Goal: Information Seeking & Learning: Learn about a topic

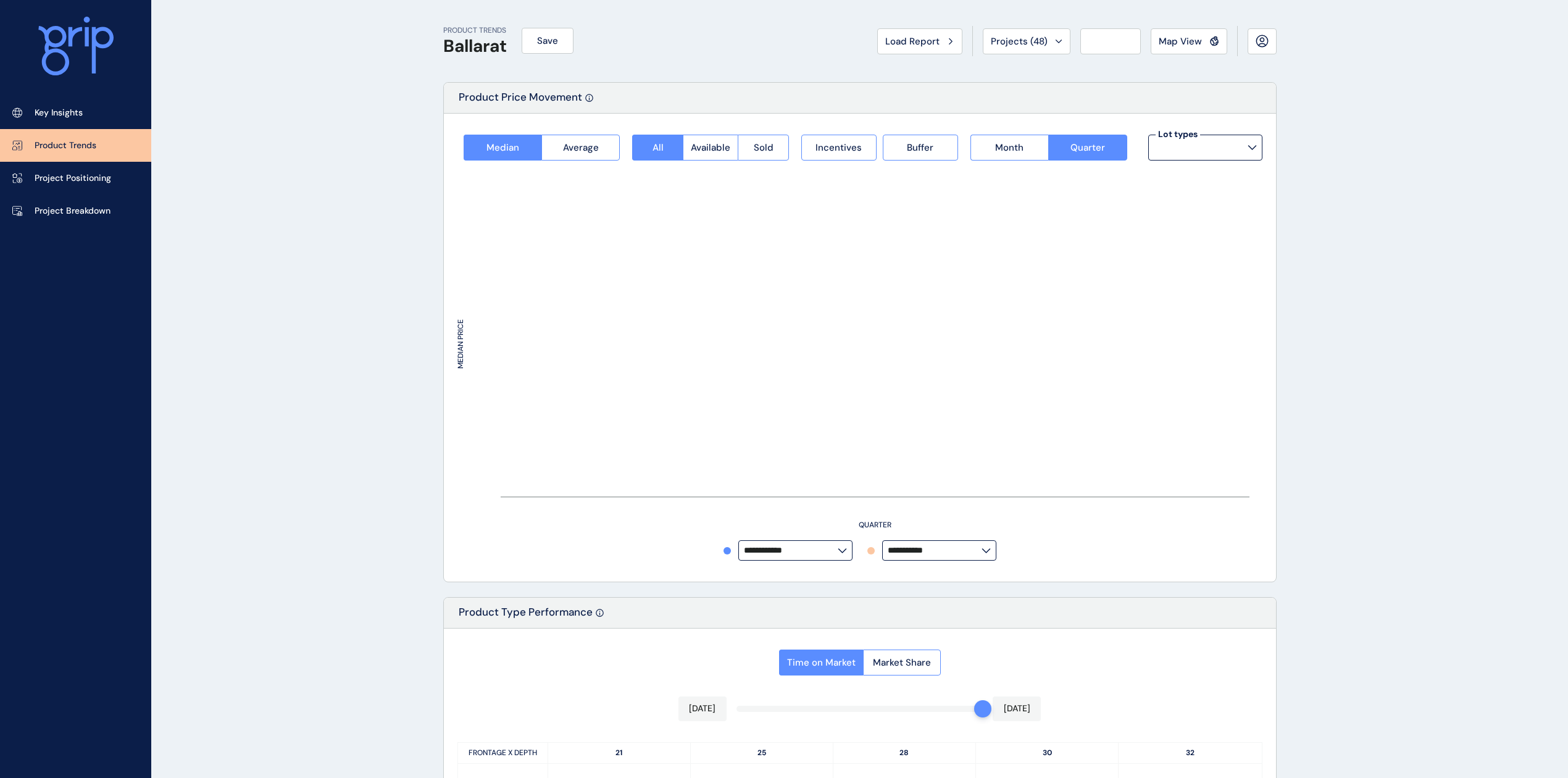
type input "*********"
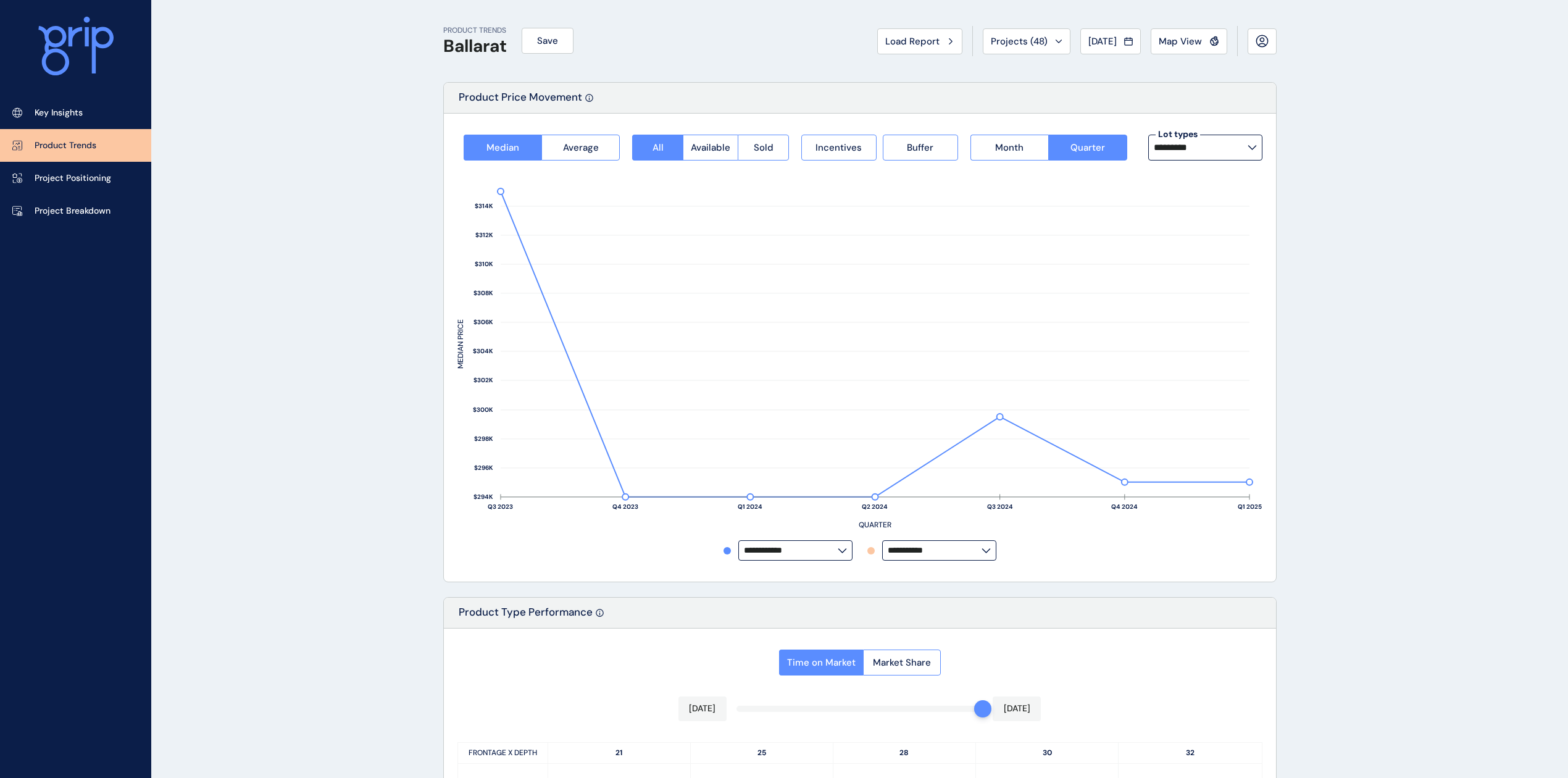
drag, startPoint x: 913, startPoint y: 41, endPoint x: 906, endPoint y: 38, distance: 7.6
click at [908, 40] on span "Load Report" at bounding box center [912, 41] width 55 height 12
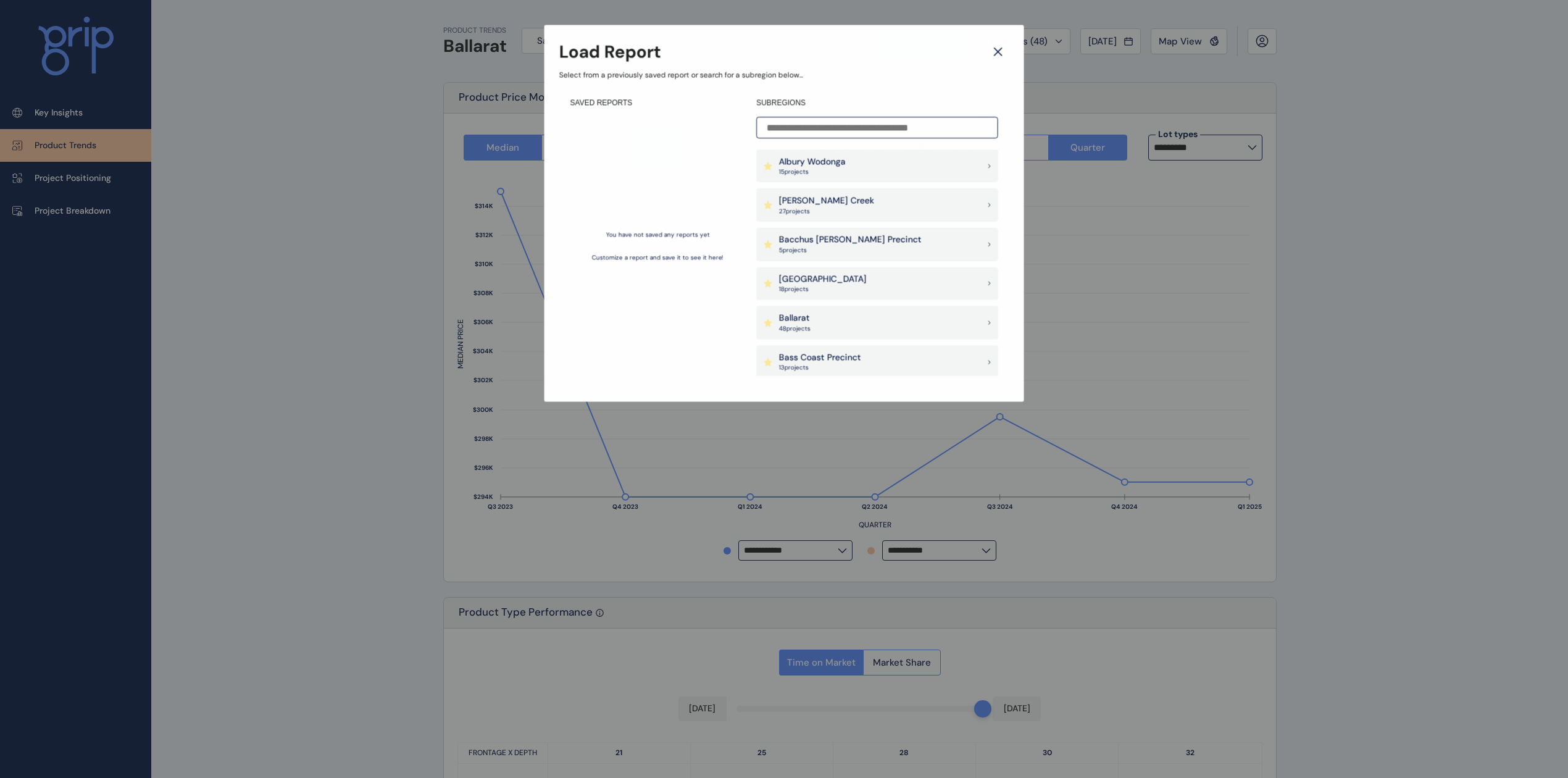
click at [410, 55] on div "Load Report Select from a previously saved report or search for a subregion bel…" at bounding box center [784, 188] width 1566 height 376
click at [376, 43] on div "Load Report Select from a previously saved report or search for a subregion bel…" at bounding box center [784, 188] width 1568 height 377
drag, startPoint x: 1000, startPoint y: 50, endPoint x: 959, endPoint y: 50, distance: 41.0
click at [1000, 50] on icon at bounding box center [998, 52] width 22 height 21
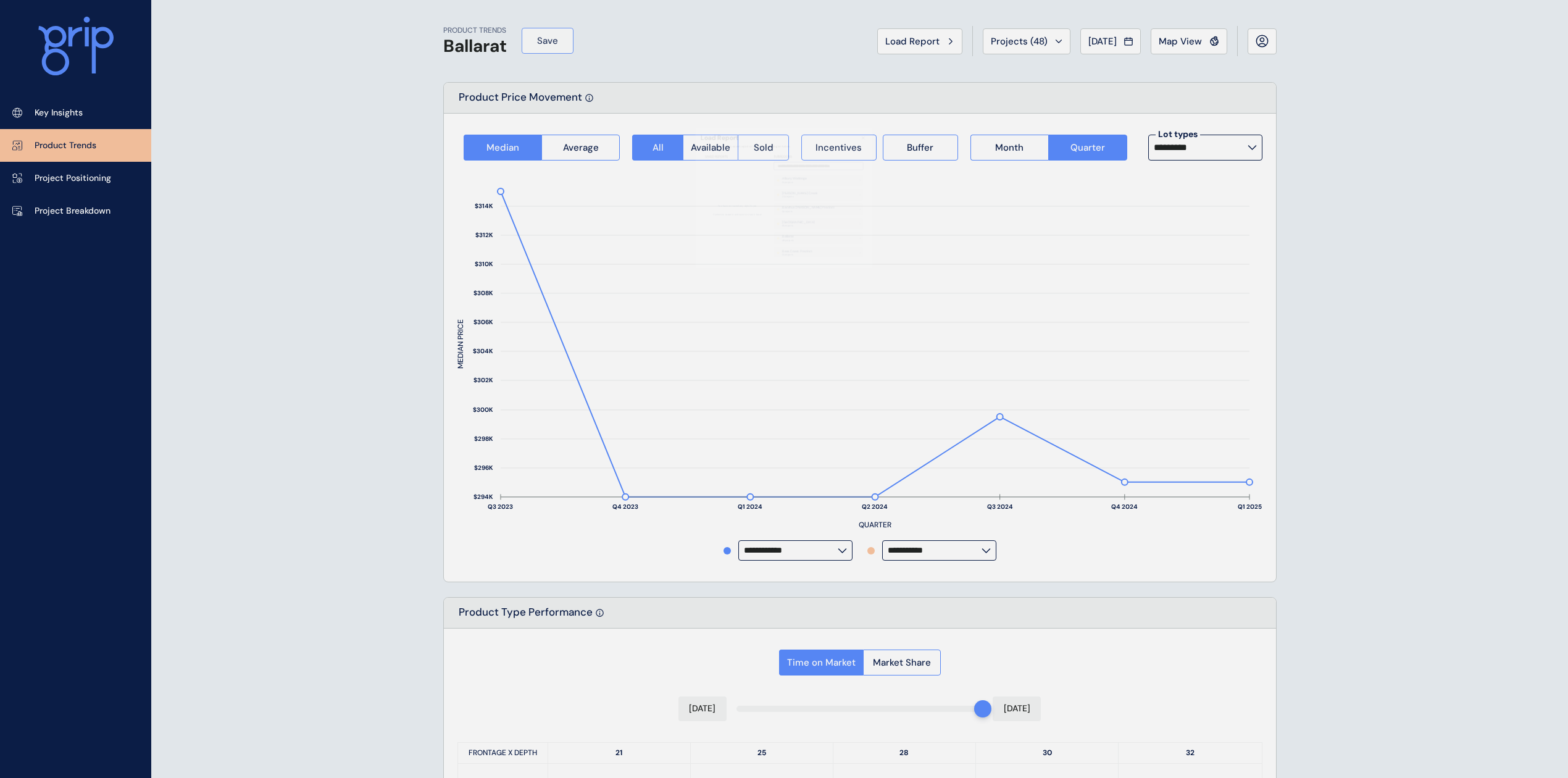
click at [532, 33] on button "Save" at bounding box center [547, 40] width 52 height 26
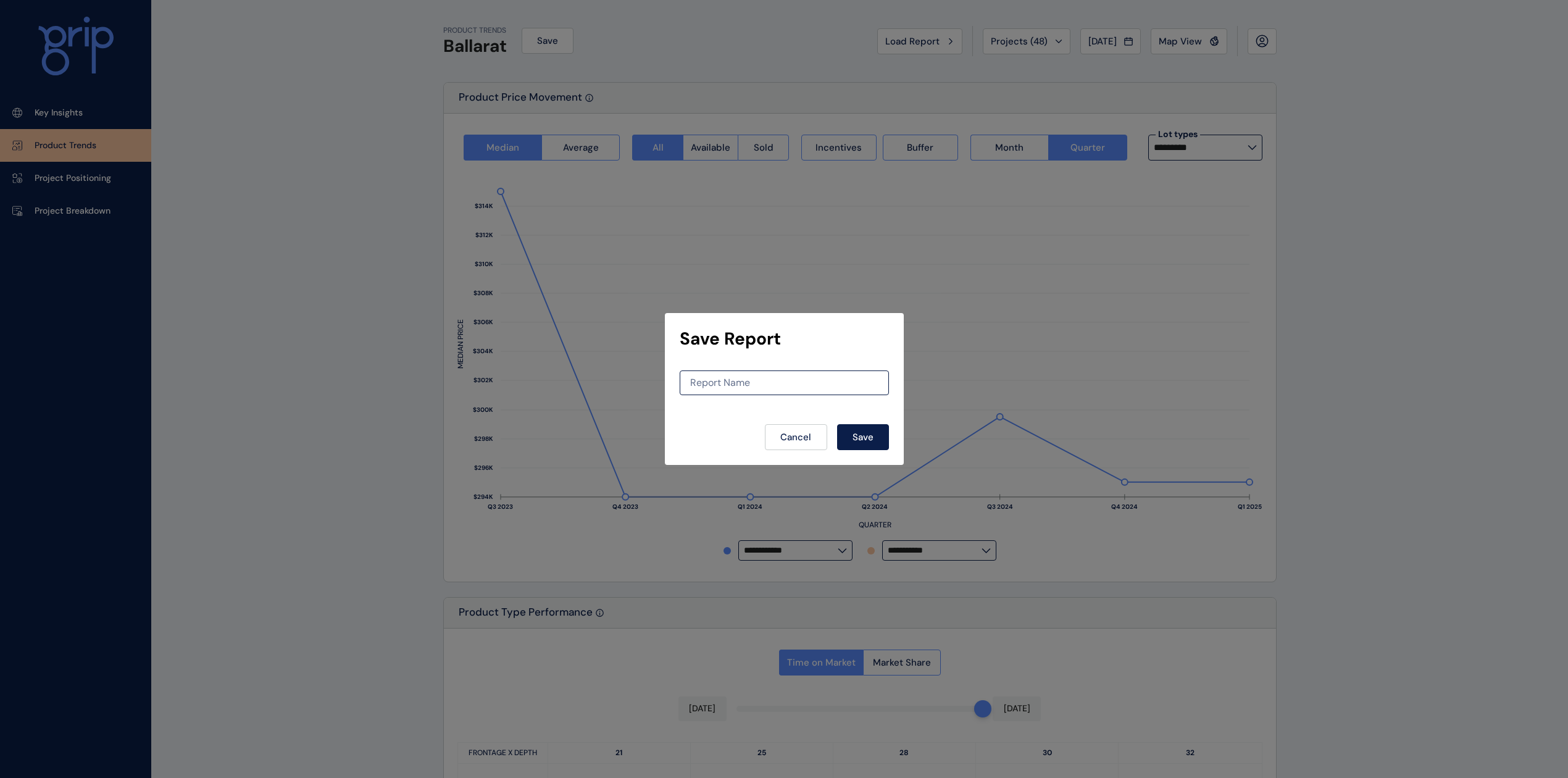
click at [478, 45] on div "Save Report Report Name Cancel Save" at bounding box center [784, 389] width 1568 height 778
click at [561, 92] on div "Save Report Report Name Cancel Save" at bounding box center [784, 389] width 1568 height 778
drag, startPoint x: 887, startPoint y: 454, endPoint x: 880, endPoint y: 439, distance: 16.6
click at [886, 454] on div "Save Report Report Name Cancel Save" at bounding box center [784, 389] width 239 height 152
click at [880, 439] on button "Save" at bounding box center [862, 437] width 52 height 26
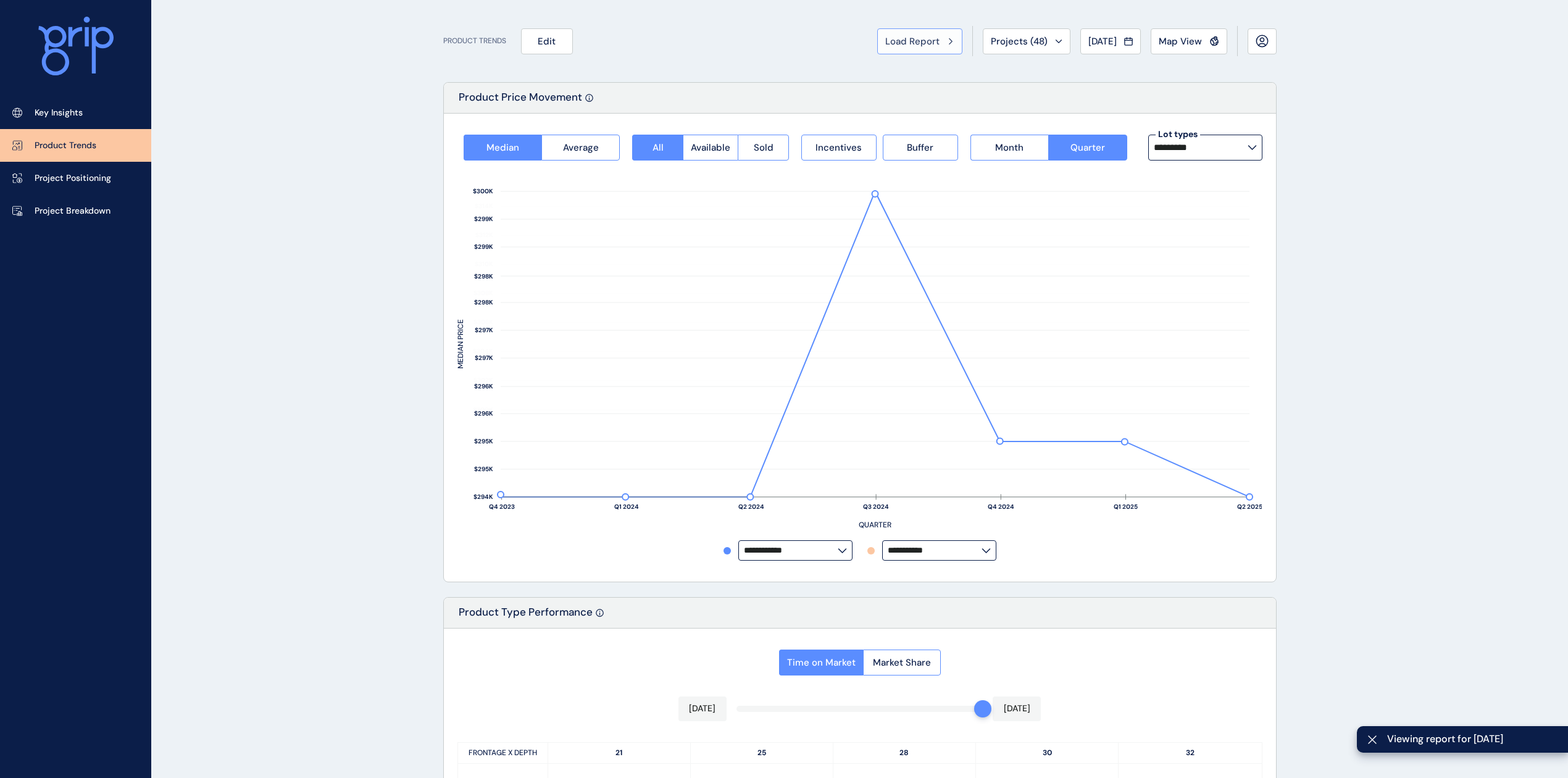
click at [928, 45] on div "Load Report" at bounding box center [920, 41] width 69 height 12
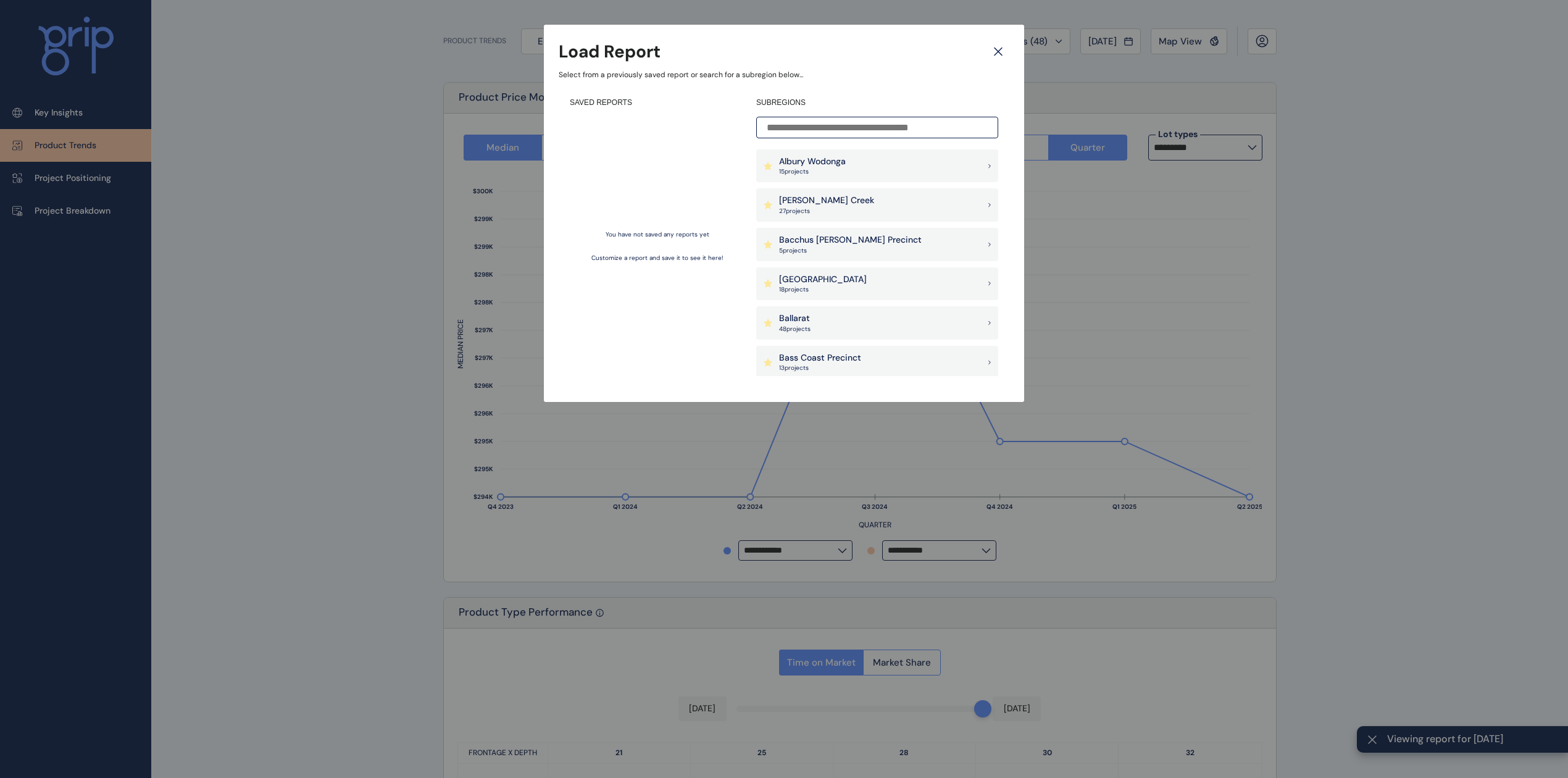
click at [97, 116] on div "Load Report Select from a previously saved report or search for a subregion bel…" at bounding box center [784, 188] width 1568 height 377
drag, startPoint x: 97, startPoint y: 116, endPoint x: 74, endPoint y: 118, distance: 23.1
click at [87, 117] on div "Load Report Select from a previously saved report or search for a subregion bel…" at bounding box center [784, 188] width 1568 height 377
click at [65, 109] on div "Load Report Select from a previously saved report or search for a subregion bel…" at bounding box center [784, 188] width 1568 height 377
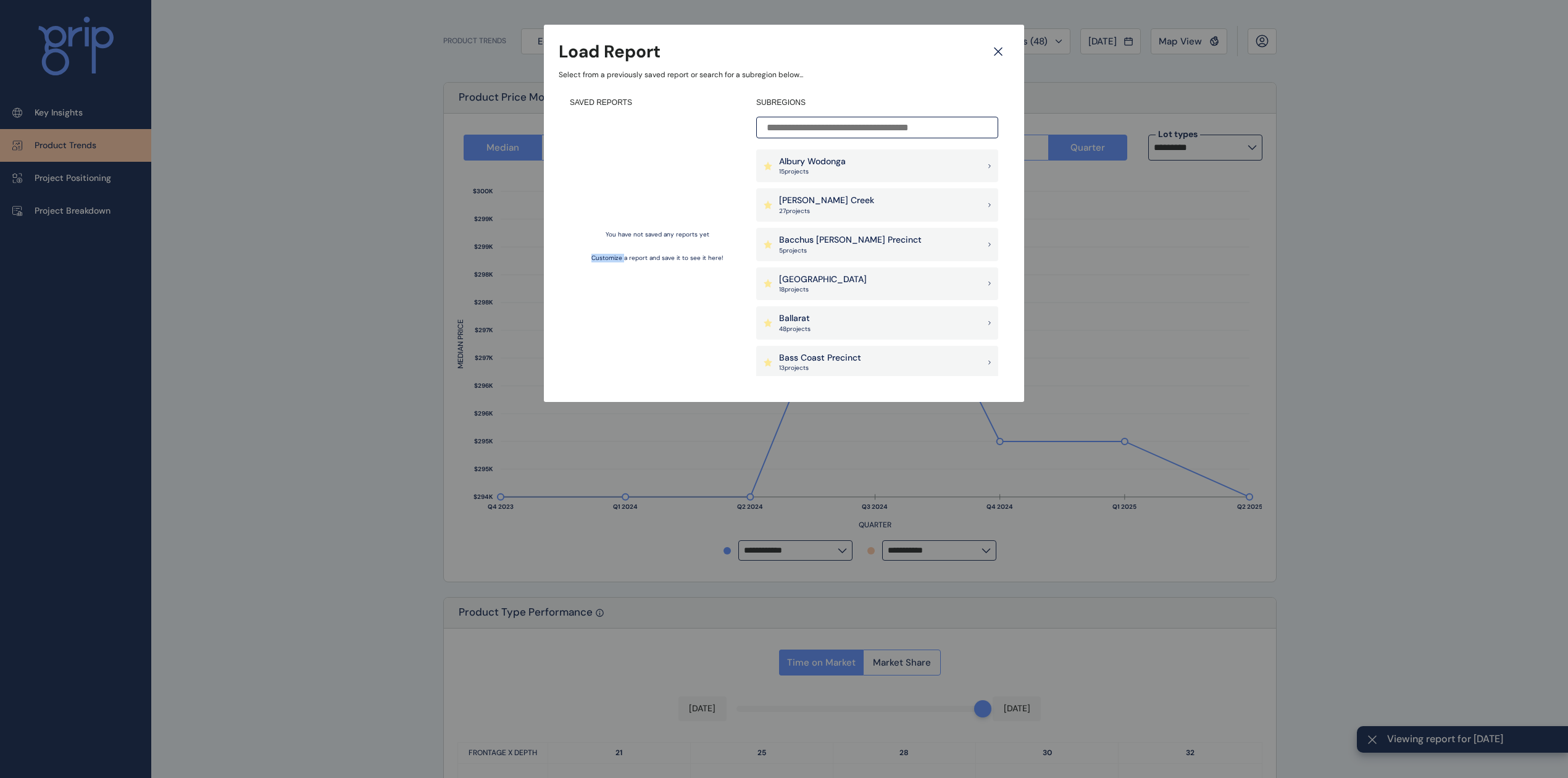
click at [1004, 45] on icon at bounding box center [998, 52] width 22 height 21
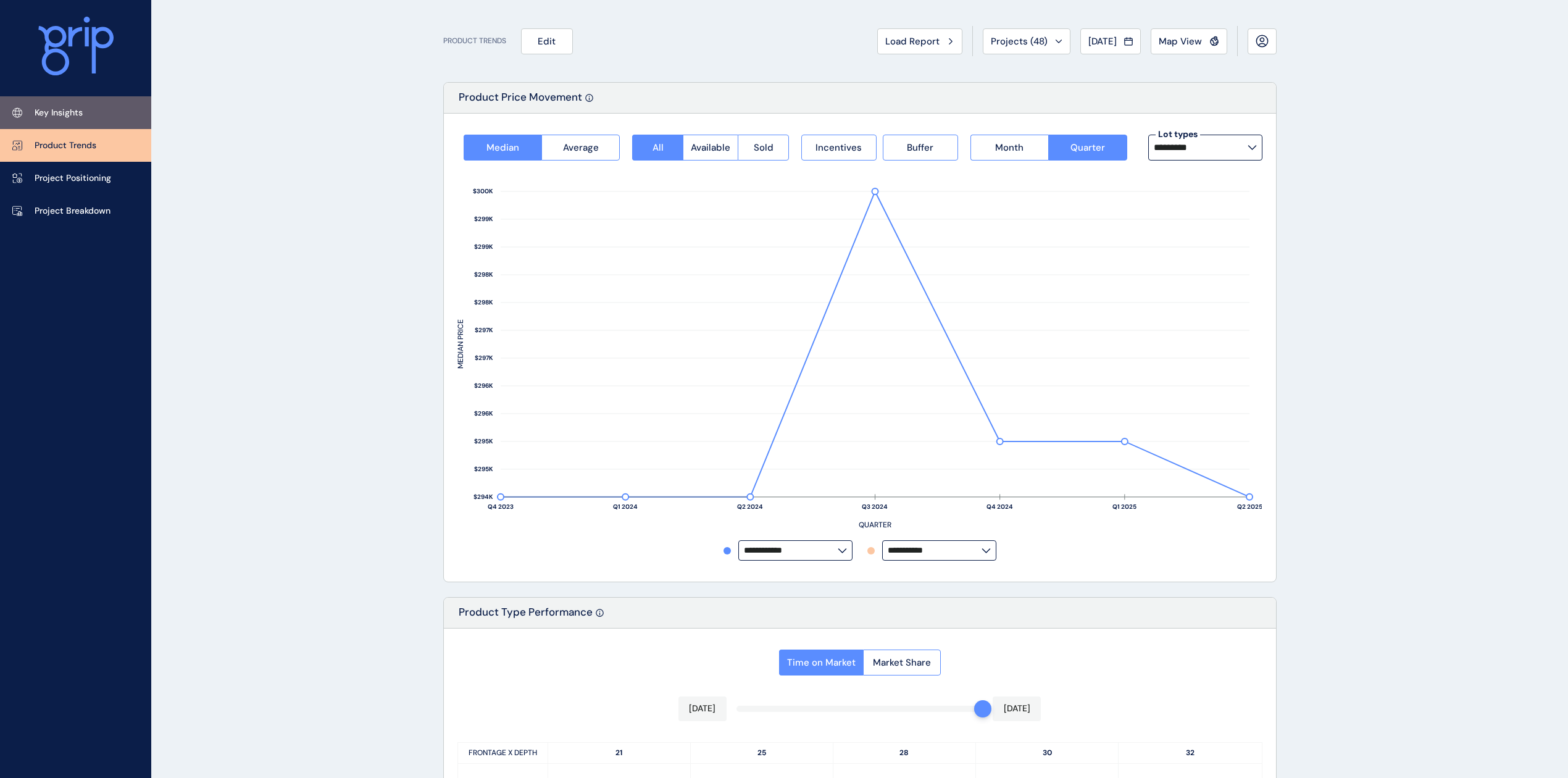
click at [65, 115] on p "Key Insights" at bounding box center [59, 113] width 48 height 12
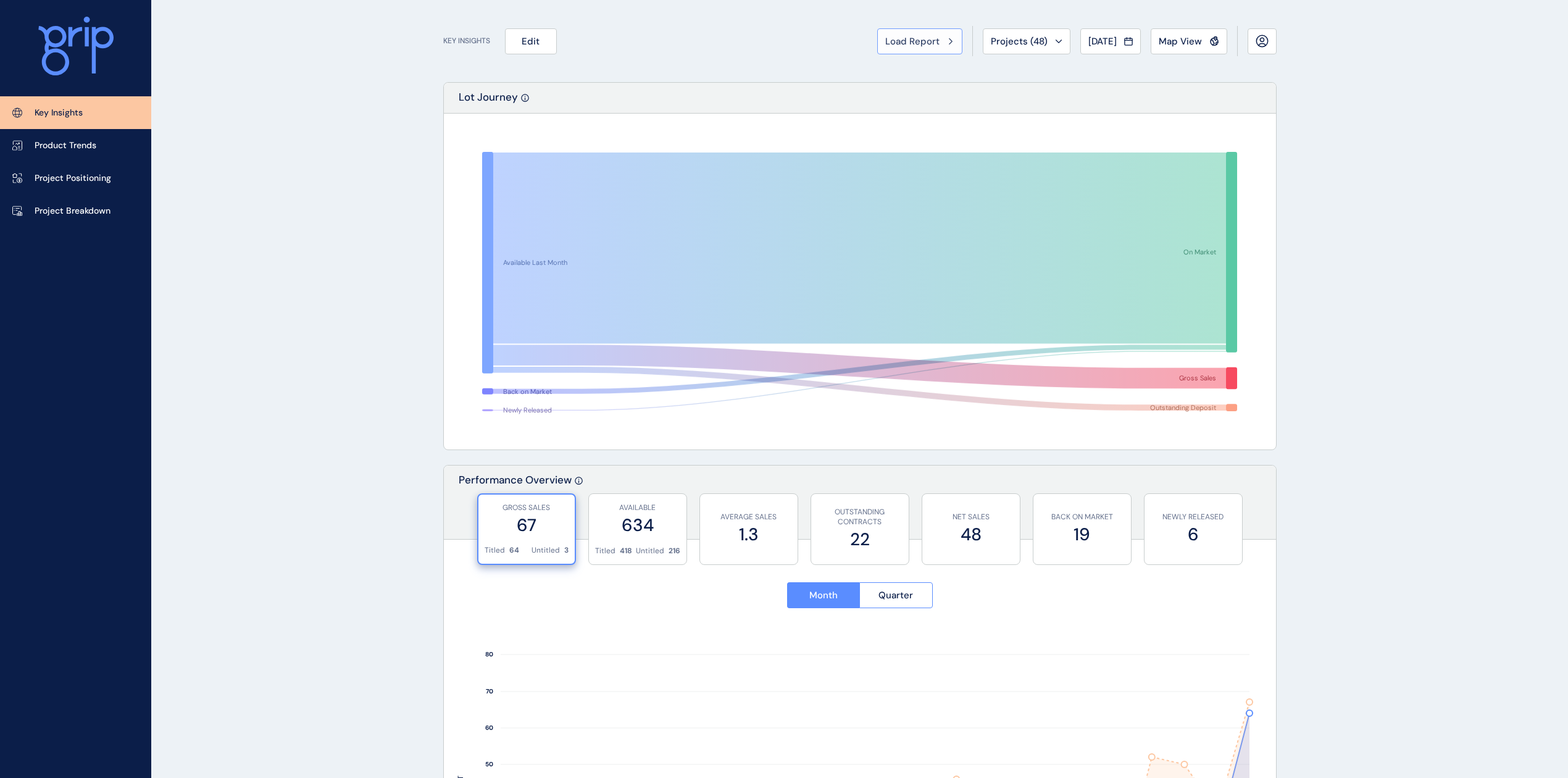
click at [913, 45] on span "Load Report" at bounding box center [912, 41] width 55 height 12
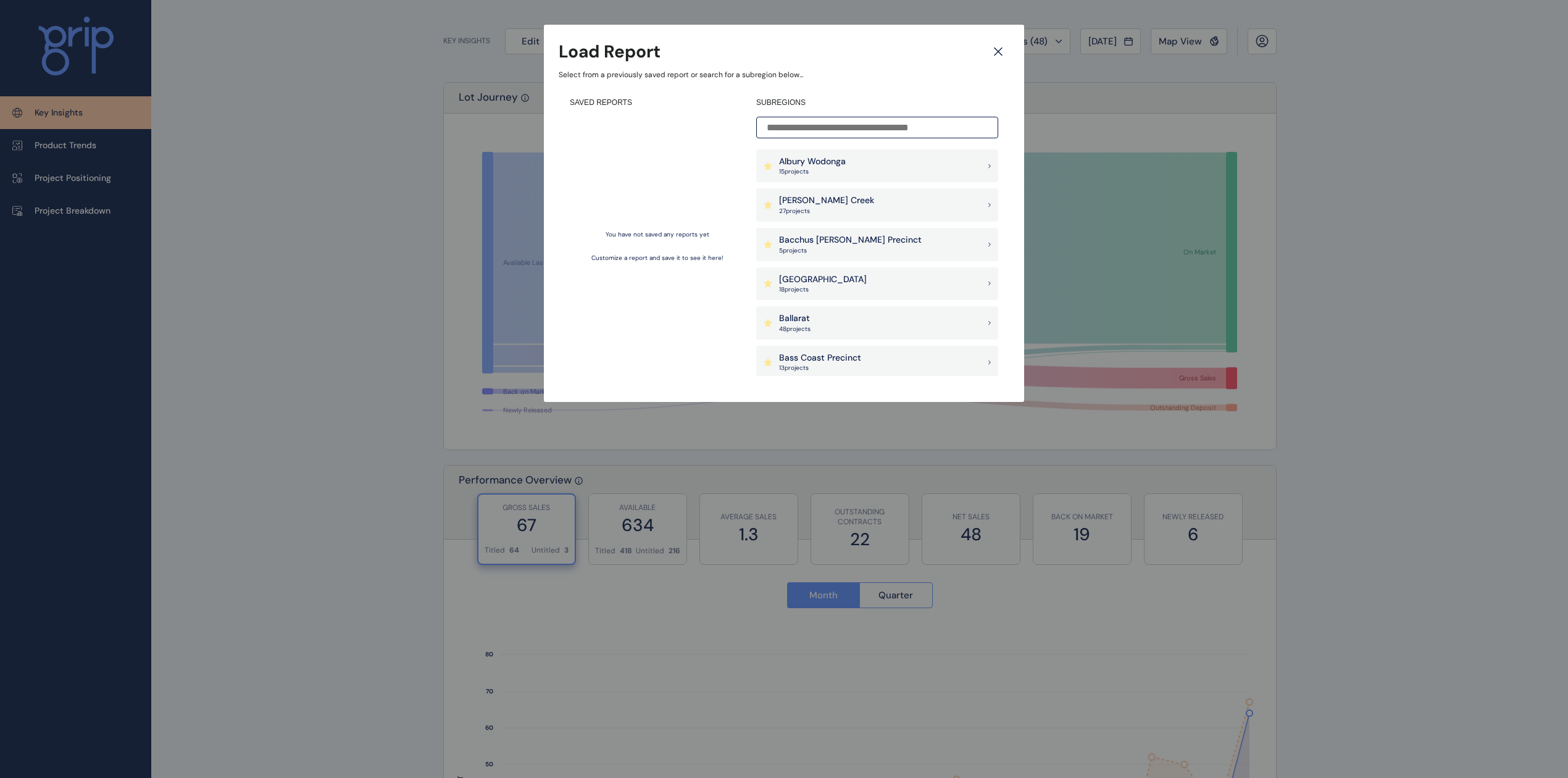
click at [872, 126] on input at bounding box center [877, 128] width 242 height 21
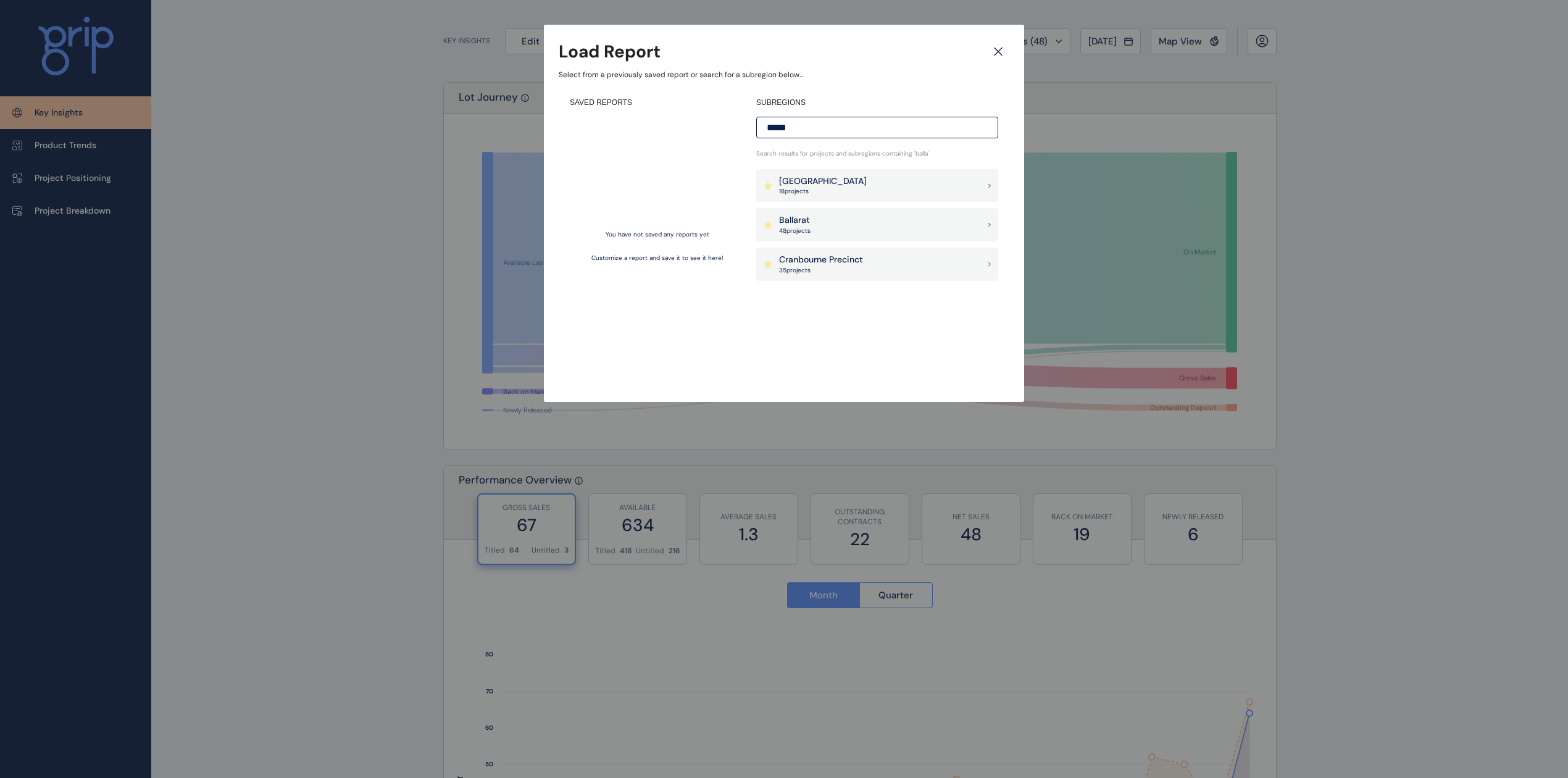
type input "*****"
click at [868, 174] on div "[GEOGRAPHIC_DATA] 18 project s" at bounding box center [877, 186] width 242 height 33
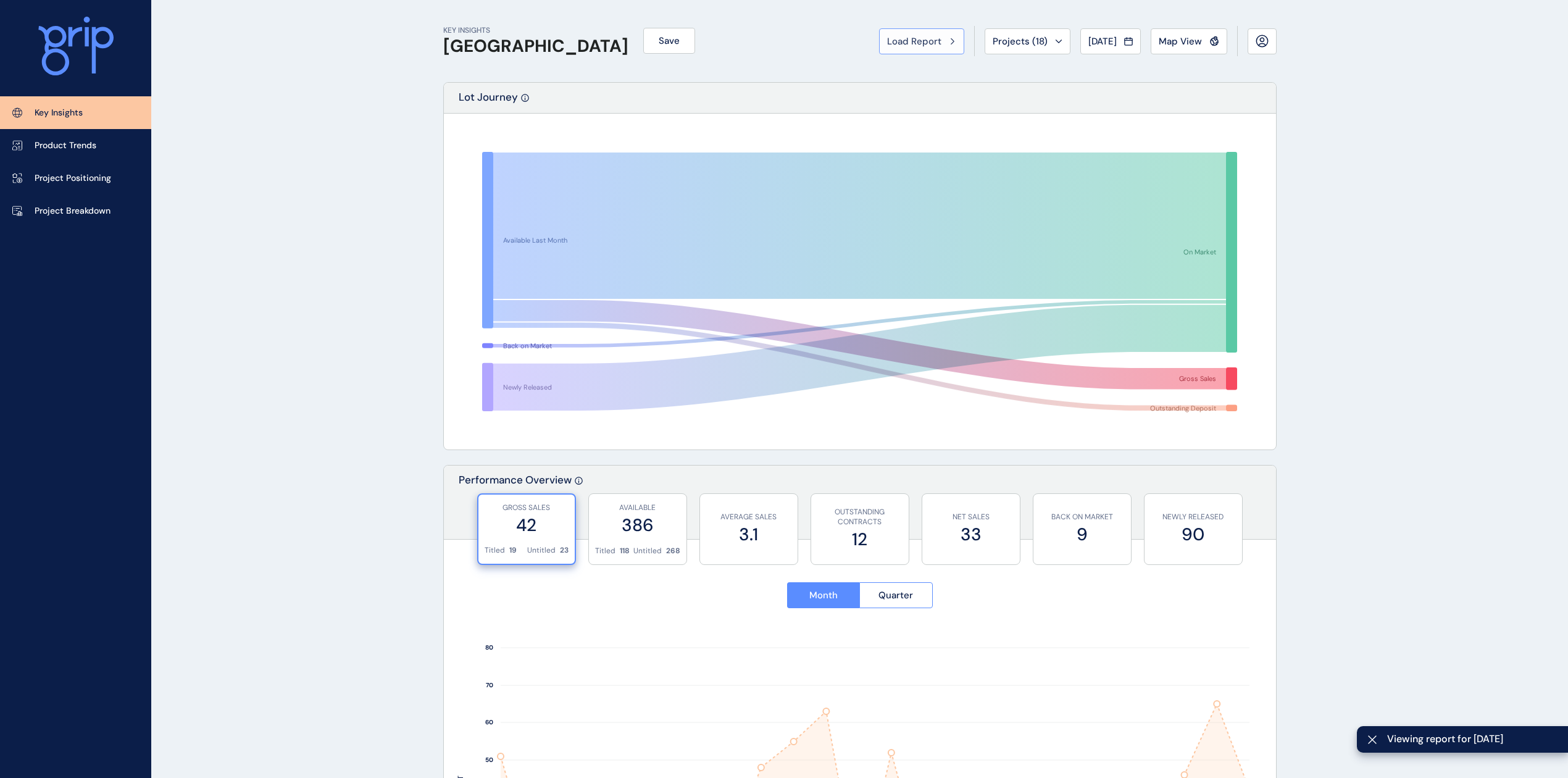
click at [911, 47] on button "Load Report" at bounding box center [922, 41] width 85 height 26
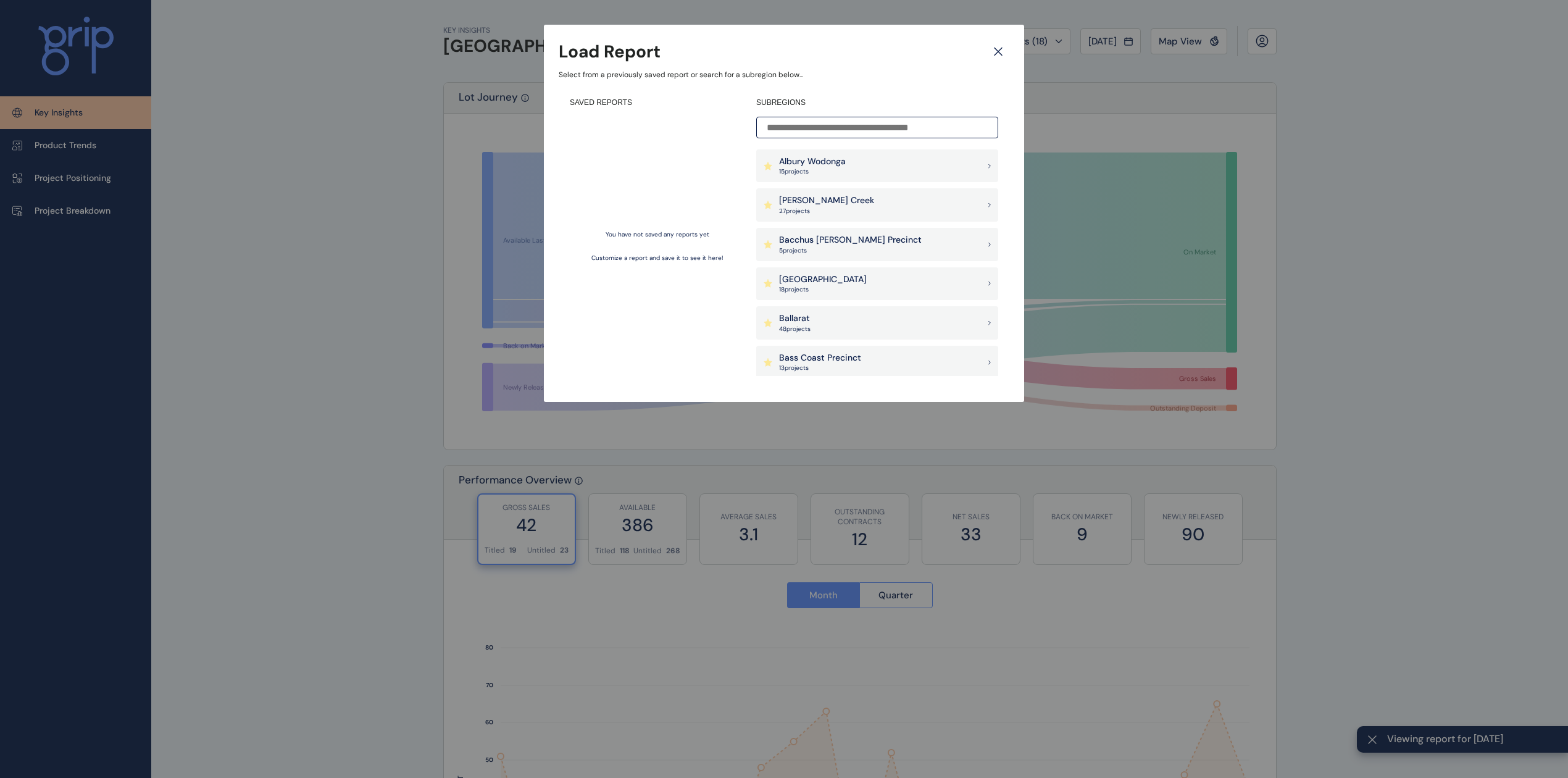
drag, startPoint x: 857, startPoint y: 132, endPoint x: 857, endPoint y: 125, distance: 7.0
click at [859, 132] on input at bounding box center [877, 128] width 242 height 21
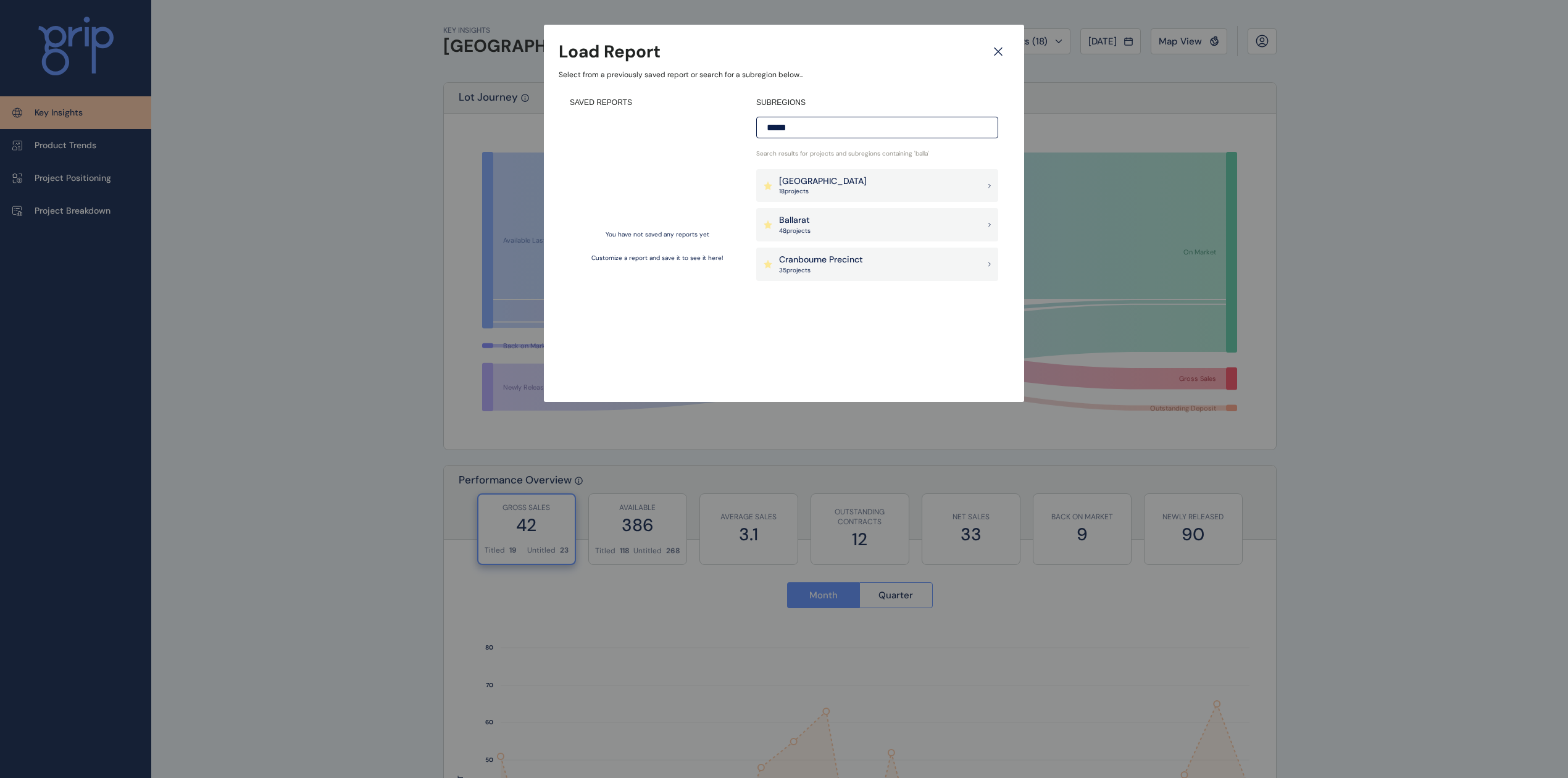
type input "*****"
click at [989, 226] on icon at bounding box center [990, 225] width 2 height 3
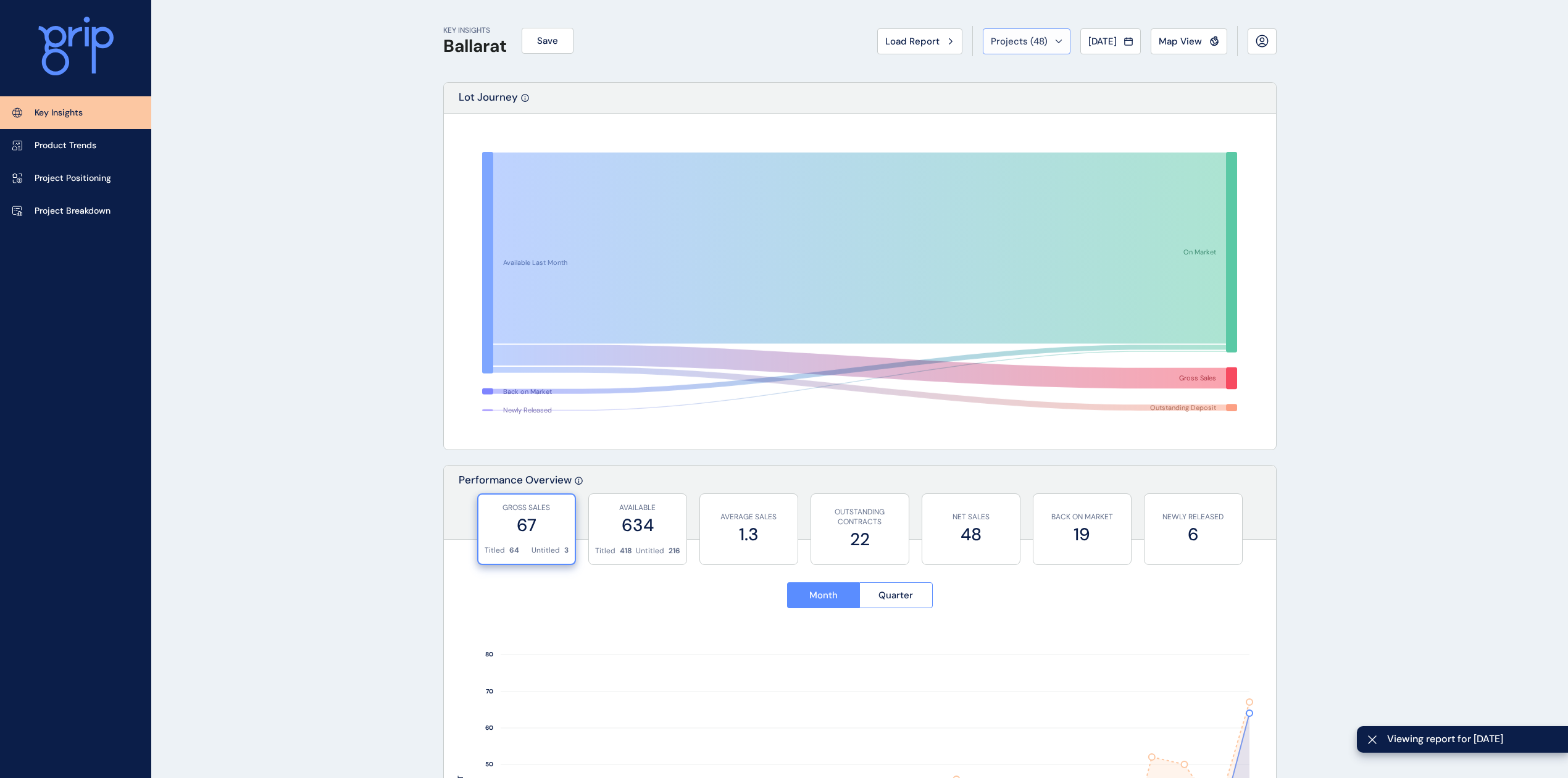
click at [1015, 43] on span "Projects ( 48 )" at bounding box center [1019, 41] width 57 height 12
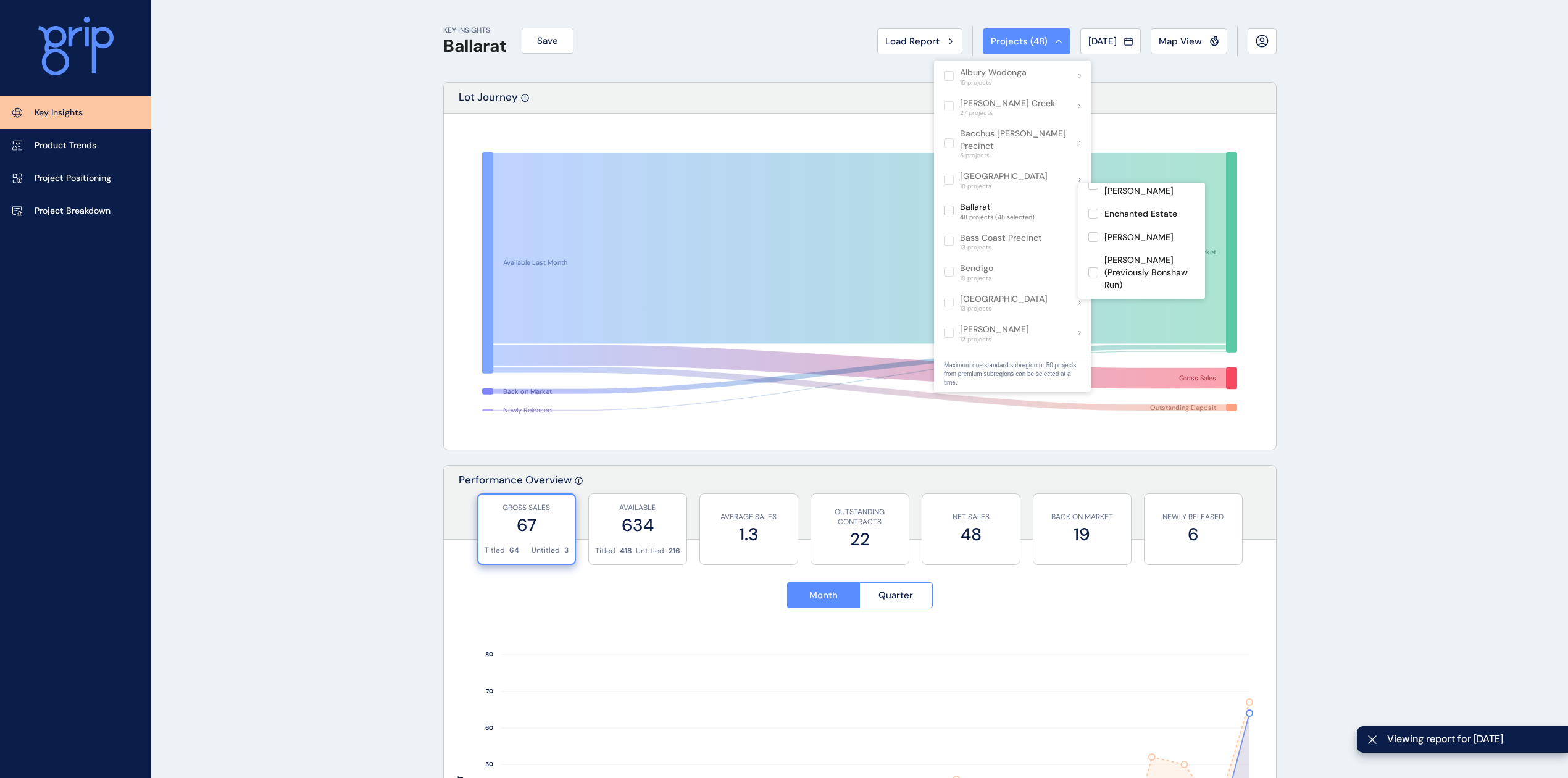
scroll to position [411, 0]
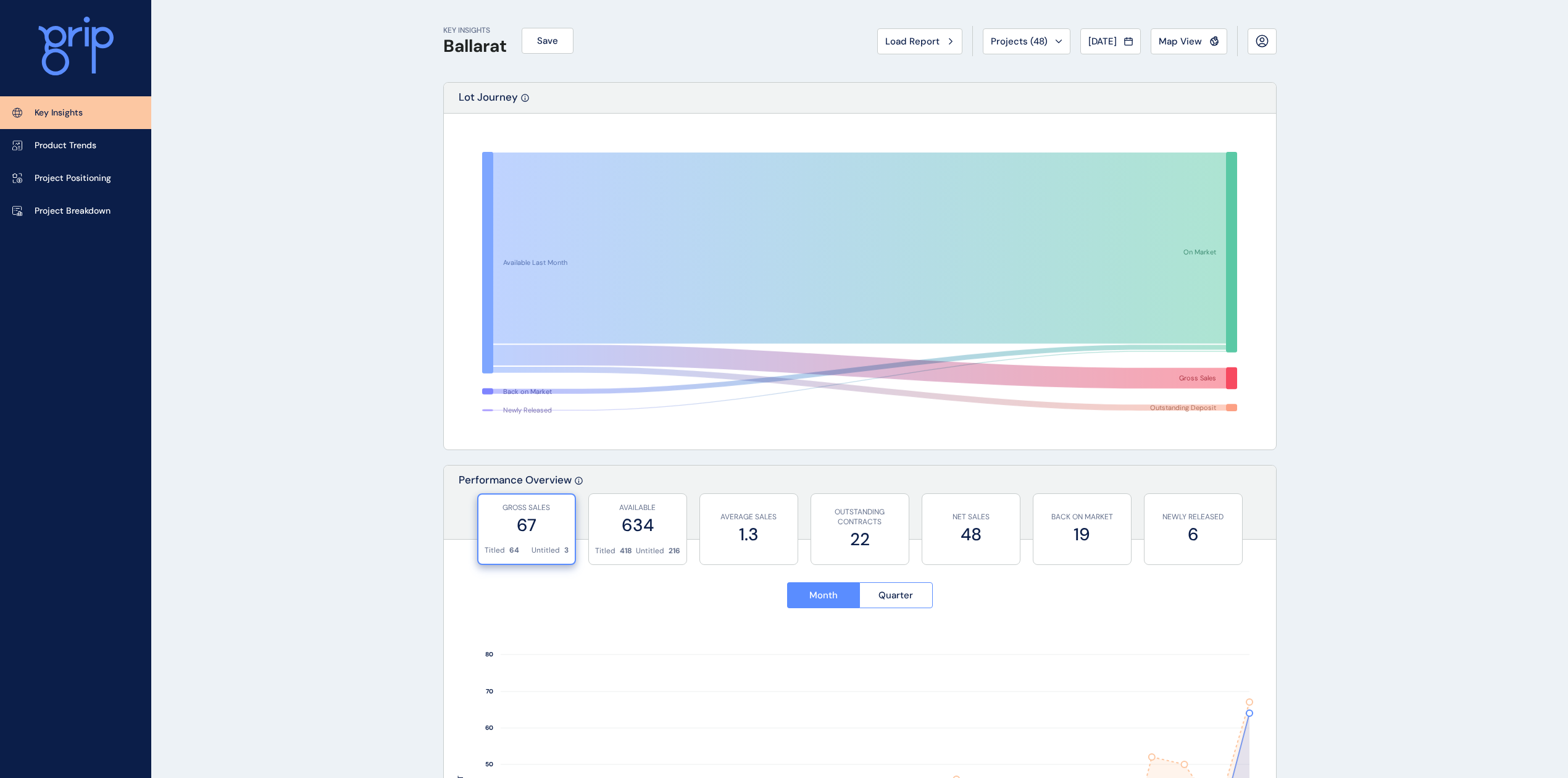
click at [932, 35] on div "Load Report" at bounding box center [920, 41] width 69 height 12
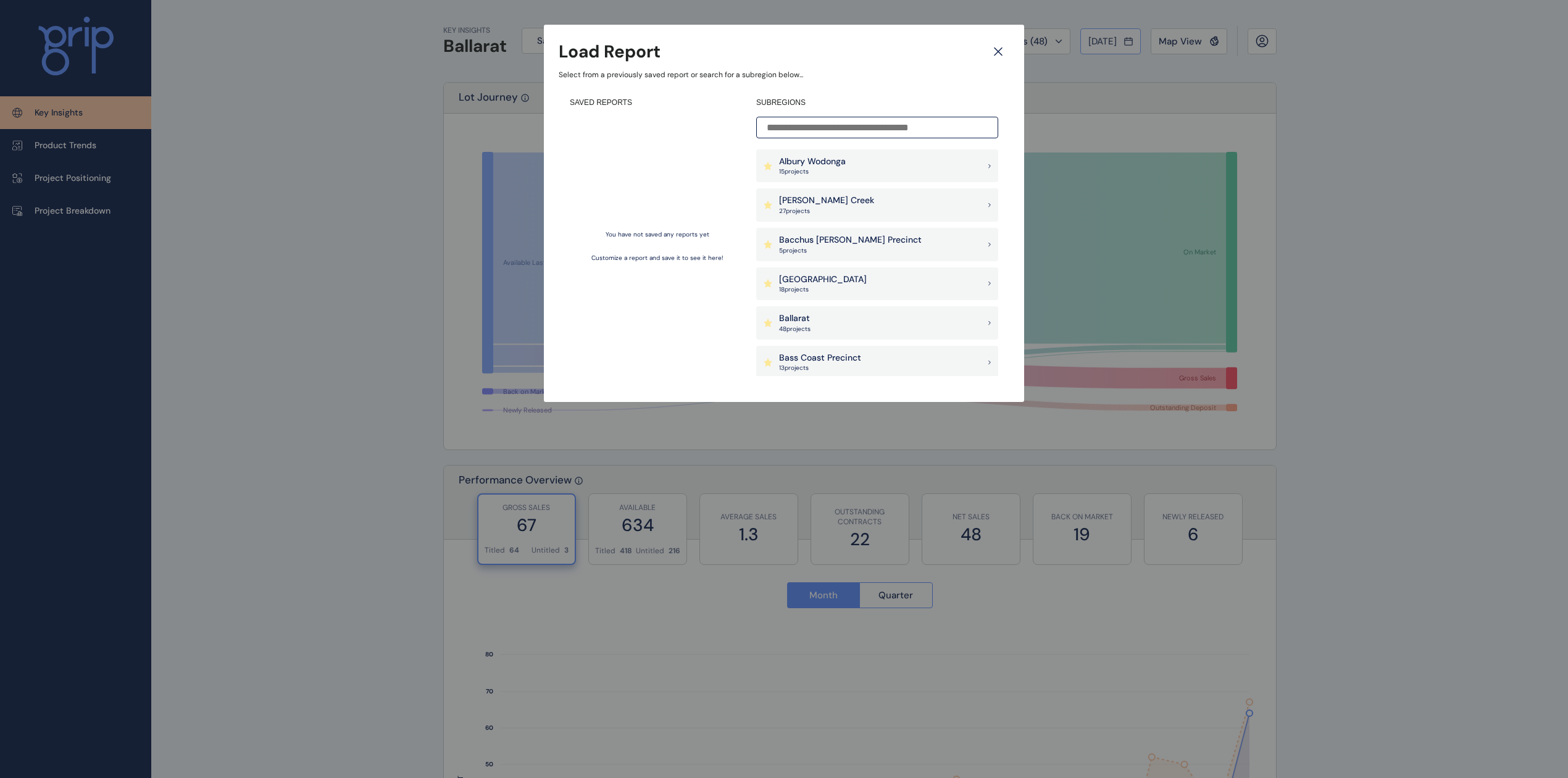
drag, startPoint x: 1004, startPoint y: 47, endPoint x: 1136, endPoint y: 41, distance: 132.1
click at [1003, 47] on icon at bounding box center [998, 52] width 22 height 21
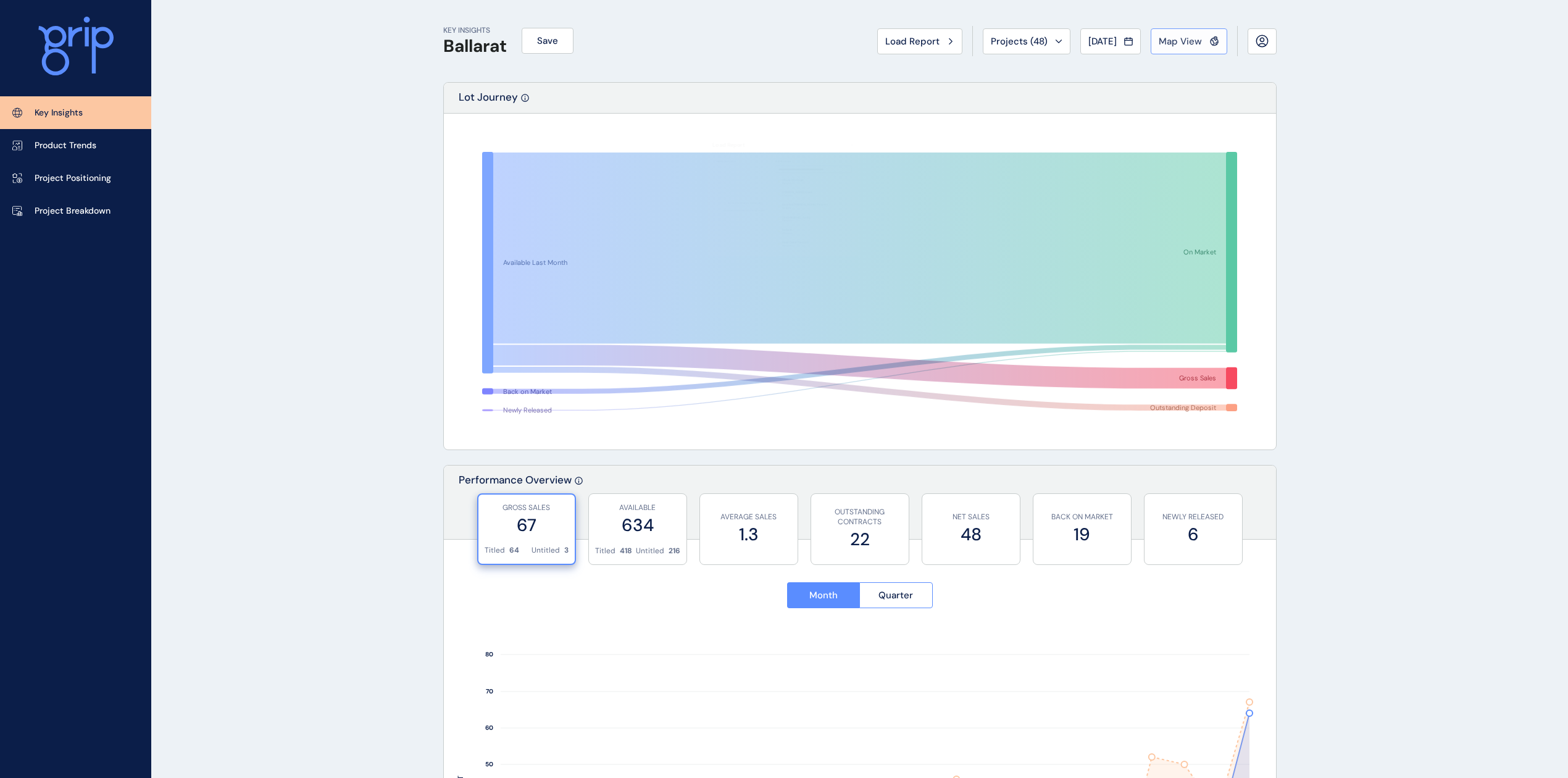
click at [1205, 45] on div "Map View" at bounding box center [1188, 41] width 60 height 12
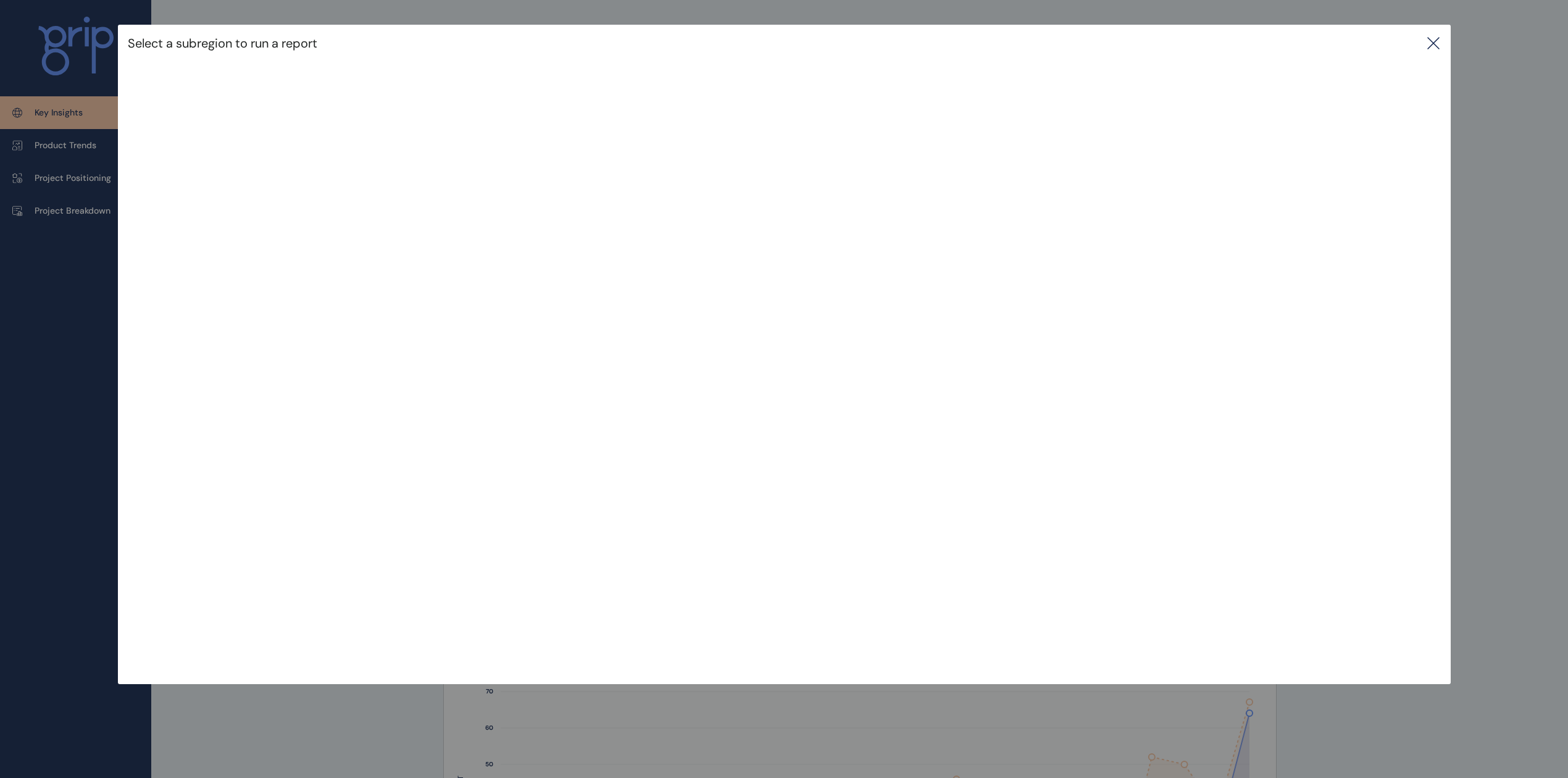
click at [1438, 43] on icon at bounding box center [1433, 43] width 11 height 11
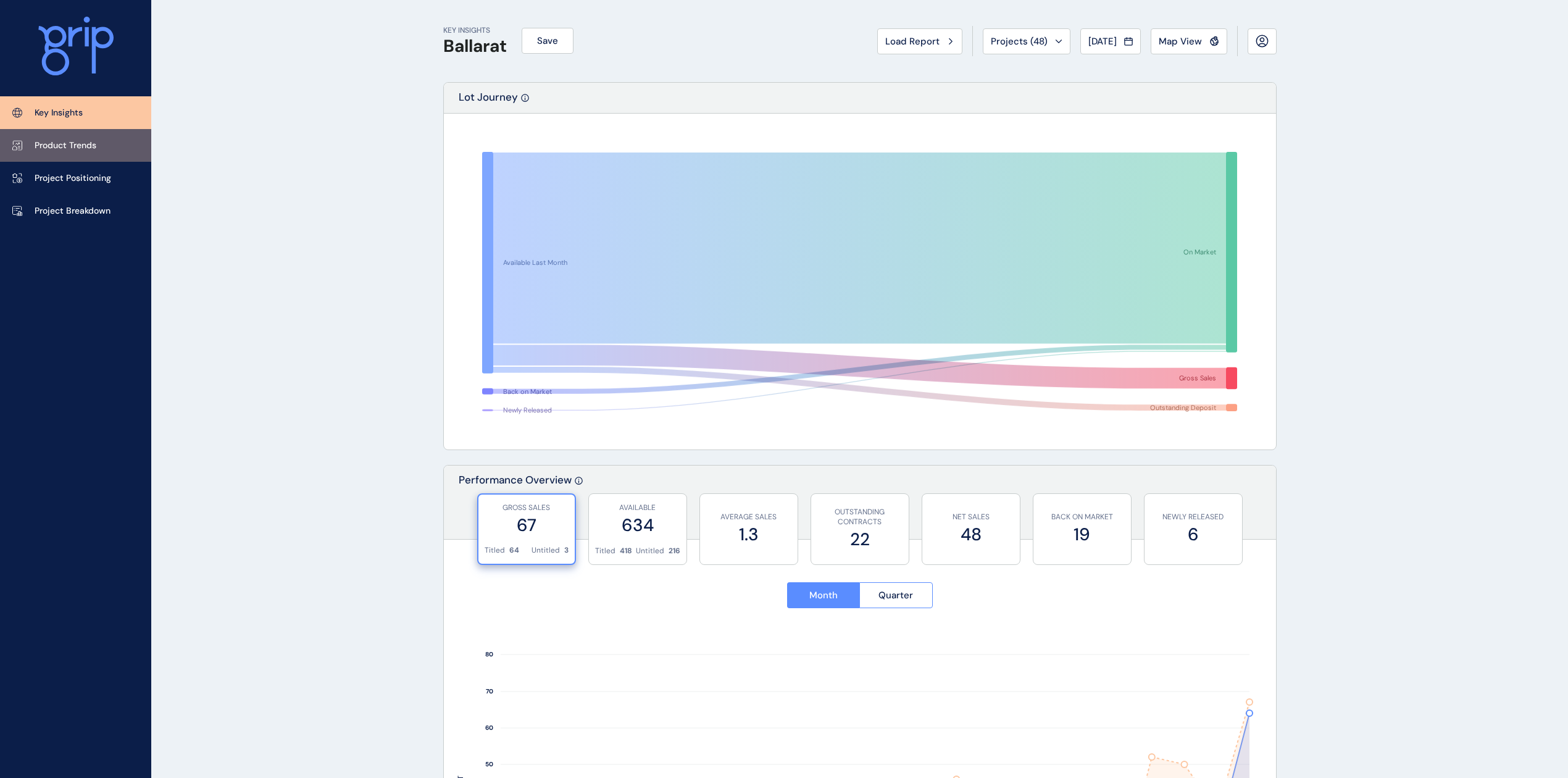
click at [96, 136] on link "Product Trends" at bounding box center [75, 145] width 151 height 33
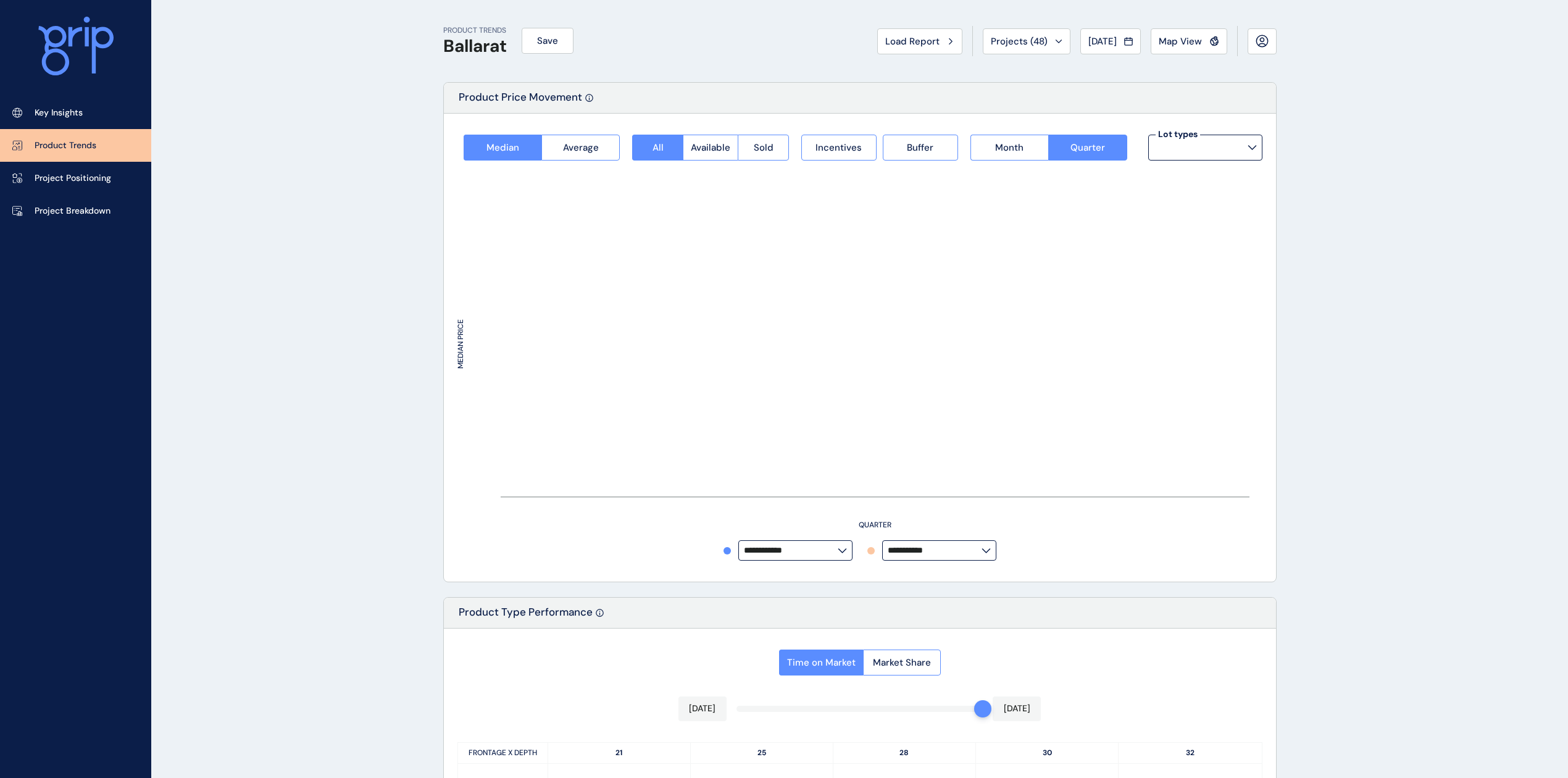
type input "*********"
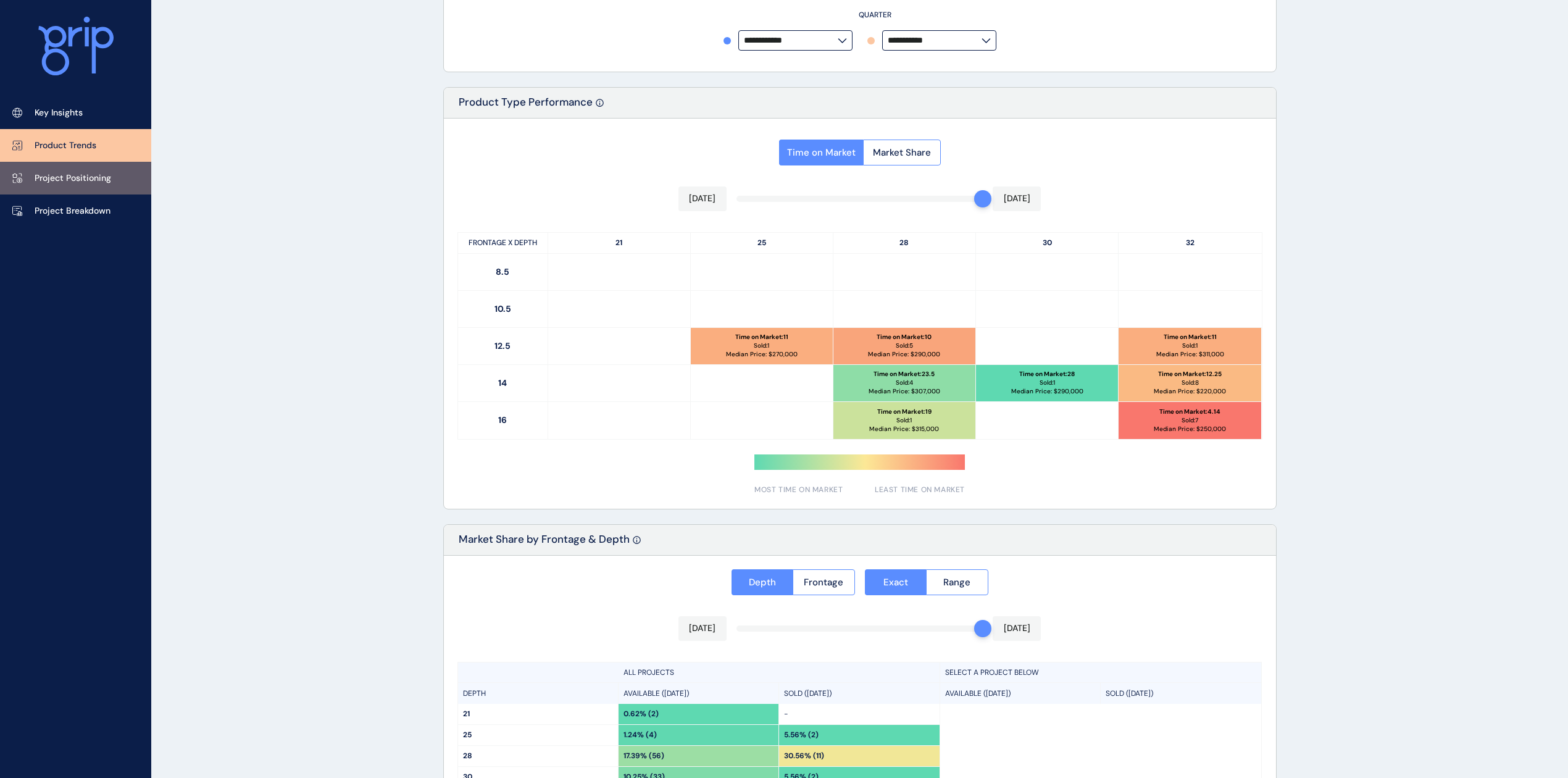
scroll to position [422, 0]
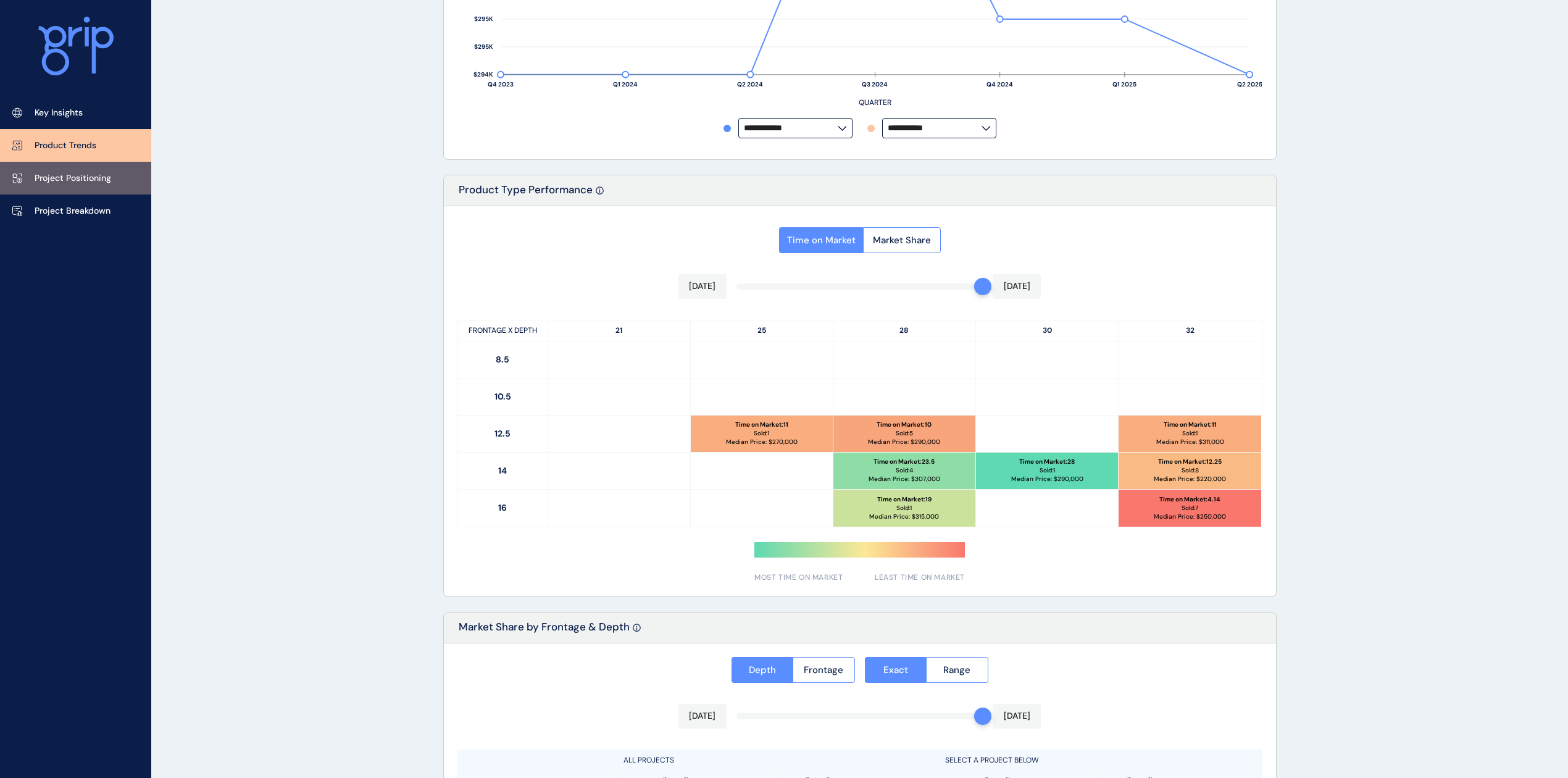
click at [74, 180] on p "Project Positioning" at bounding box center [73, 178] width 77 height 12
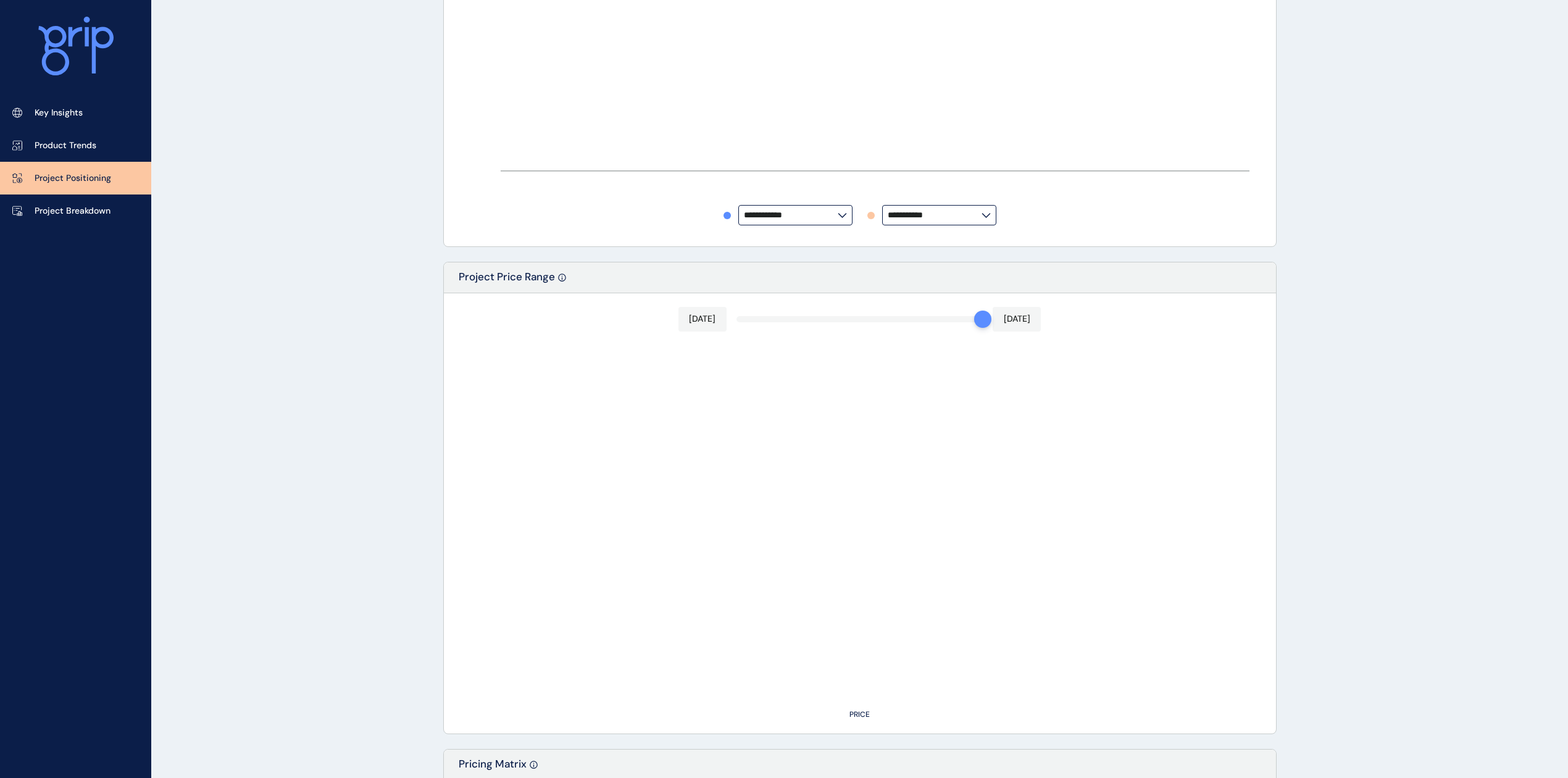
type input "**********"
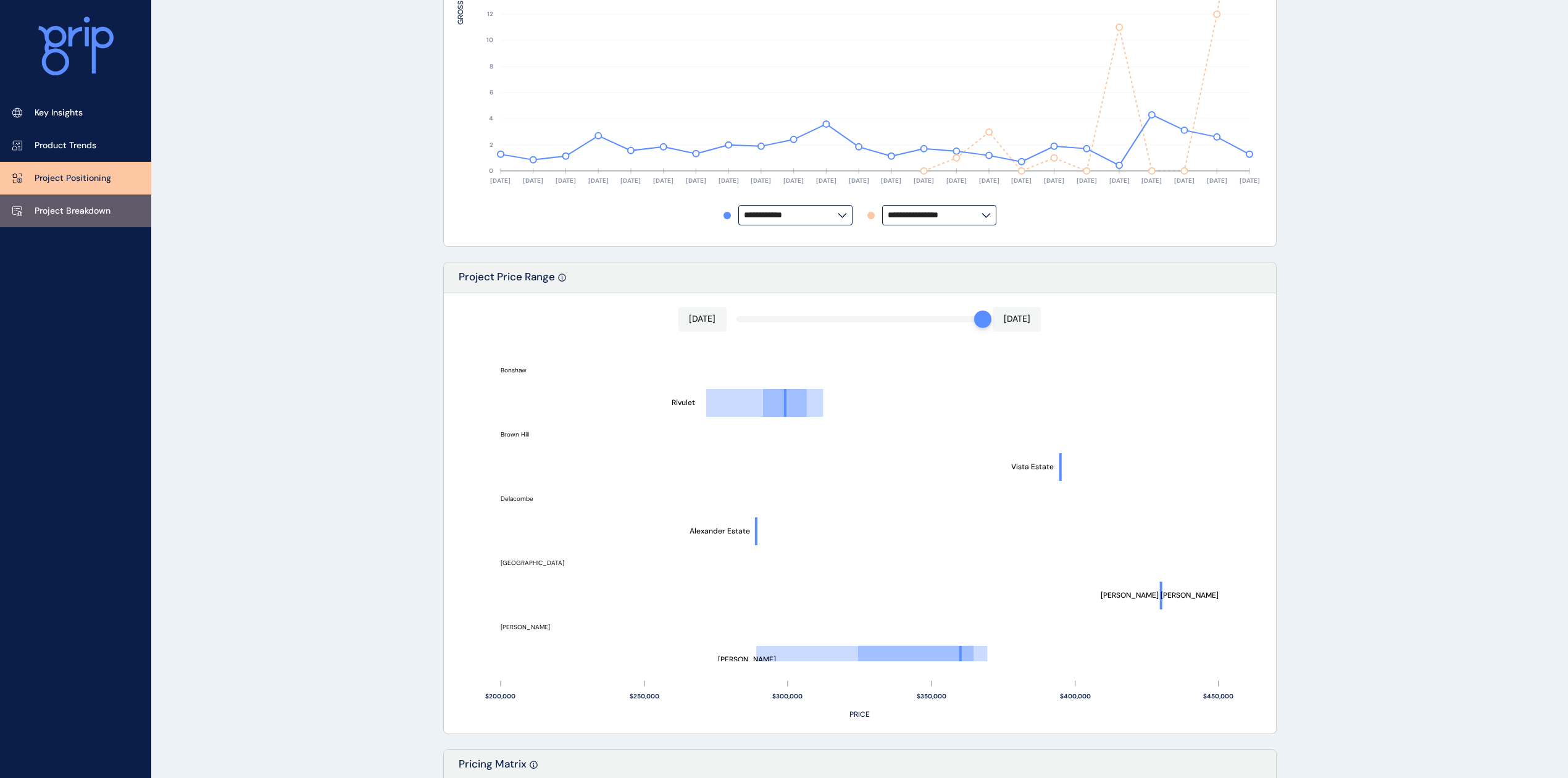
click at [101, 208] on p "Project Breakdown" at bounding box center [72, 210] width 76 height 12
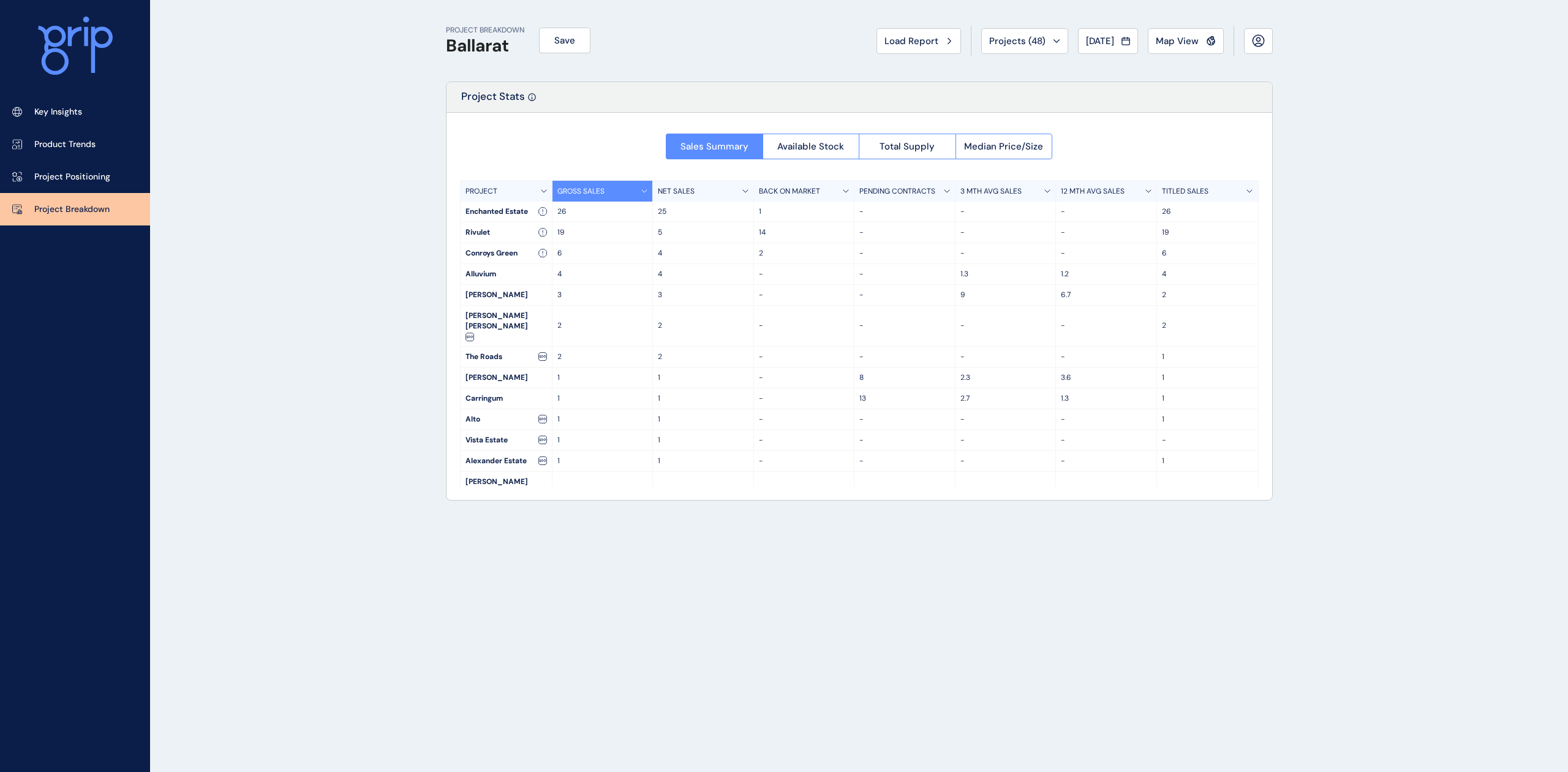
click at [518, 189] on div "PROJECT" at bounding box center [506, 191] width 92 height 21
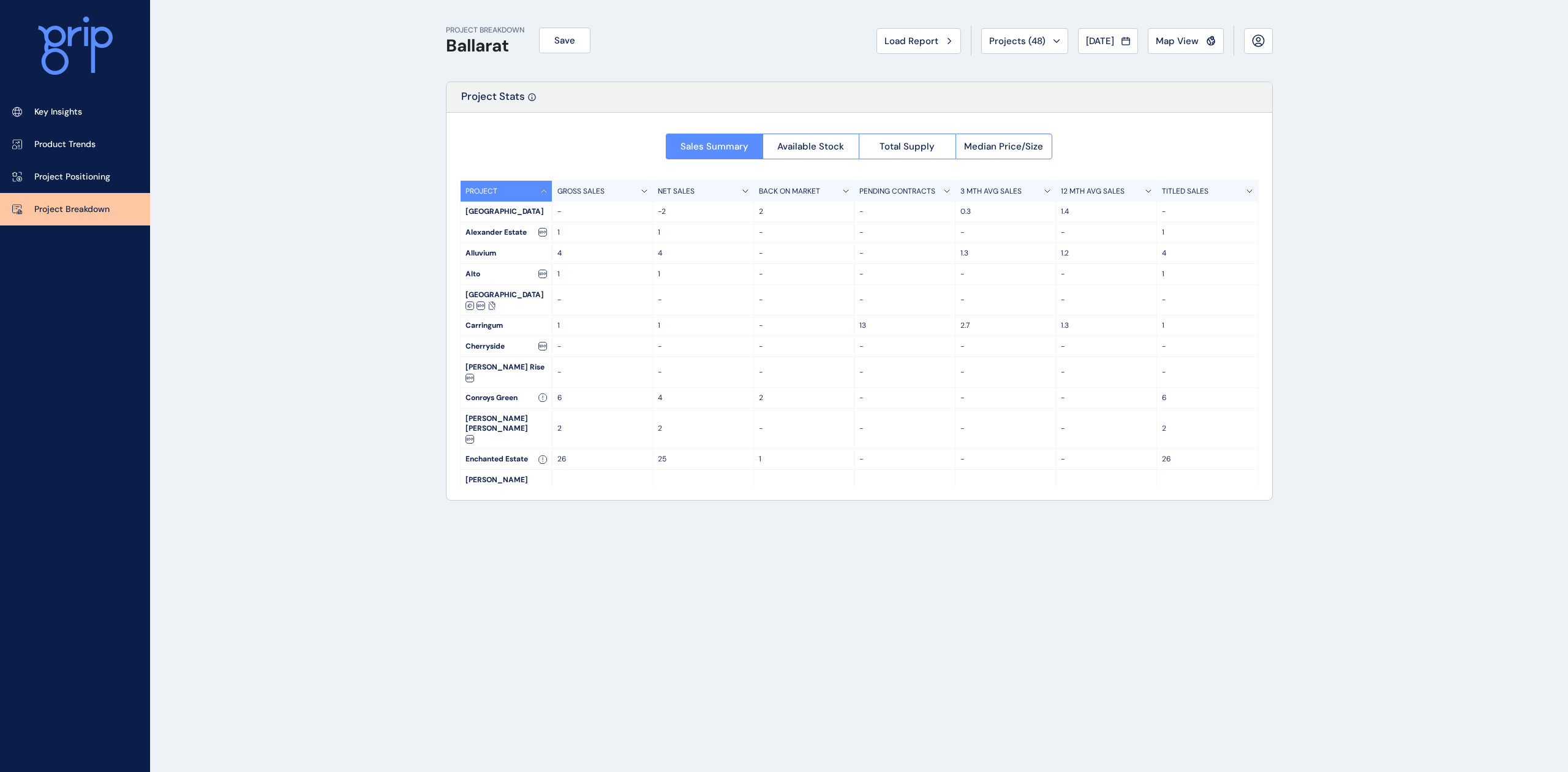
click at [529, 91] on div at bounding box center [532, 95] width 8 height 12
drag, startPoint x: 484, startPoint y: 41, endPoint x: 462, endPoint y: 49, distance: 23.4
click at [462, 49] on h1 "Ballarat" at bounding box center [485, 46] width 79 height 21
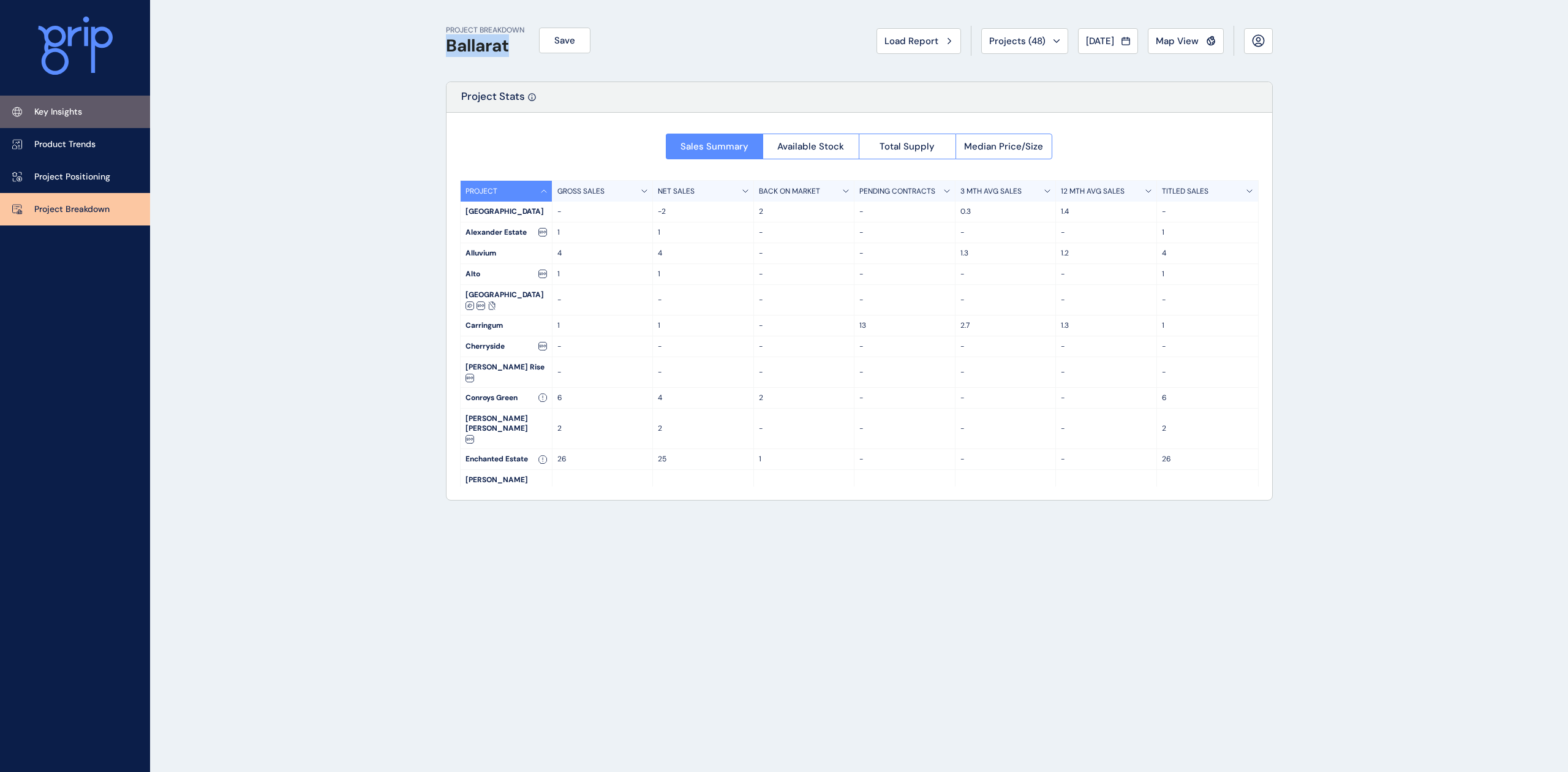
click at [127, 108] on link "Key Insights" at bounding box center [75, 112] width 150 height 32
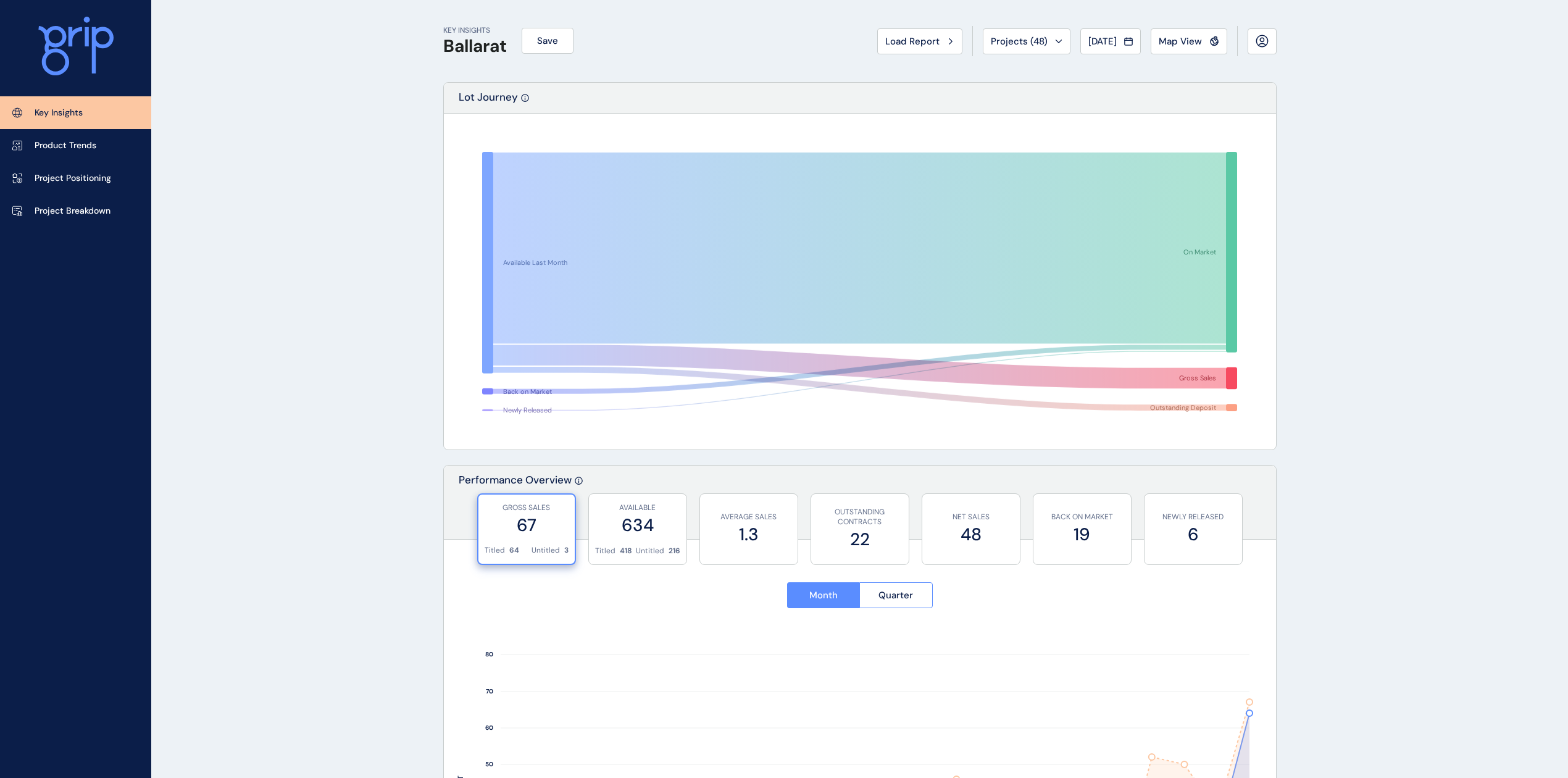
click at [472, 32] on p "KEY INSIGHTS" at bounding box center [475, 30] width 64 height 11
click at [453, 52] on h1 "Ballarat" at bounding box center [475, 47] width 64 height 21
click at [563, 37] on button "Save" at bounding box center [547, 40] width 52 height 26
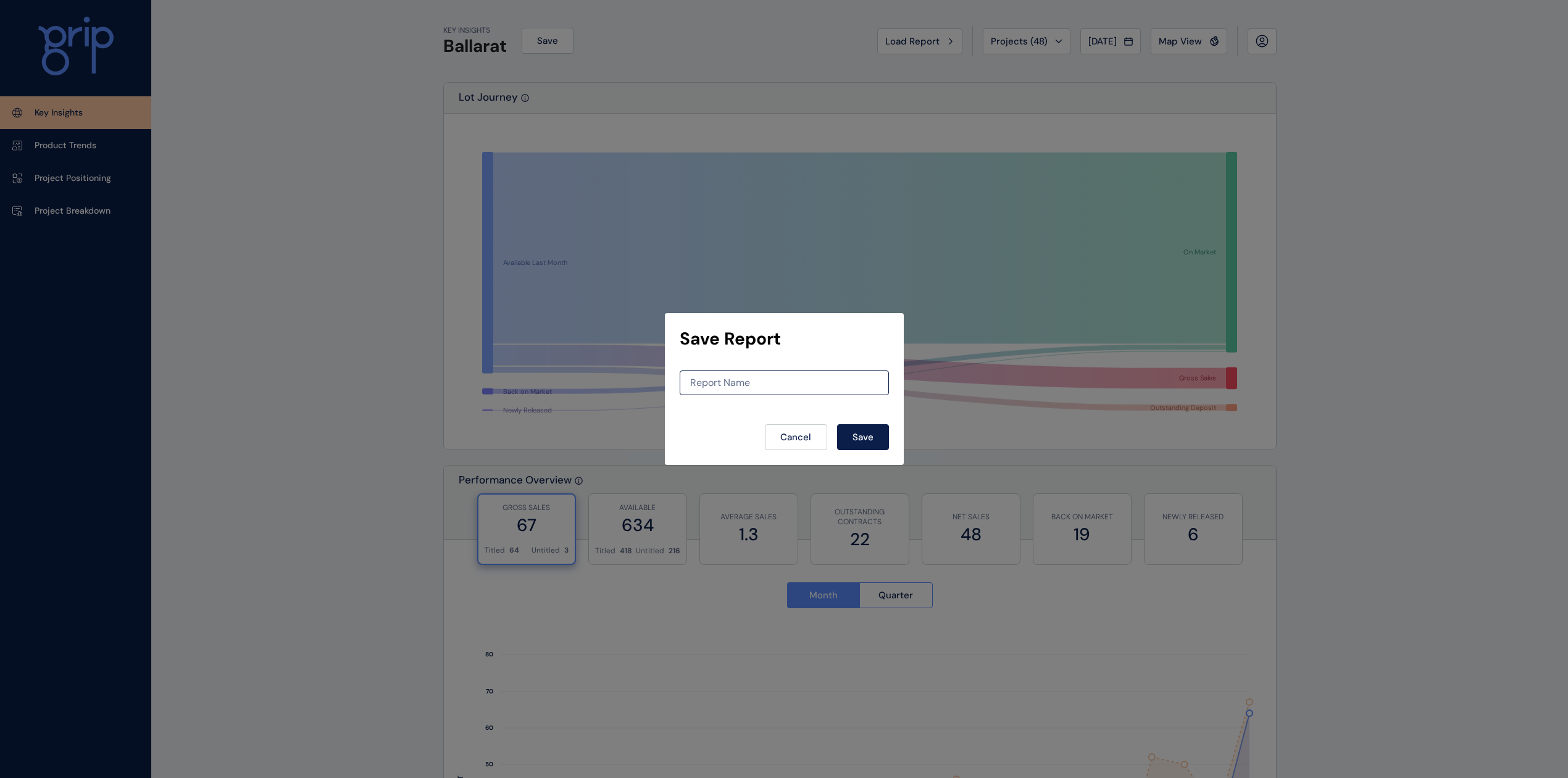
drag, startPoint x: 1525, startPoint y: 84, endPoint x: 1515, endPoint y: 84, distance: 10.0
click at [1521, 84] on div "Save Report Report Name Cancel Save" at bounding box center [784, 389] width 1568 height 778
click at [772, 444] on button "Cancel" at bounding box center [796, 437] width 62 height 26
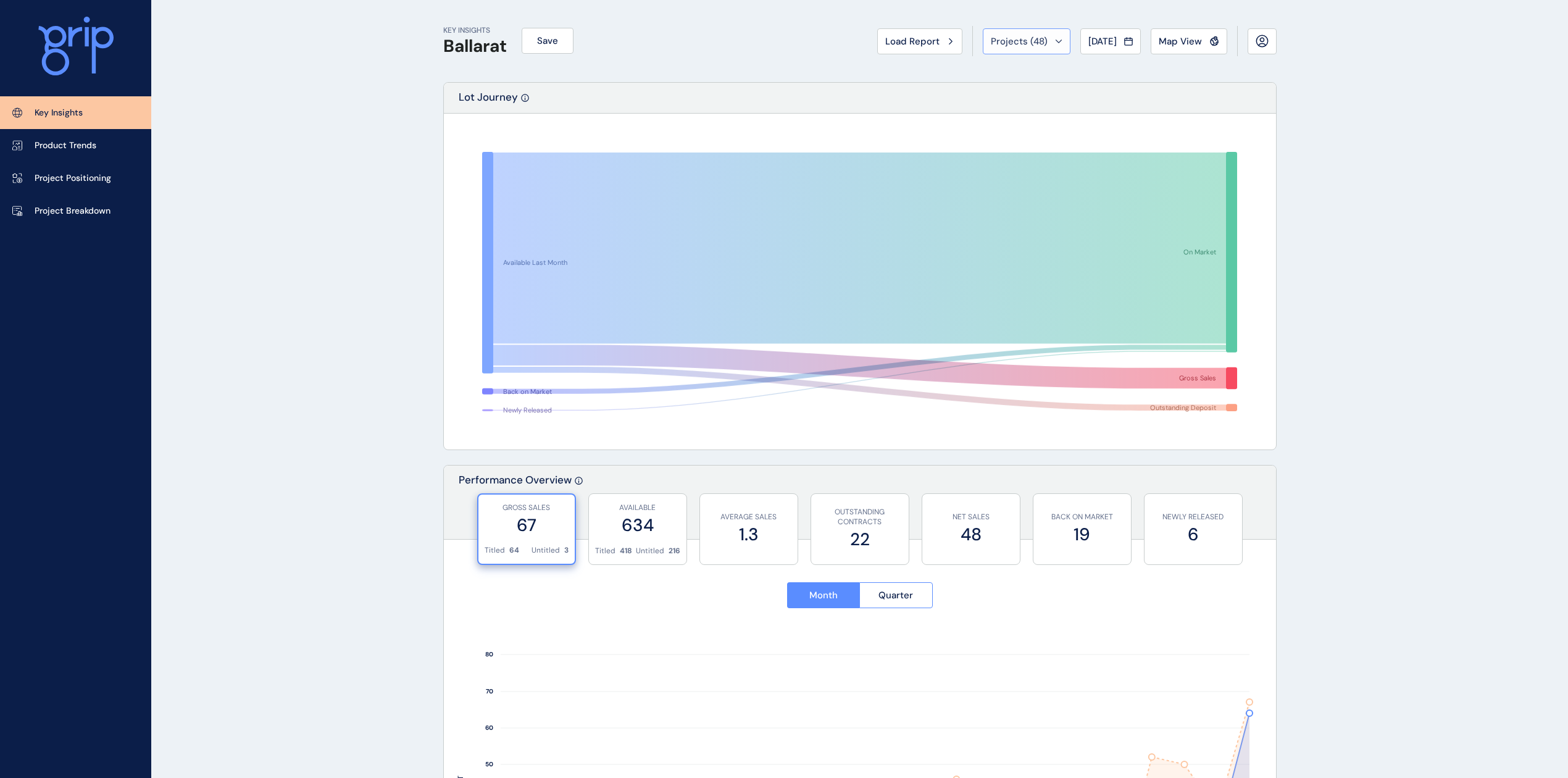
click at [1052, 43] on button "Projects ( 48 )" at bounding box center [1027, 41] width 88 height 26
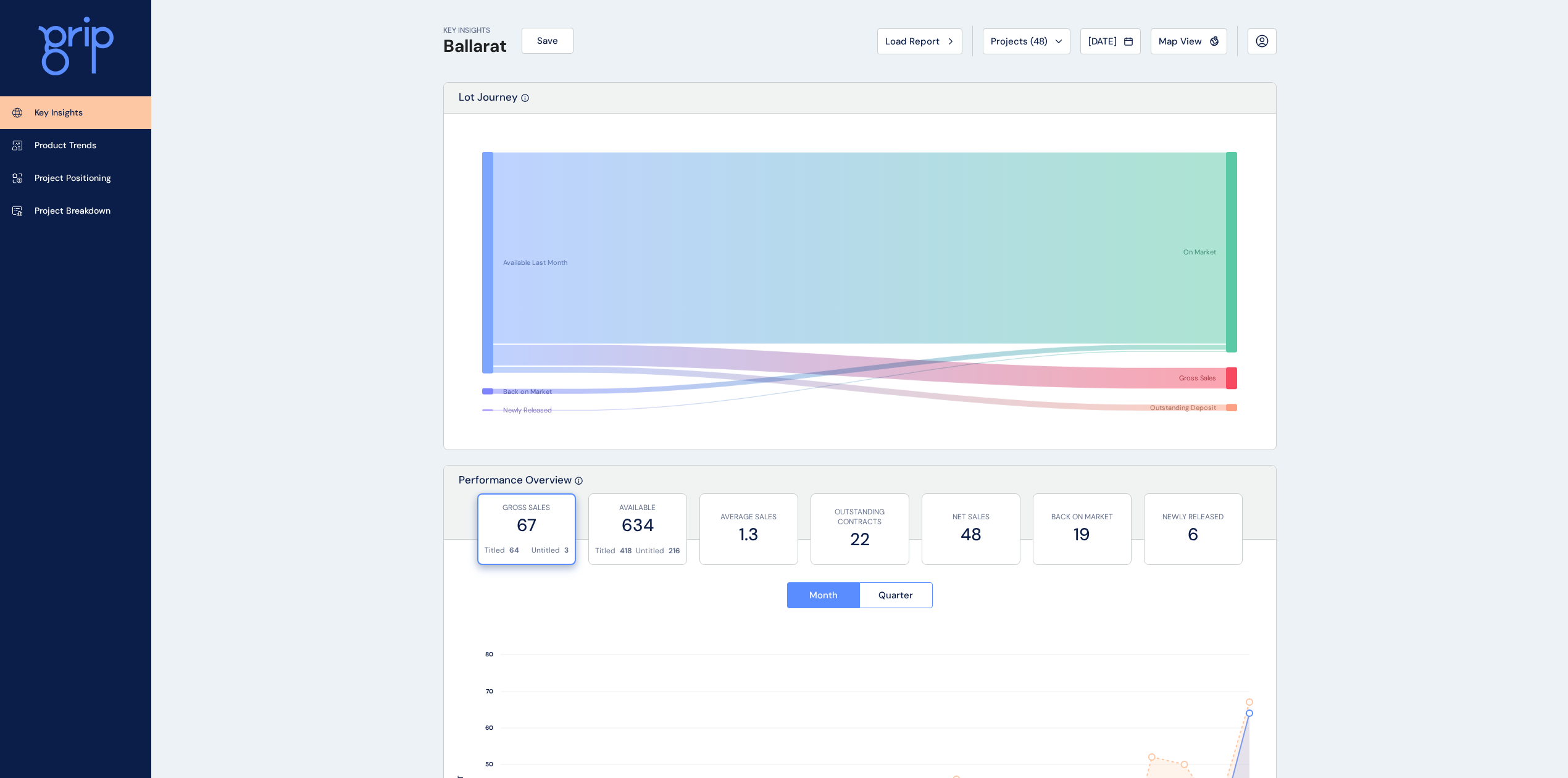
scroll to position [329, 0]
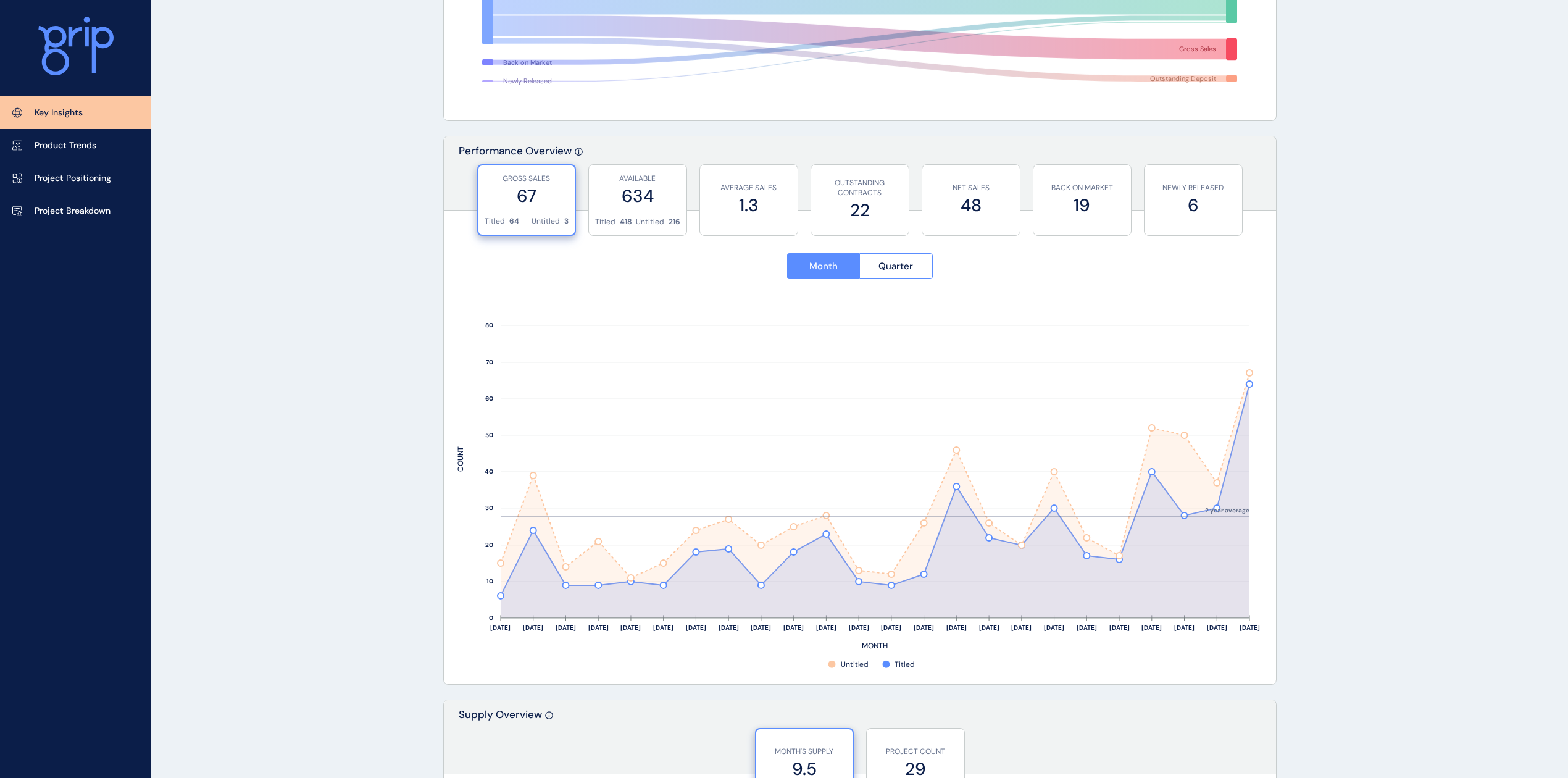
drag, startPoint x: 1263, startPoint y: 312, endPoint x: 1257, endPoint y: 263, distance: 49.4
click at [1268, 218] on div "GROSS SALES 67 Titled 64 Untitled 3 AVAILABLE 634 Titled 418 Untitled 216 AVERA…" at bounding box center [859, 195] width 832 height 62
drag, startPoint x: 521, startPoint y: 183, endPoint x: 512, endPoint y: 147, distance: 37.1
click at [512, 147] on p "Performance Overview" at bounding box center [514, 176] width 113 height 66
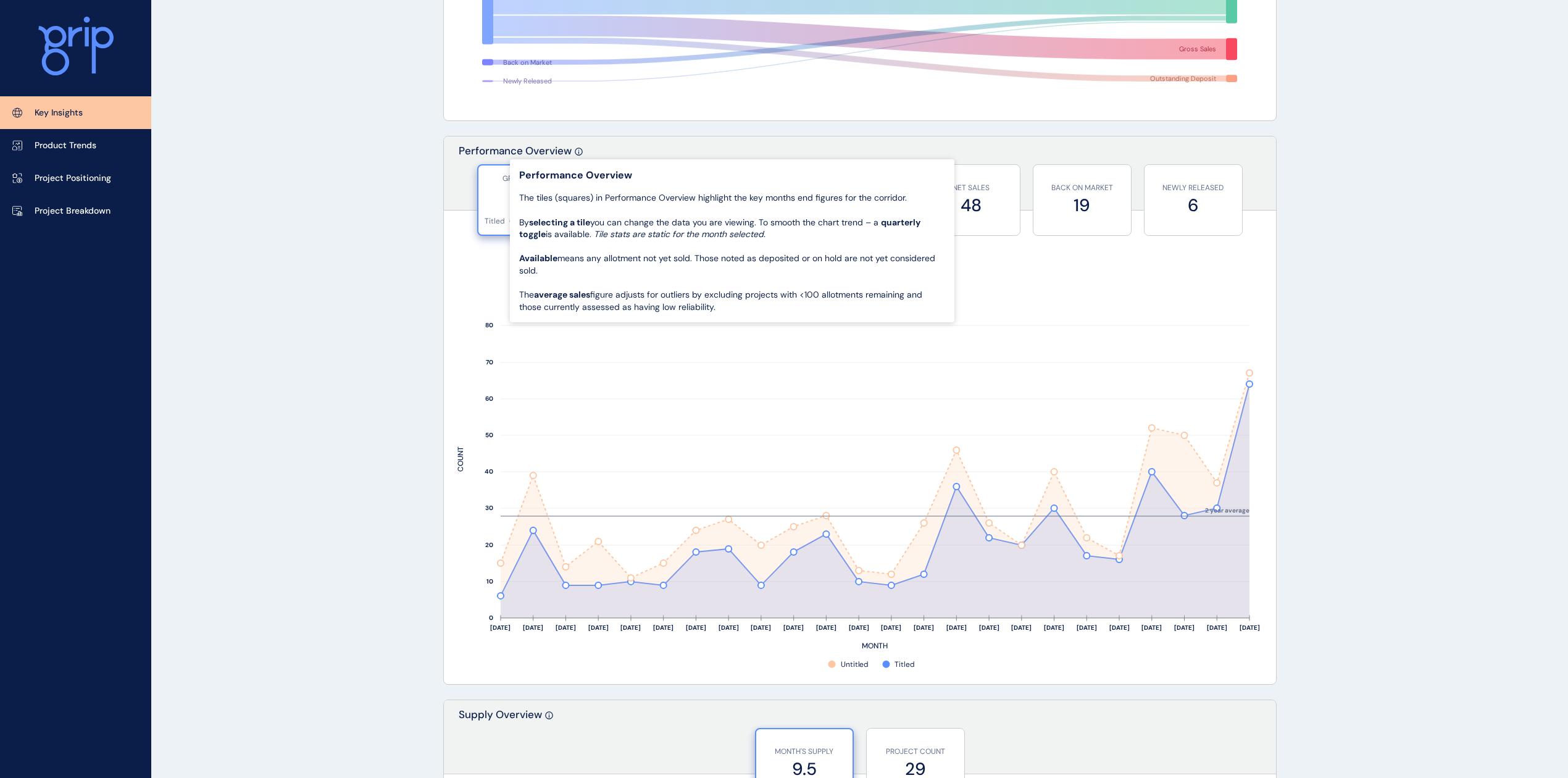
drag, startPoint x: 577, startPoint y: 150, endPoint x: 391, endPoint y: 269, distance: 220.8
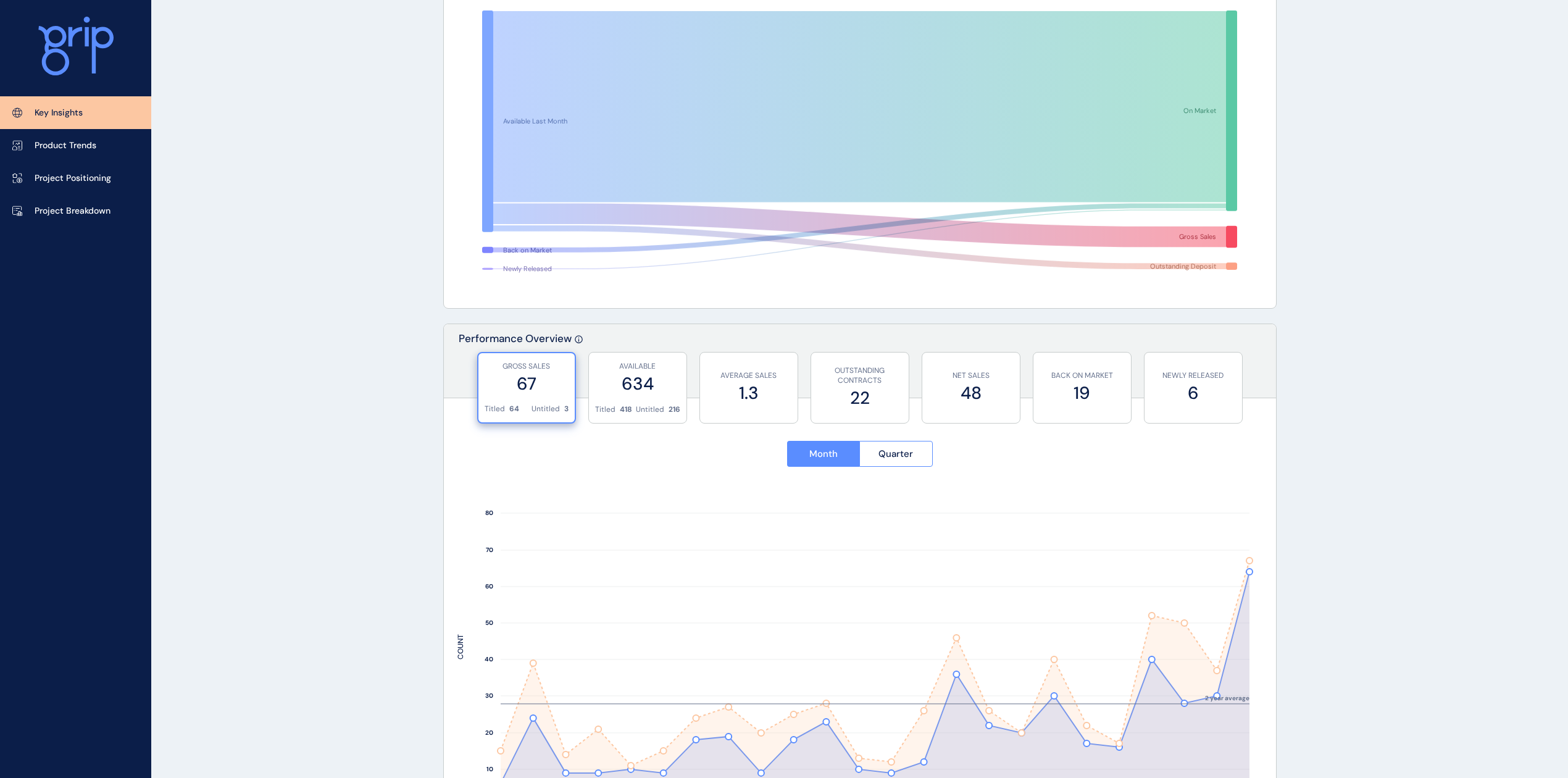
scroll to position [0, 0]
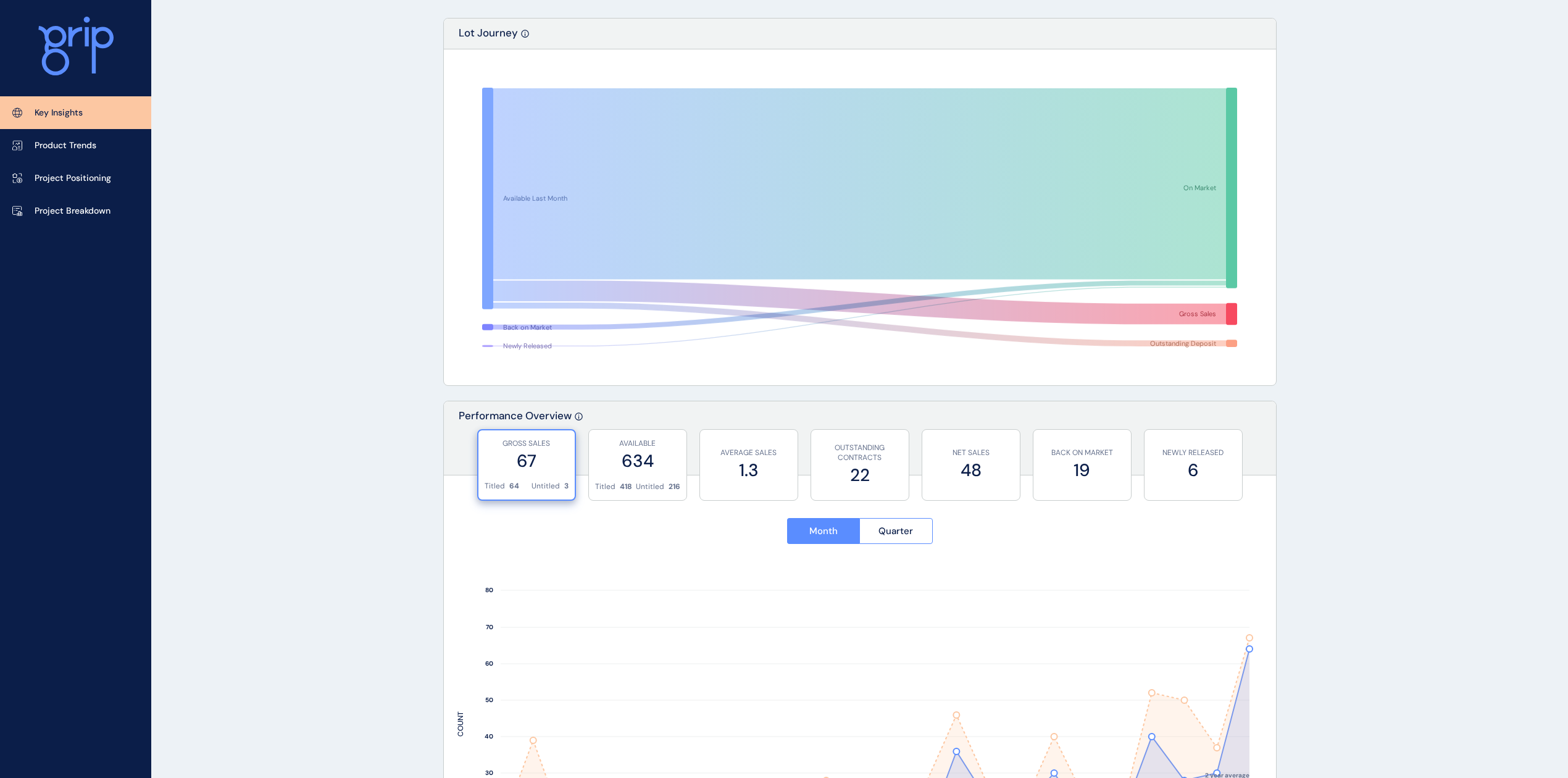
scroll to position [164, 0]
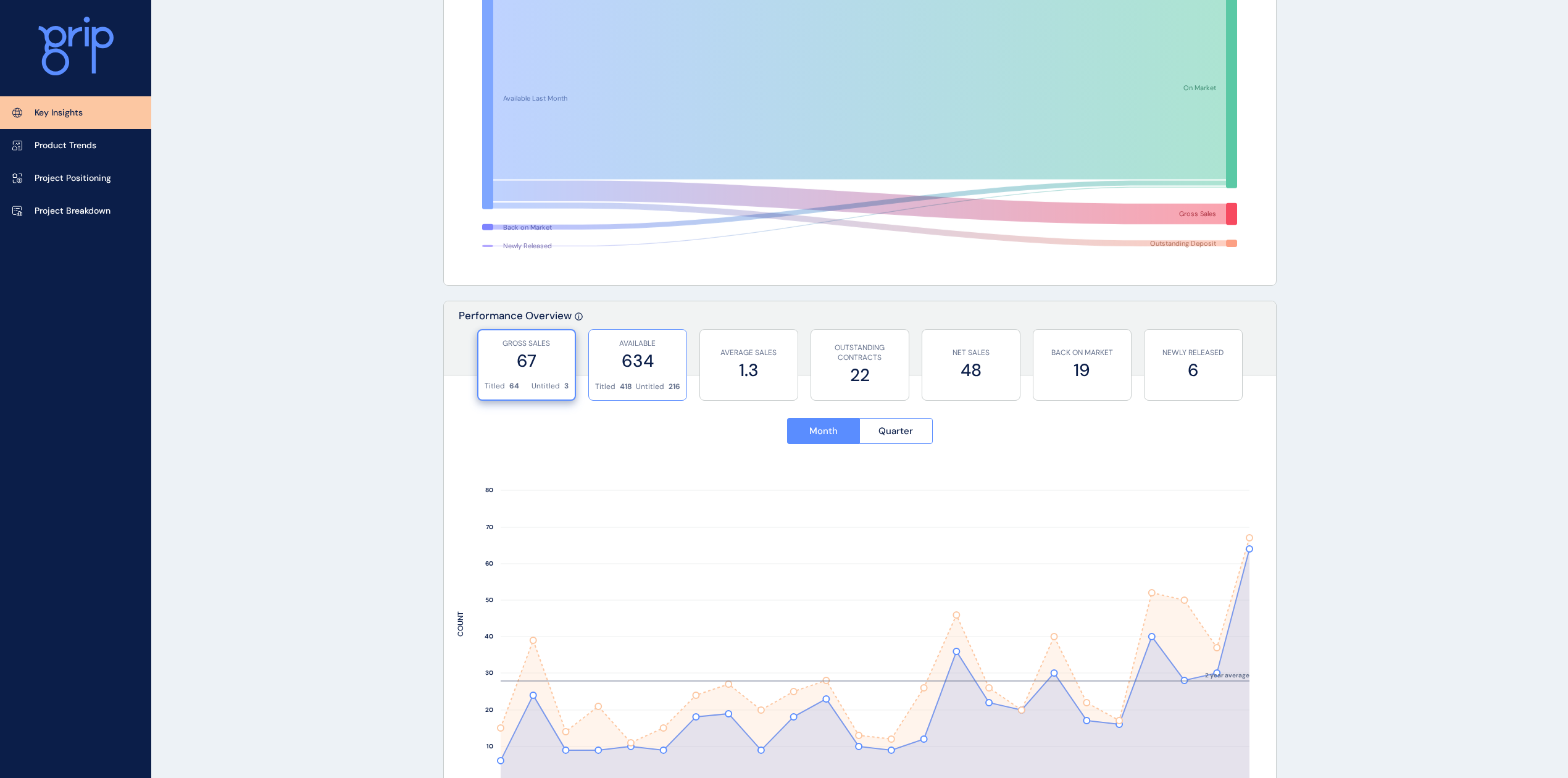
drag, startPoint x: 737, startPoint y: 379, endPoint x: 640, endPoint y: 386, distance: 97.3
drag, startPoint x: 640, startPoint y: 386, endPoint x: 585, endPoint y: 532, distance: 156.0
drag, startPoint x: 585, startPoint y: 532, endPoint x: 1359, endPoint y: 401, distance: 785.0
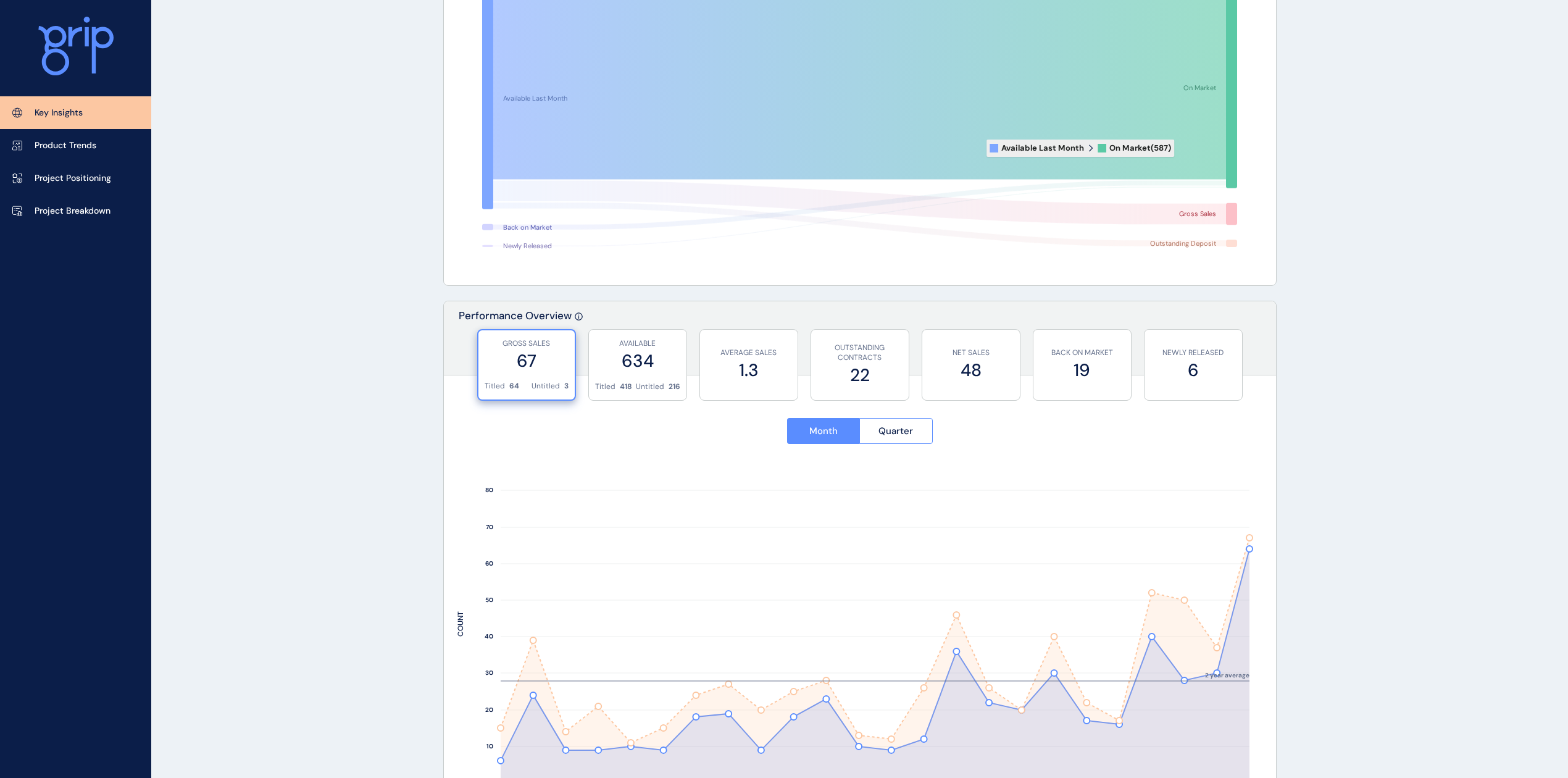
drag, startPoint x: 1183, startPoint y: 148, endPoint x: 1300, endPoint y: 73, distance: 139.0
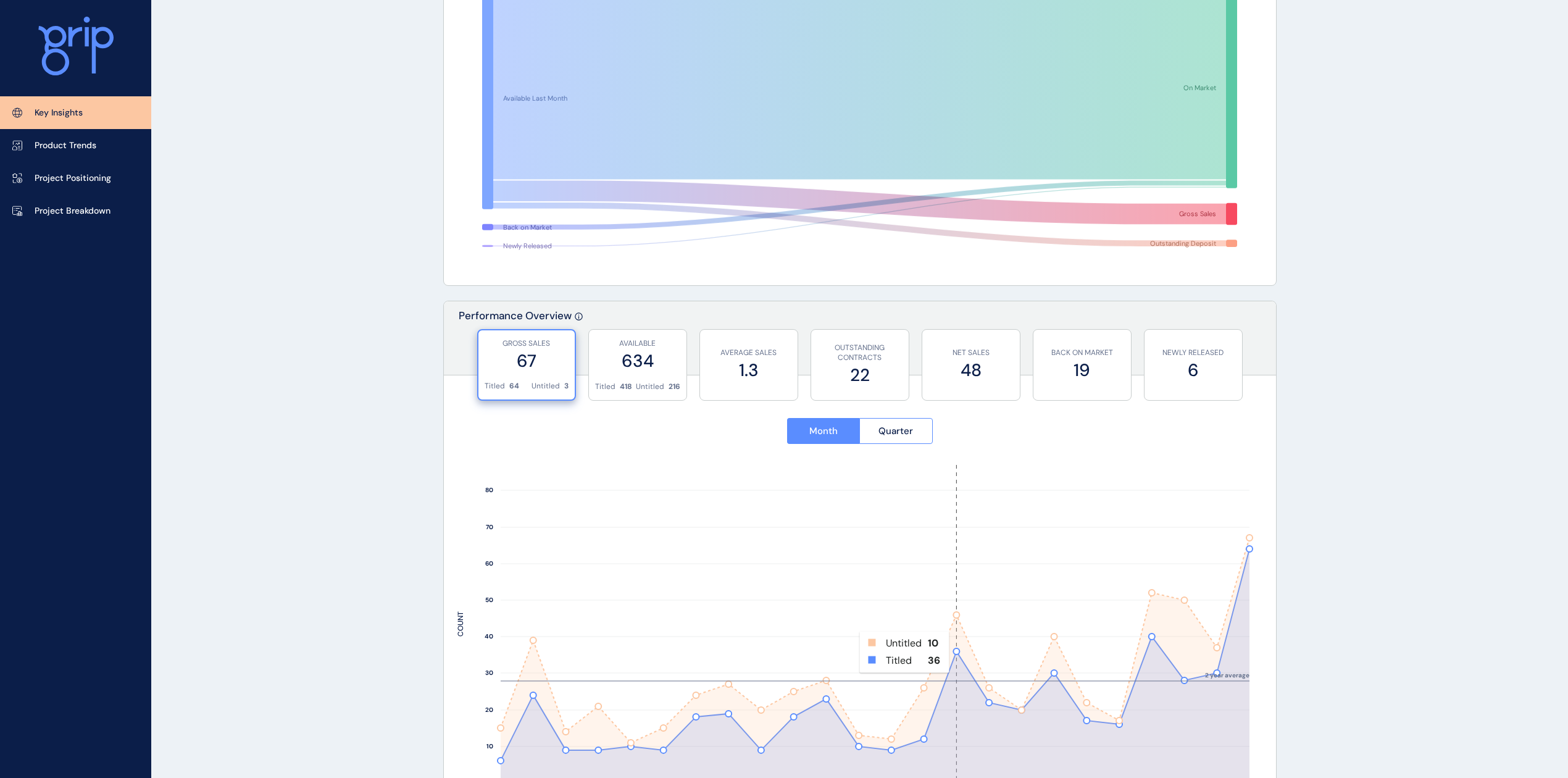
click at [958, 652] on rect at bounding box center [957, 624] width 33 height 318
click at [958, 653] on rect at bounding box center [957, 624] width 33 height 318
drag, startPoint x: 958, startPoint y: 653, endPoint x: 1467, endPoint y: 473, distance: 539.9
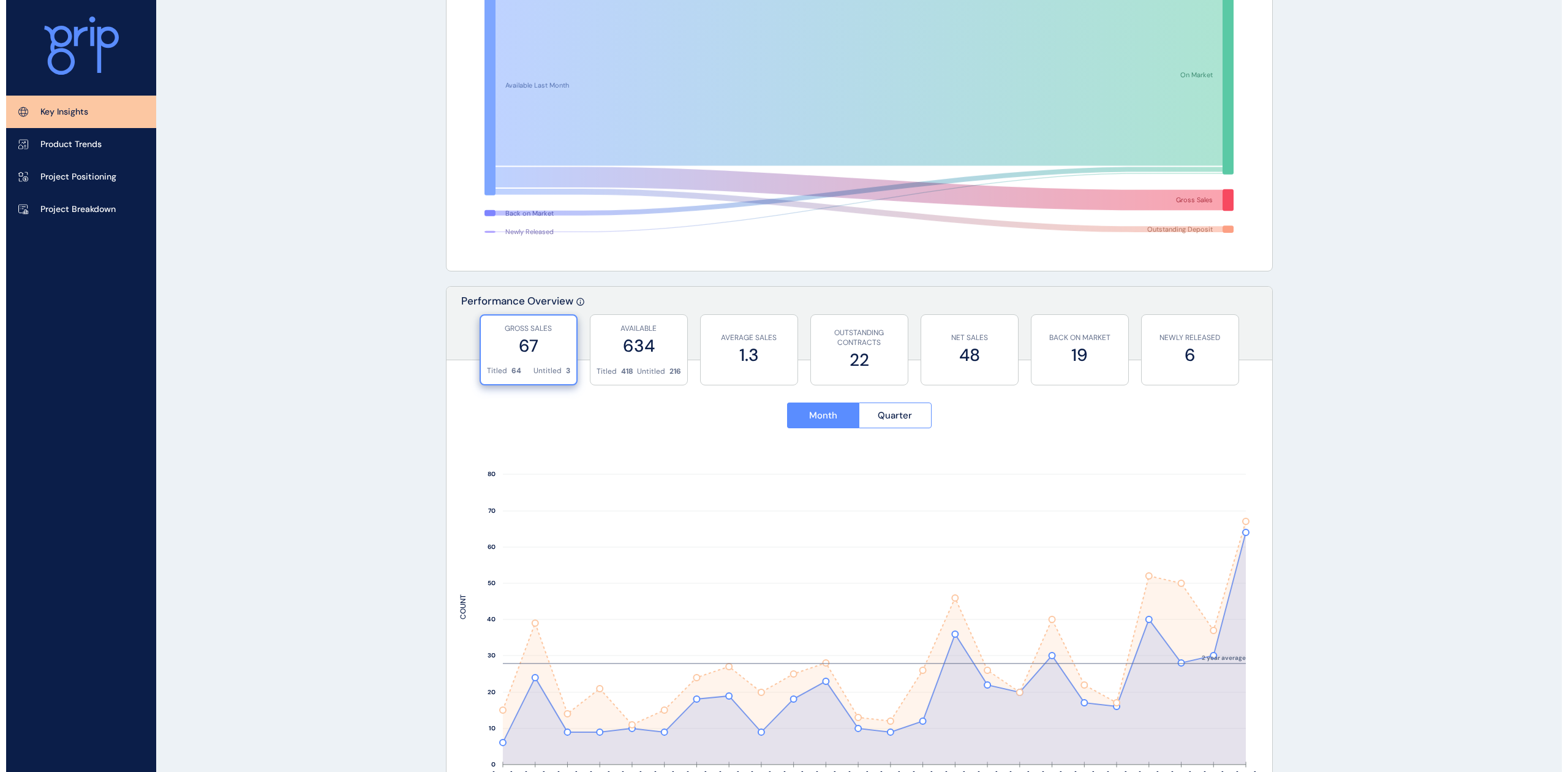
scroll to position [0, 0]
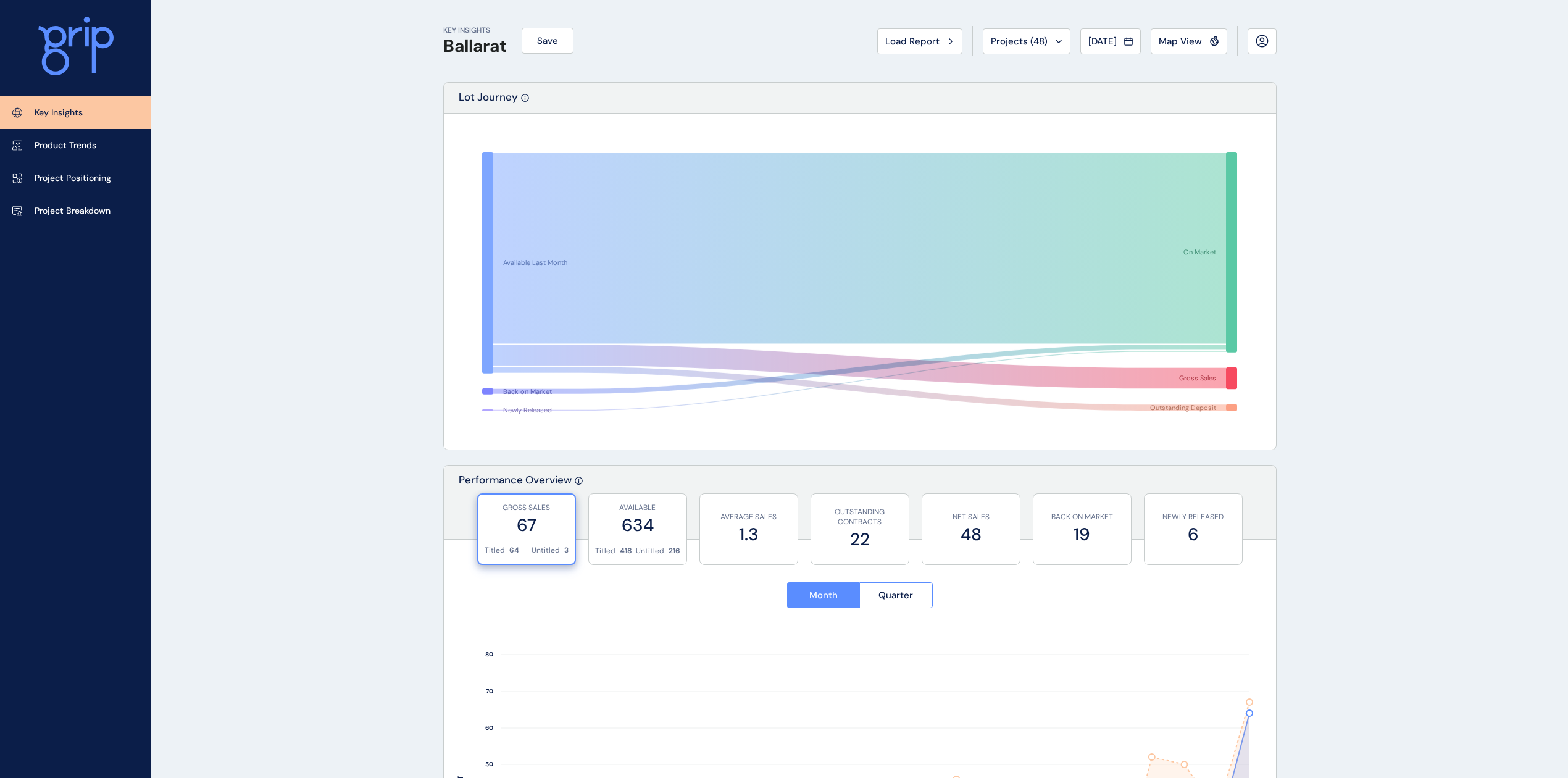
click at [129, 235] on div "Key Insights Product Trends Project Positioning Project Breakdown" at bounding box center [75, 389] width 151 height 778
click at [114, 211] on link "Project Breakdown" at bounding box center [75, 210] width 151 height 33
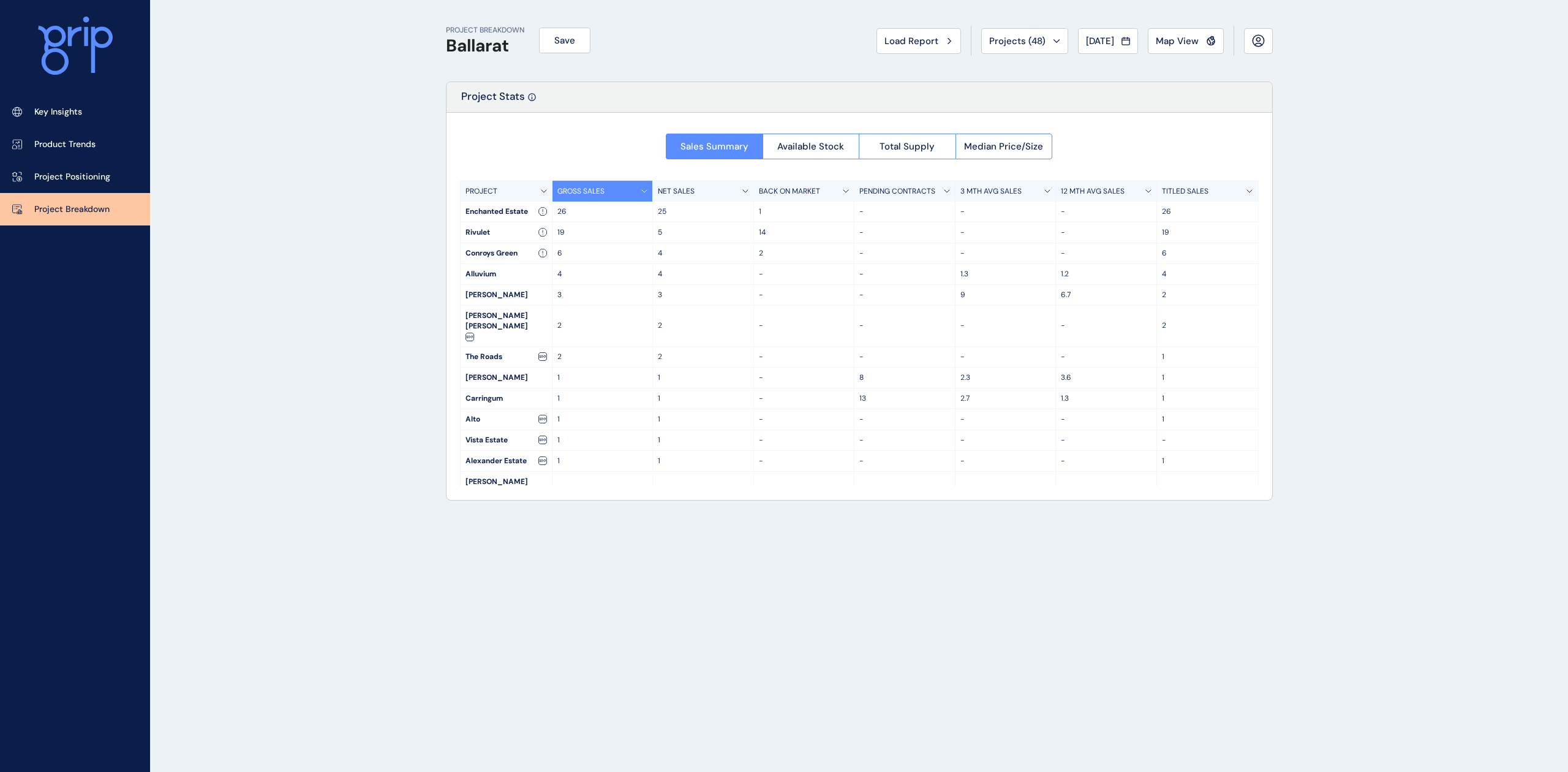
drag, startPoint x: 542, startPoint y: 209, endPoint x: 515, endPoint y: 214, distance: 27.5
click at [515, 214] on div "Enchanted Estate" at bounding box center [506, 212] width 91 height 20
drag, startPoint x: 582, startPoint y: 187, endPoint x: 530, endPoint y: 199, distance: 53.4
click at [530, 200] on div "PROJECT" at bounding box center [506, 191] width 92 height 21
drag, startPoint x: 547, startPoint y: 188, endPoint x: 572, endPoint y: 191, distance: 25.2
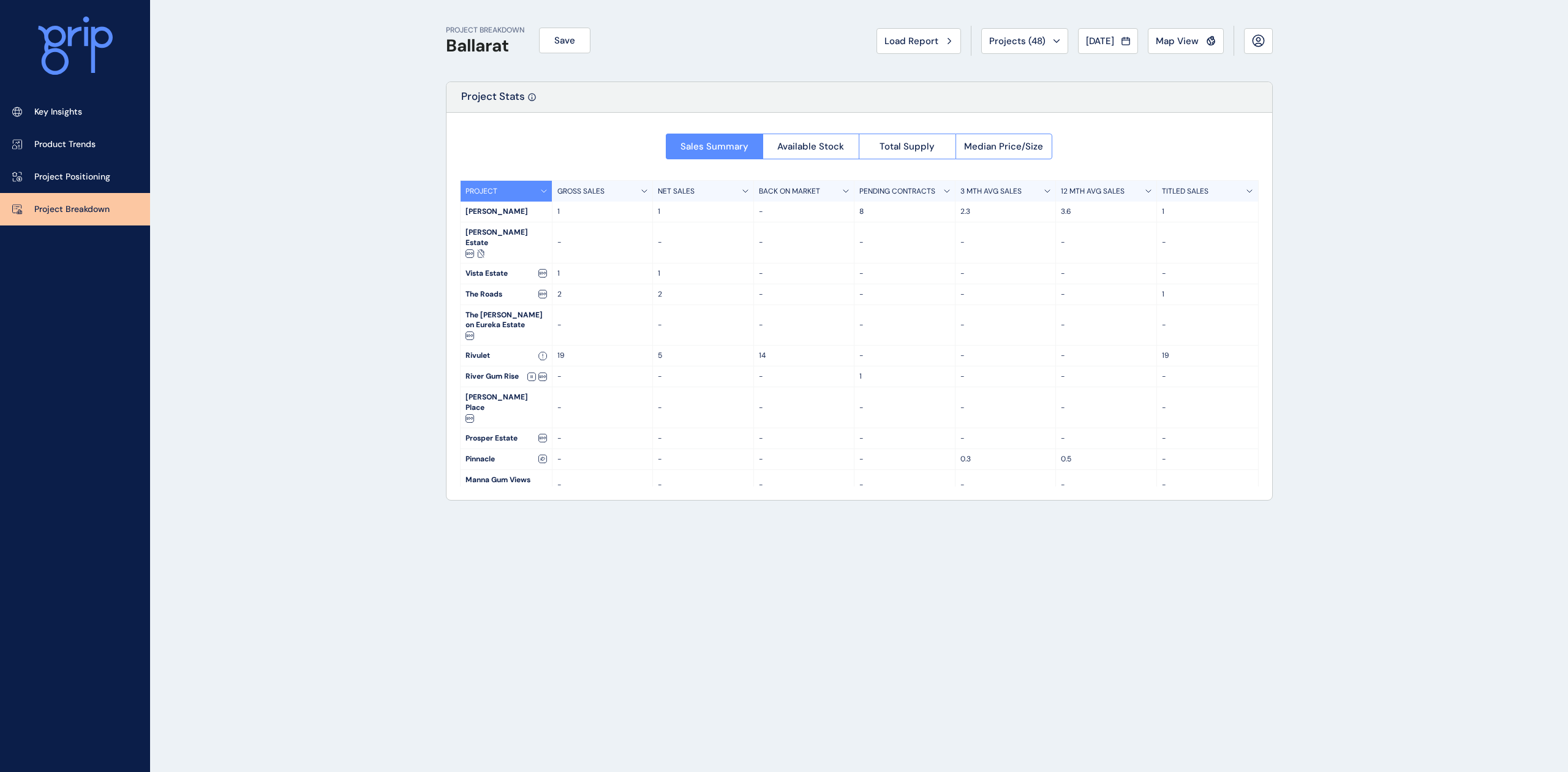
click at [547, 189] on div "PROJECT" at bounding box center [506, 191] width 92 height 21
drag, startPoint x: 596, startPoint y: 189, endPoint x: 910, endPoint y: 140, distance: 317.8
click at [910, 140] on button "Total Supply" at bounding box center [907, 146] width 97 height 26
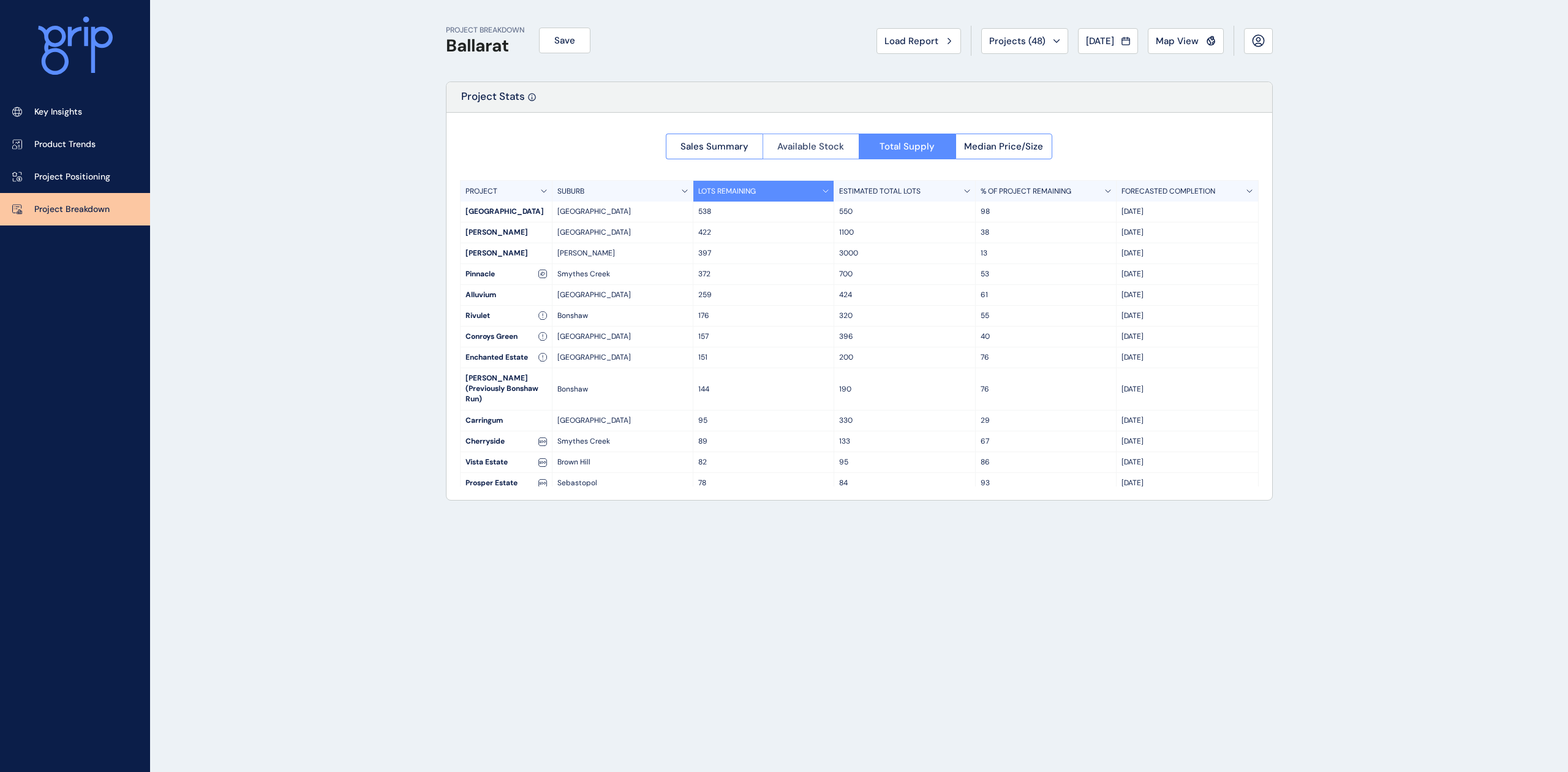
drag, startPoint x: 844, startPoint y: 143, endPoint x: 835, endPoint y: 143, distance: 9.0
click at [835, 143] on button "Available Stock" at bounding box center [811, 146] width 97 height 26
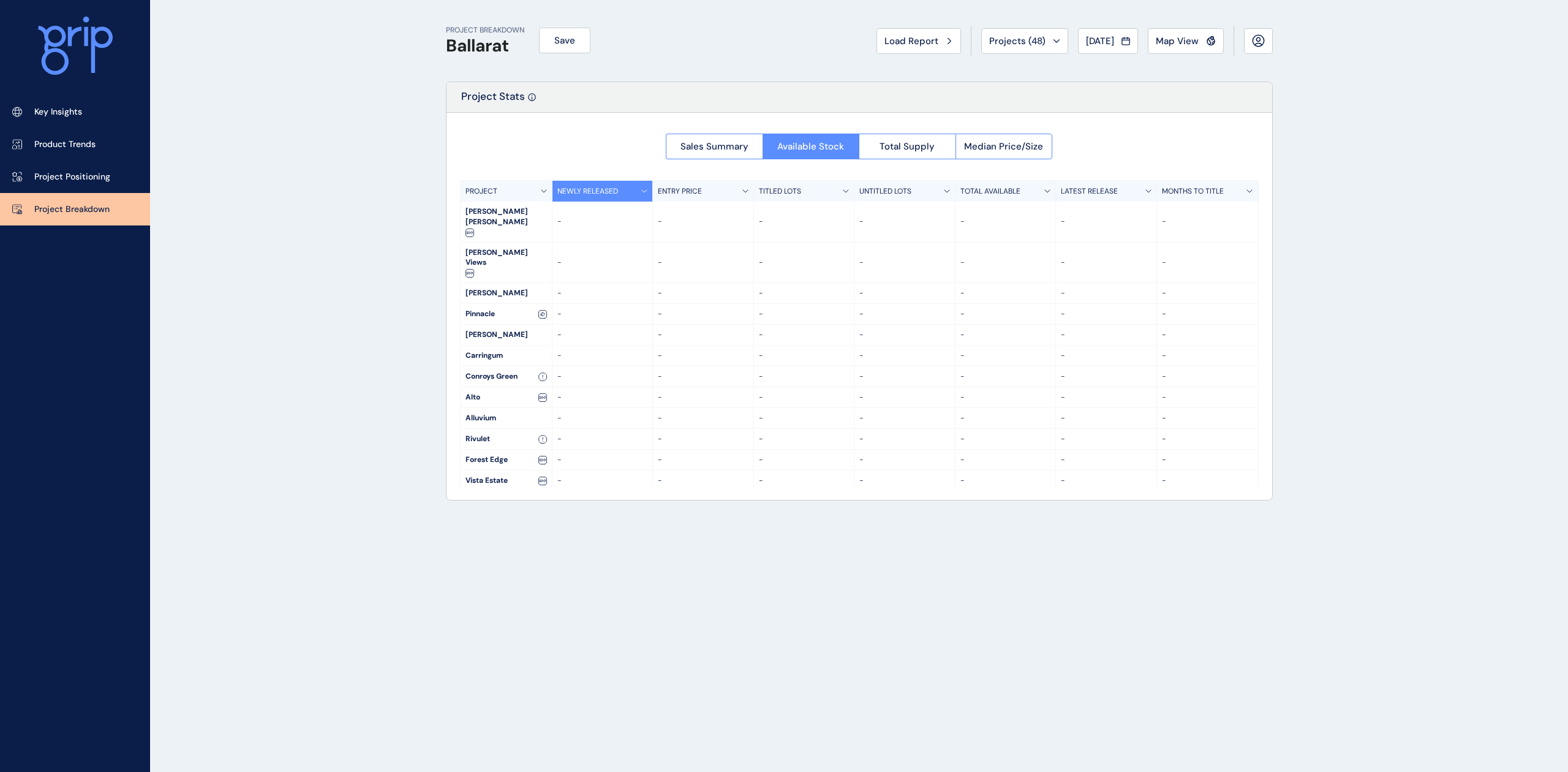
click at [714, 145] on div at bounding box center [859, 306] width 825 height 387
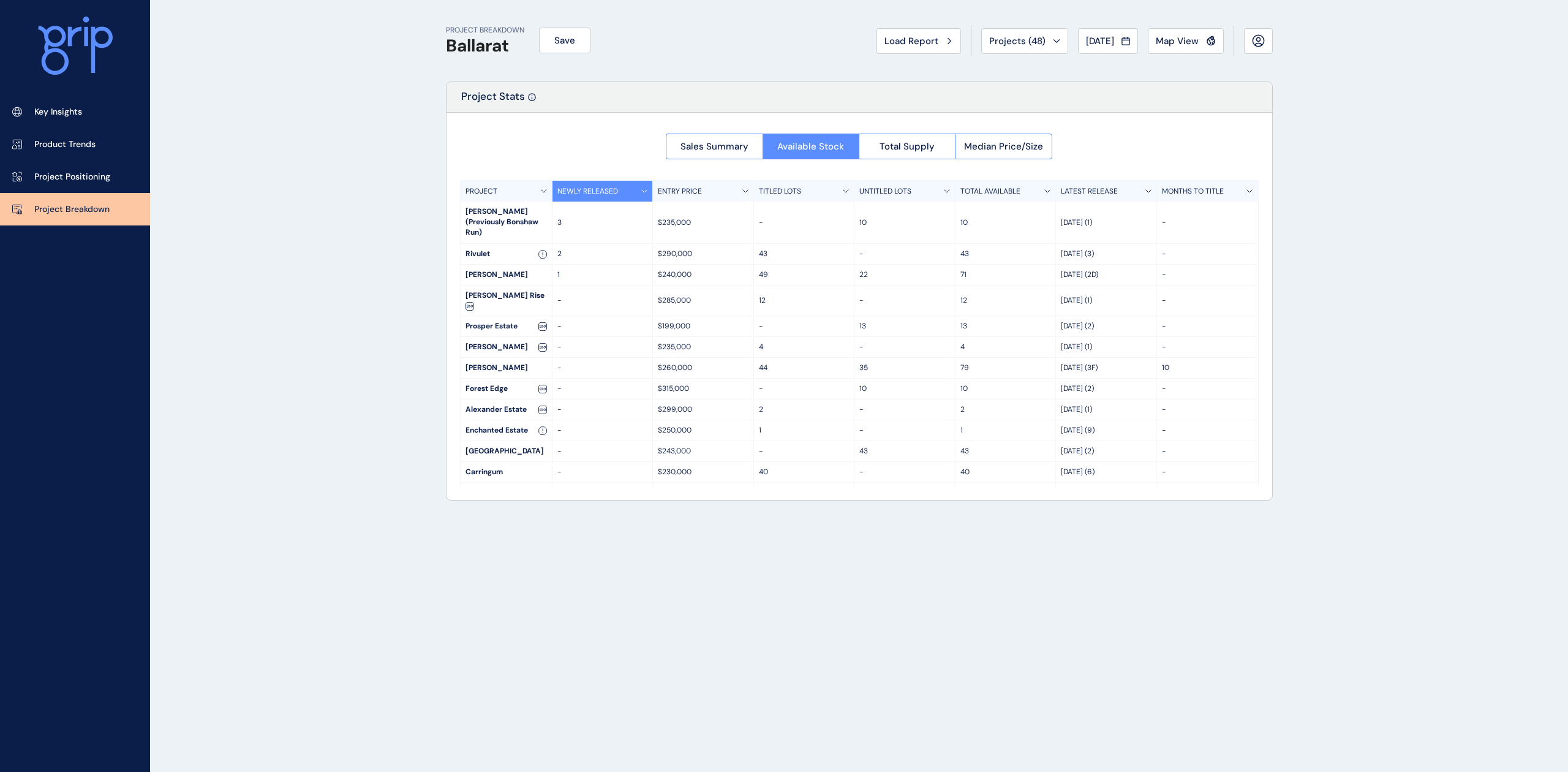
click at [545, 188] on div "PROJECT" at bounding box center [506, 191] width 92 height 21
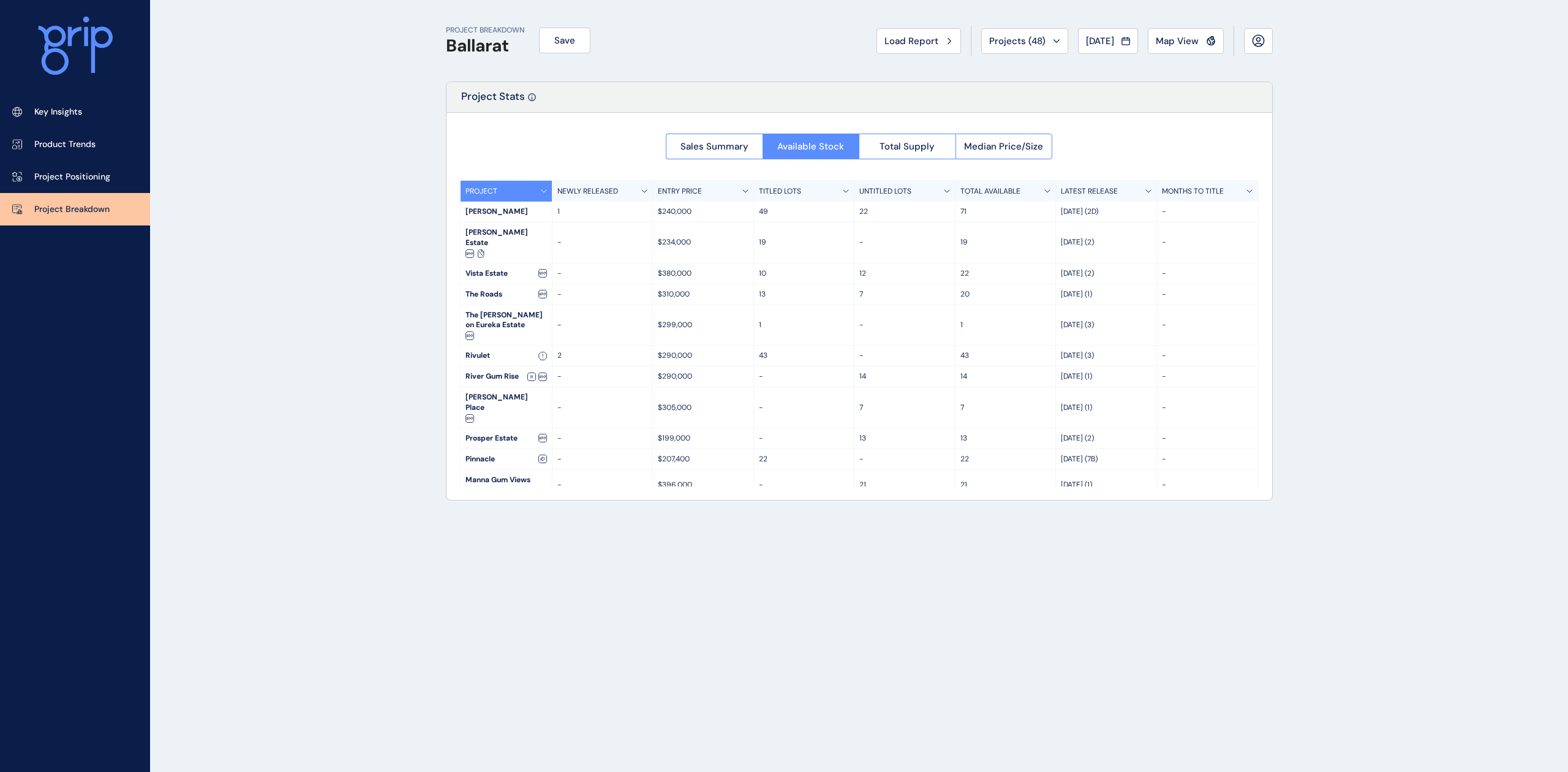
drag, startPoint x: 545, startPoint y: 188, endPoint x: 373, endPoint y: 233, distance: 177.8
click at [371, 231] on div "PROJECT BREAKDOWN Ballarat Save Load Report Projects ( 48 ) [DATE] 2025 < > Jan…" at bounding box center [784, 386] width 1568 height 772
click at [929, 145] on span "Total Supply" at bounding box center [907, 146] width 55 height 12
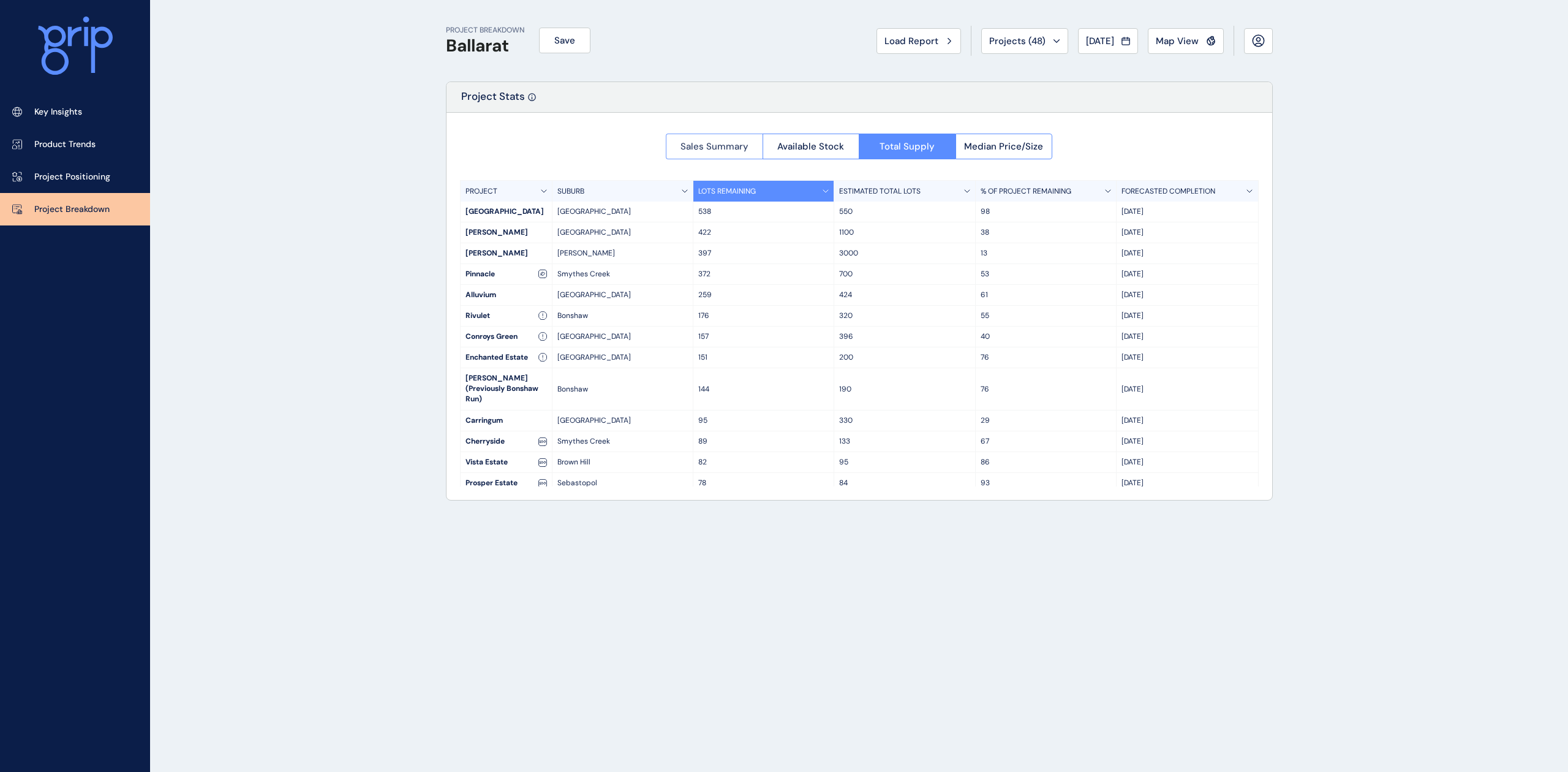
click at [726, 146] on span "Sales Summary" at bounding box center [714, 146] width 68 height 12
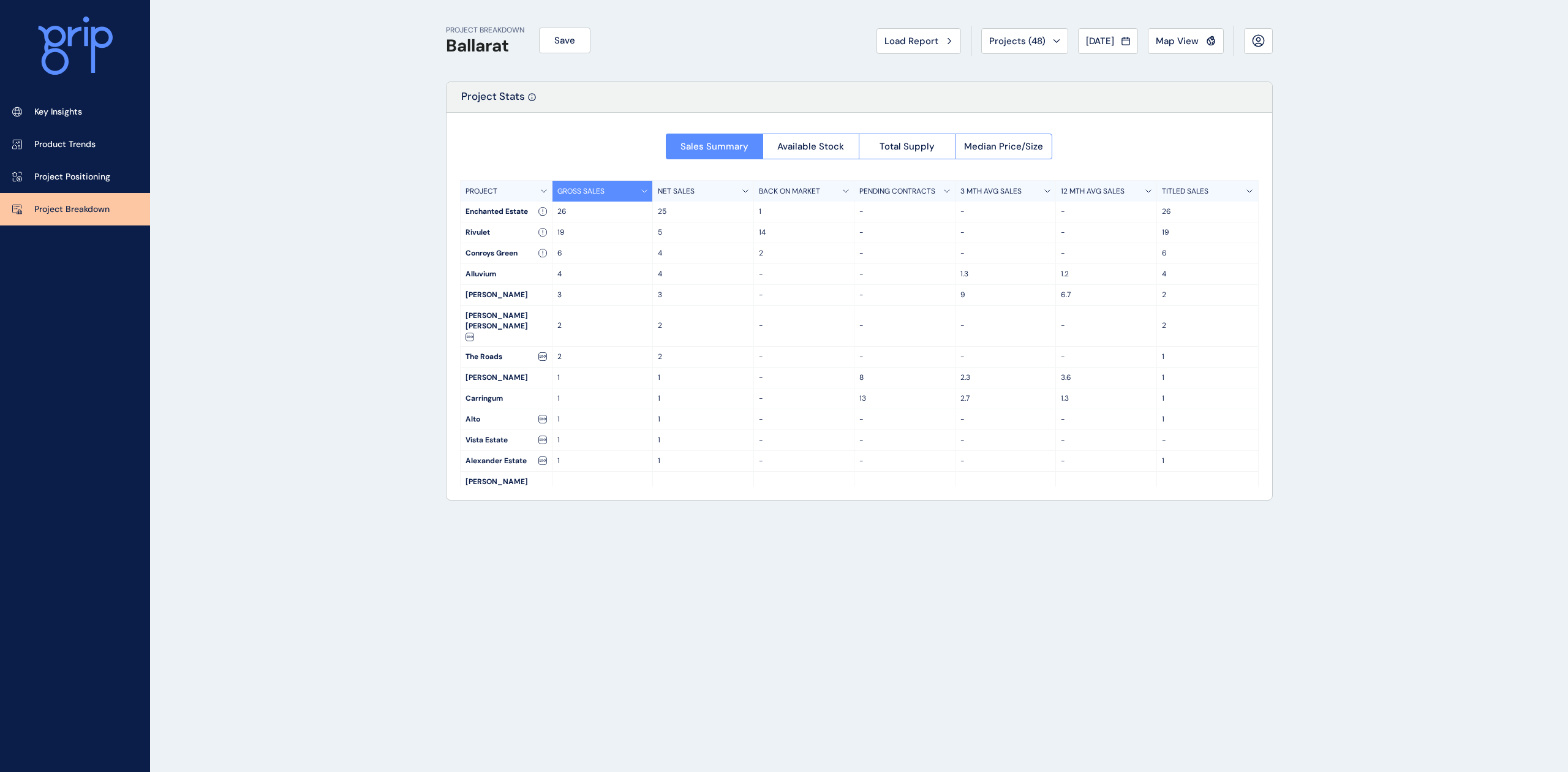
click at [541, 192] on icon at bounding box center [544, 191] width 6 height 4
click at [541, 191] on icon at bounding box center [544, 191] width 6 height 4
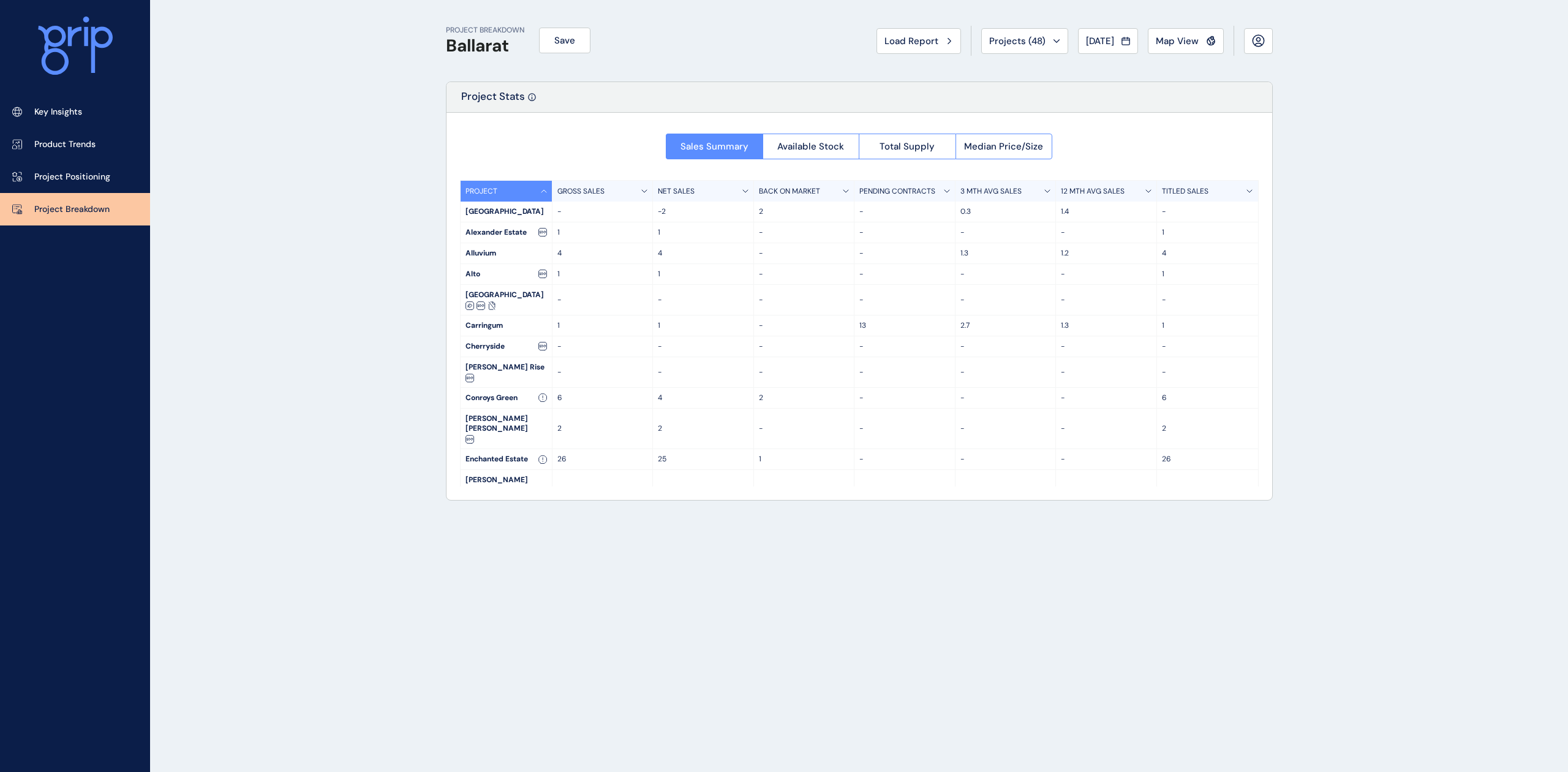
drag, startPoint x: 541, startPoint y: 191, endPoint x: 440, endPoint y: 224, distance: 106.3
click at [439, 224] on div "PROJECT BREAKDOWN Ballarat Save Load Report Projects ( 48 ) [DATE] 2025 < > Jan…" at bounding box center [859, 386] width 858 height 772
click at [542, 188] on div "PROJECT" at bounding box center [506, 191] width 92 height 21
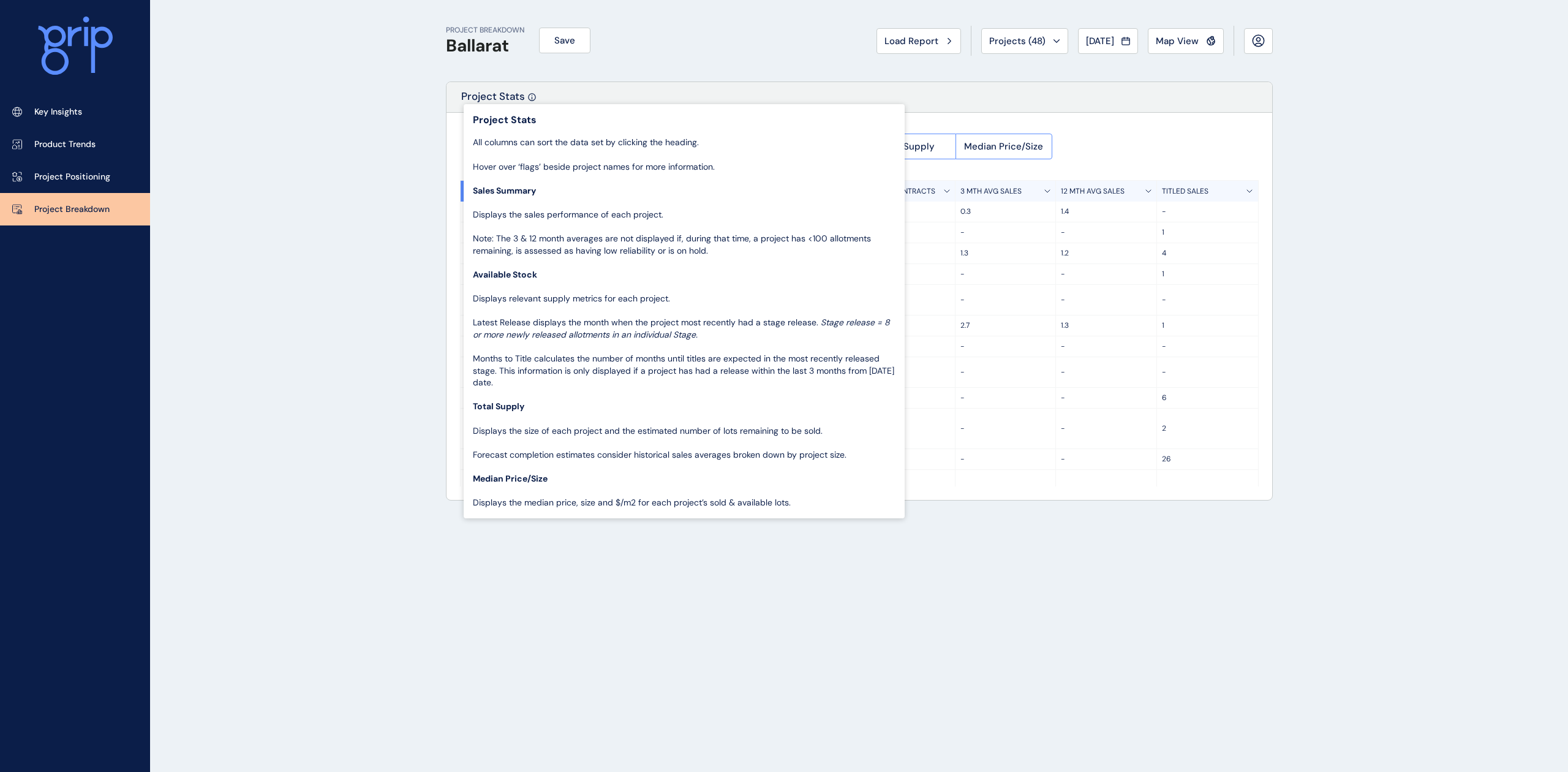
click at [534, 91] on div at bounding box center [532, 95] width 8 height 12
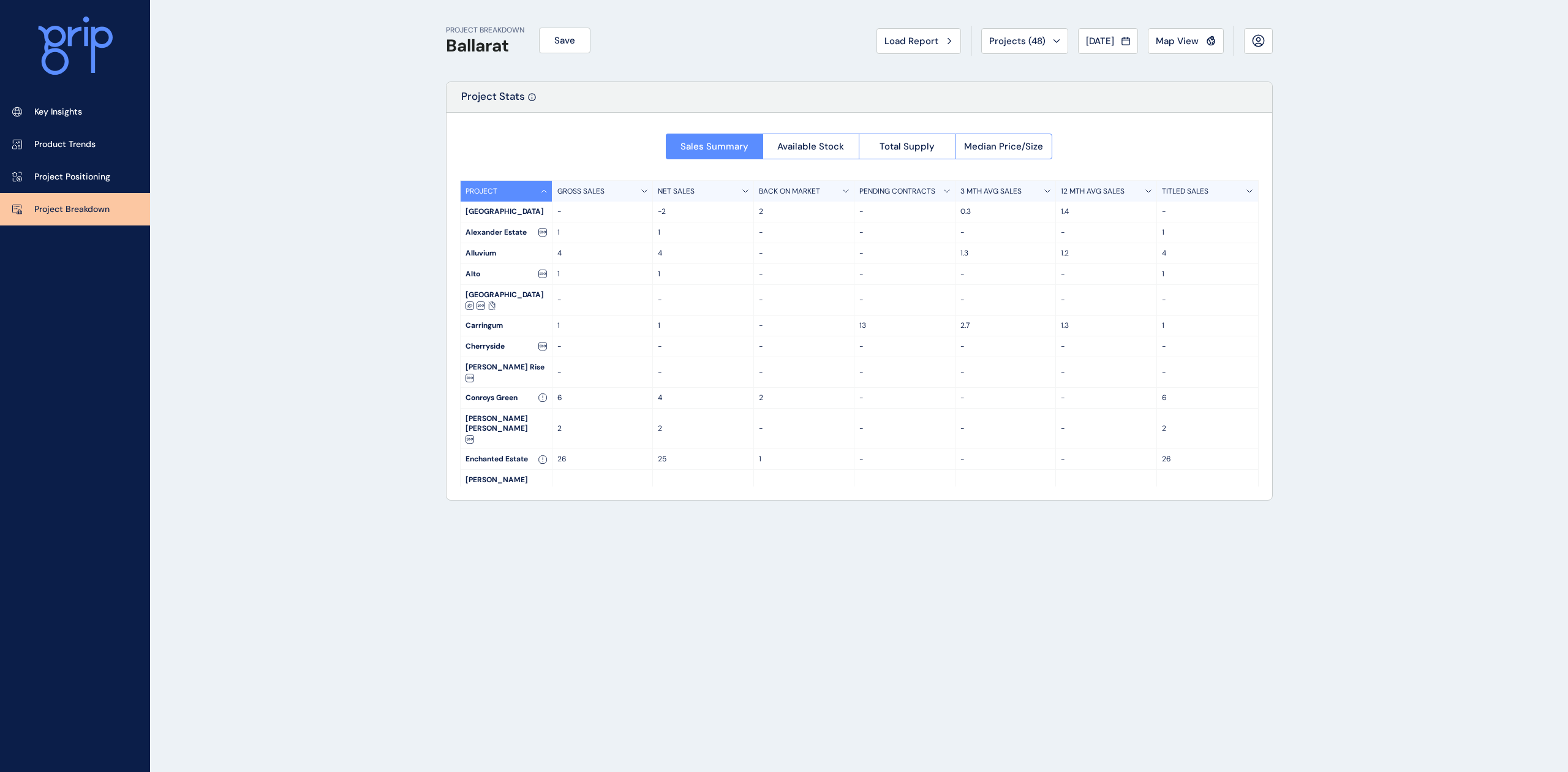
click at [1209, 64] on div "PROJECT BREAKDOWN Ballarat Save Load Report Projects ( 48 ) [DATE] 2025 < > Jan…" at bounding box center [859, 41] width 827 height 82
click at [1049, 48] on button "Projects ( 48 )" at bounding box center [1025, 41] width 87 height 26
click at [1558, 338] on div "PROJECT BREAKDOWN Ballarat Save Load Report Projects ( 48 ) [DATE] 2025 < > Jan…" at bounding box center [784, 386] width 1568 height 772
click at [1274, 155] on div "PROJECT BREAKDOWN Ballarat Save Load Report Projects ( 48 ) [DATE] 2025 < > Jan…" at bounding box center [859, 386] width 858 height 772
drag, startPoint x: 293, startPoint y: 119, endPoint x: 304, endPoint y: 120, distance: 11.0
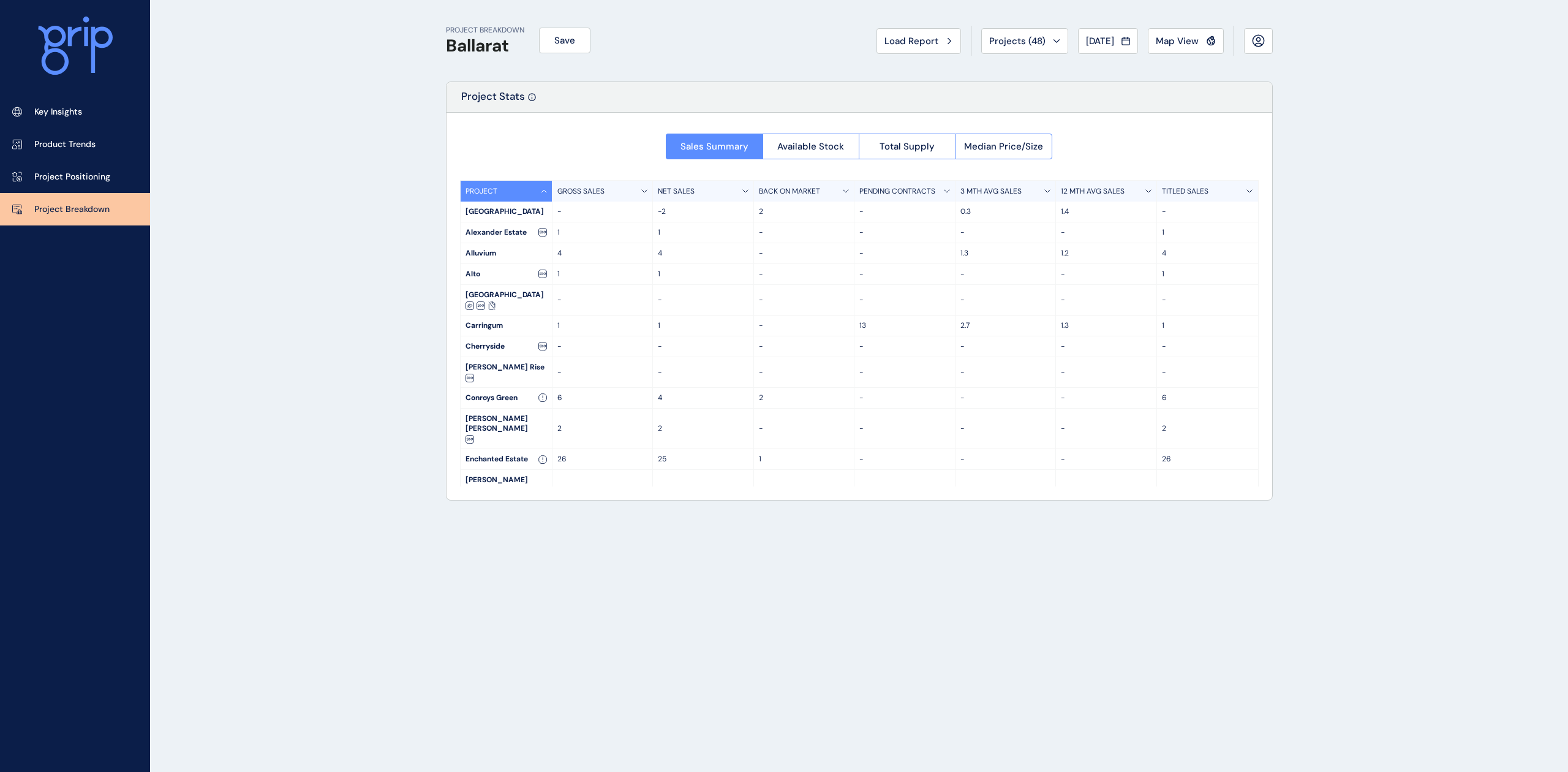
click at [297, 119] on div "PROJECT BREAKDOWN Ballarat Save Load Report Projects ( 48 ) [DATE] 2025 < > Jan…" at bounding box center [784, 386] width 1568 height 772
click at [1437, 60] on div "PROJECT BREAKDOWN Ballarat Save Load Report Projects ( 48 ) [DATE] 2025 < > Jan…" at bounding box center [784, 386] width 1568 height 772
drag, startPoint x: 1323, startPoint y: 93, endPoint x: 1312, endPoint y: 34, distance: 60.0
click at [1444, 32] on div "PROJECT BREAKDOWN Ballarat Save Load Report Projects ( 48 ) [DATE] 2025 < > Jan…" at bounding box center [784, 386] width 1568 height 772
drag, startPoint x: 1425, startPoint y: 172, endPoint x: 1257, endPoint y: 45, distance: 210.6
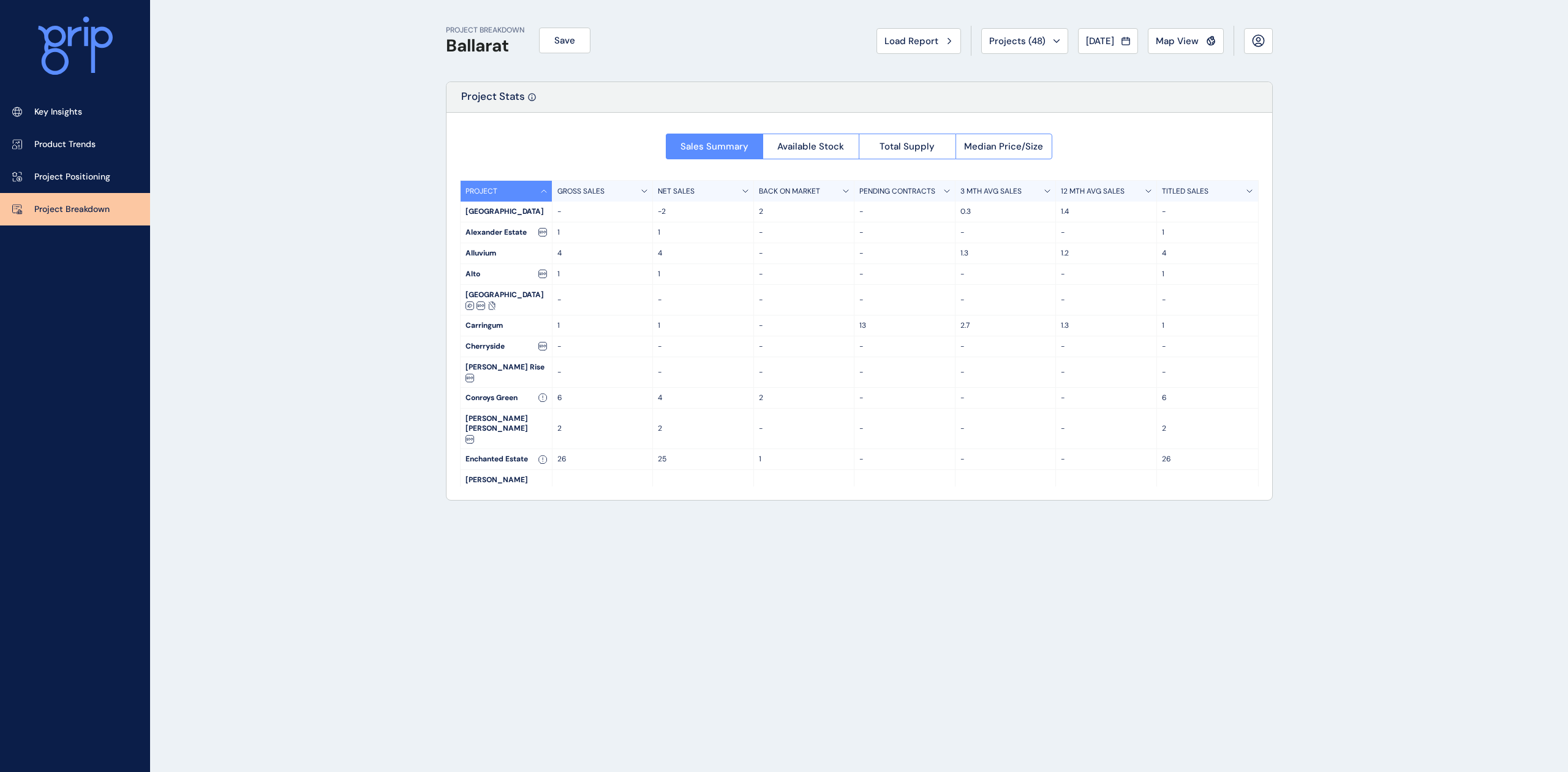
drag, startPoint x: 1257, startPoint y: 45, endPoint x: 1386, endPoint y: 22, distance: 131.0
click at [1386, 22] on div "PROJECT BREAKDOWN Ballarat Save Load Report Projects ( 48 ) [DATE] 2025 < > Jan…" at bounding box center [784, 386] width 1568 height 772
drag, startPoint x: 1361, startPoint y: 38, endPoint x: 643, endPoint y: 121, distance: 722.8
click at [692, 115] on div "Sales Summary Available Stock Total Supply Median Price/Size PROJECT GROSS SALE…" at bounding box center [859, 306] width 825 height 387
drag, startPoint x: 537, startPoint y: 94, endPoint x: 768, endPoint y: 31, distance: 239.4
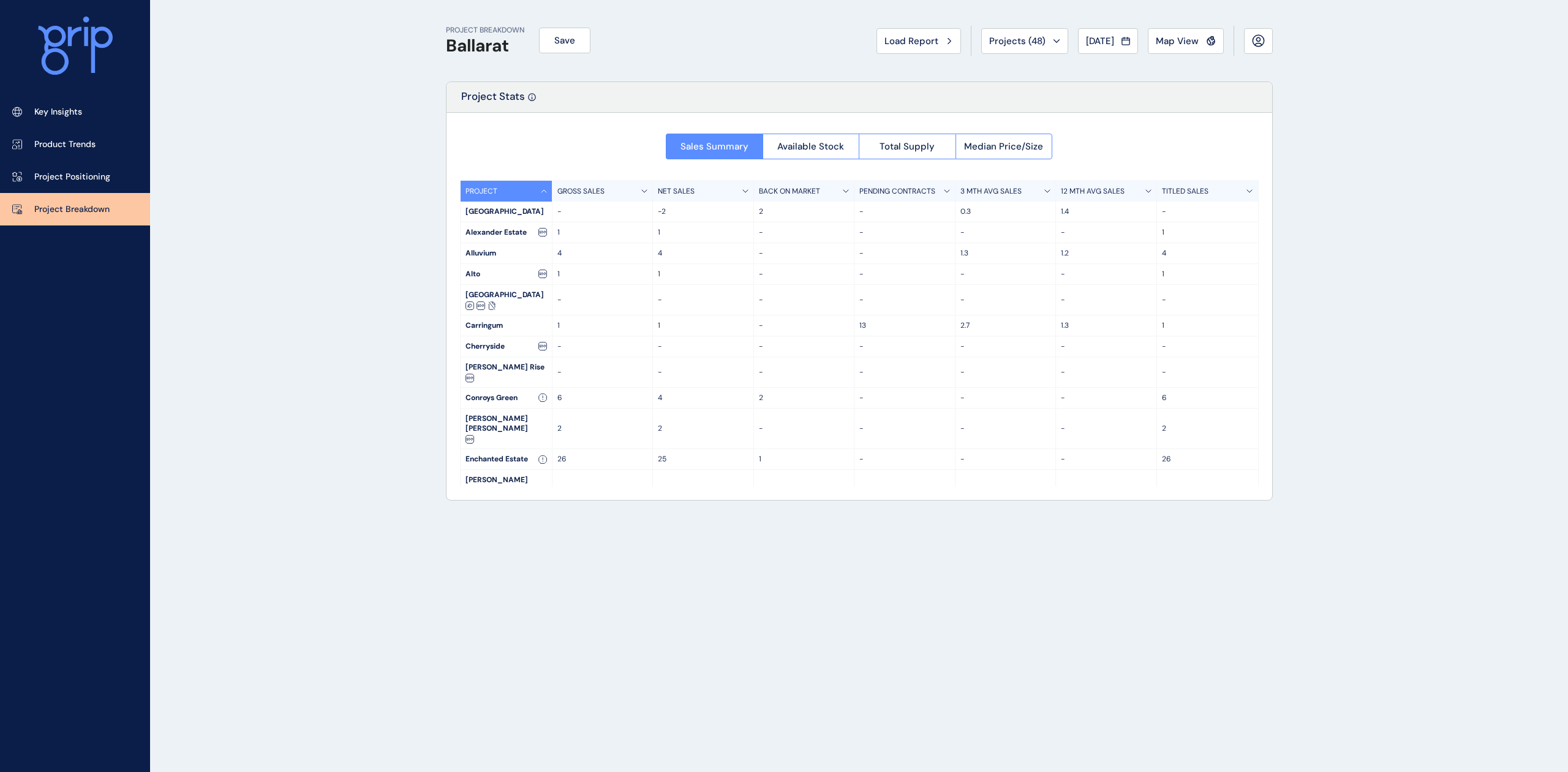
click at [767, 31] on div "PROJECT BREAKDOWN Ballarat Save Load Report Projects ( 48 ) [DATE] 2025 < > Jan…" at bounding box center [859, 41] width 827 height 82
